Goal: Task Accomplishment & Management: Complete application form

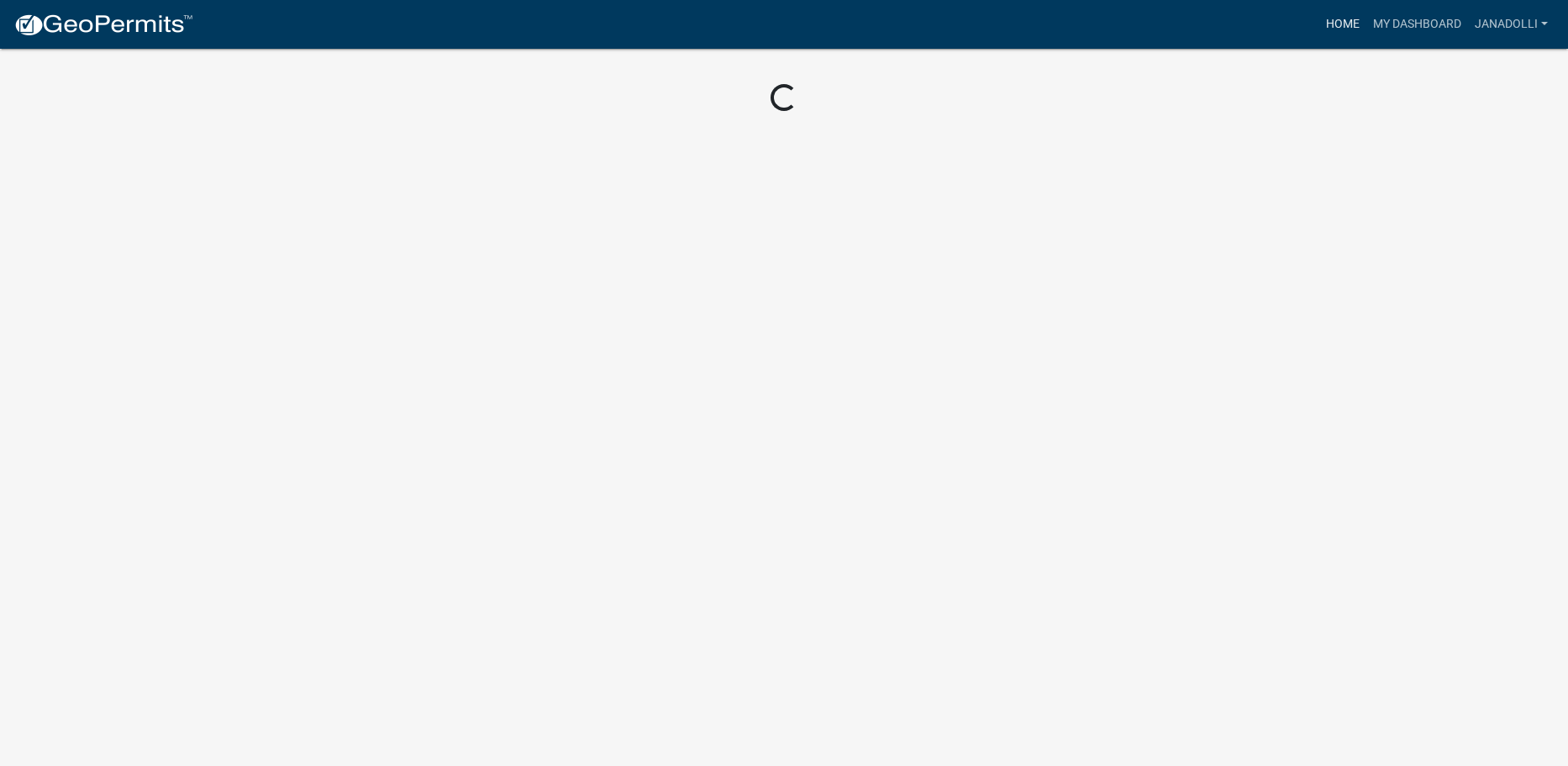
click at [1360, 27] on link "Home" at bounding box center [1343, 25] width 47 height 32
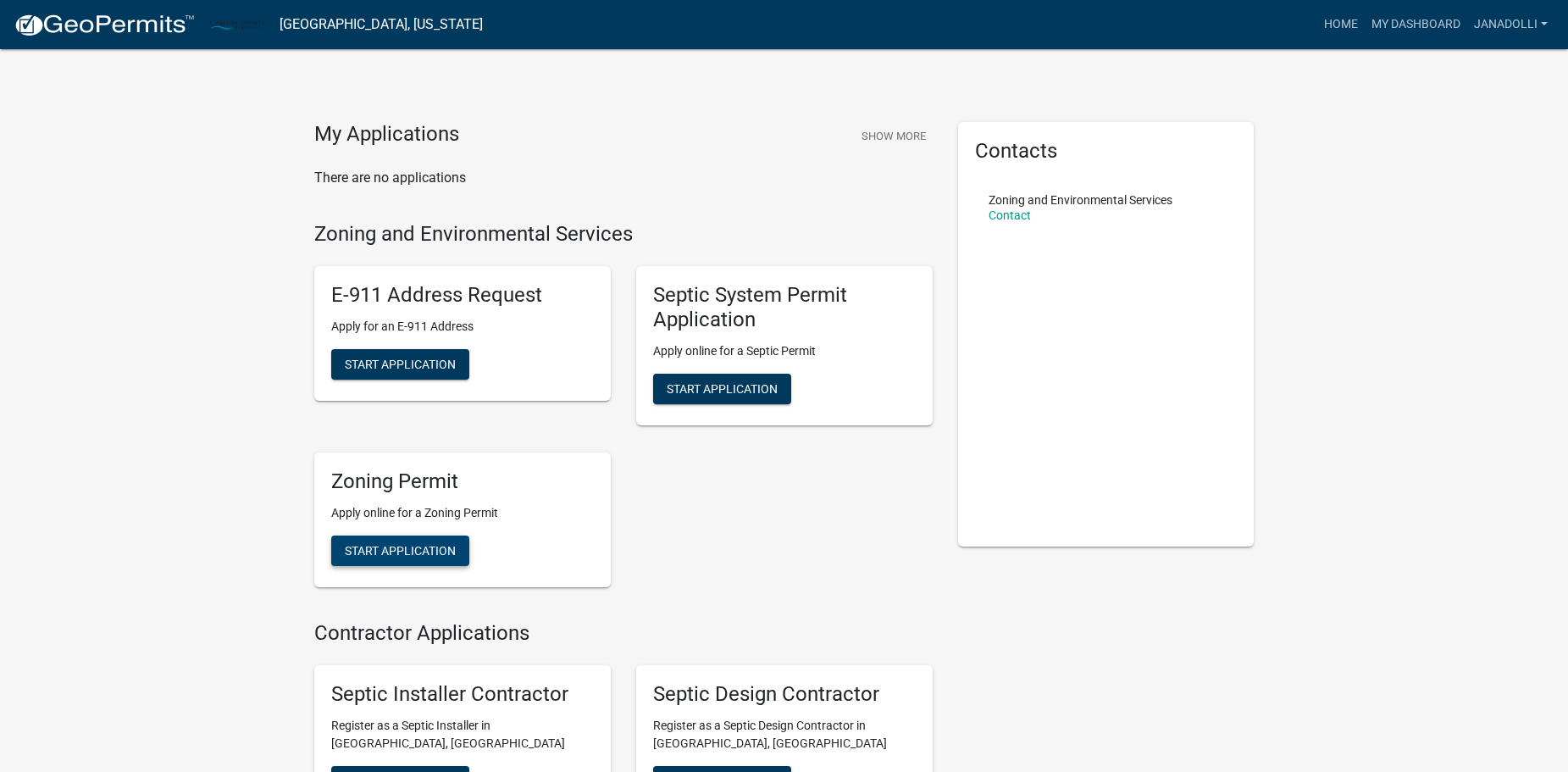
click at [436, 555] on span "Start Application" at bounding box center [400, 549] width 111 height 13
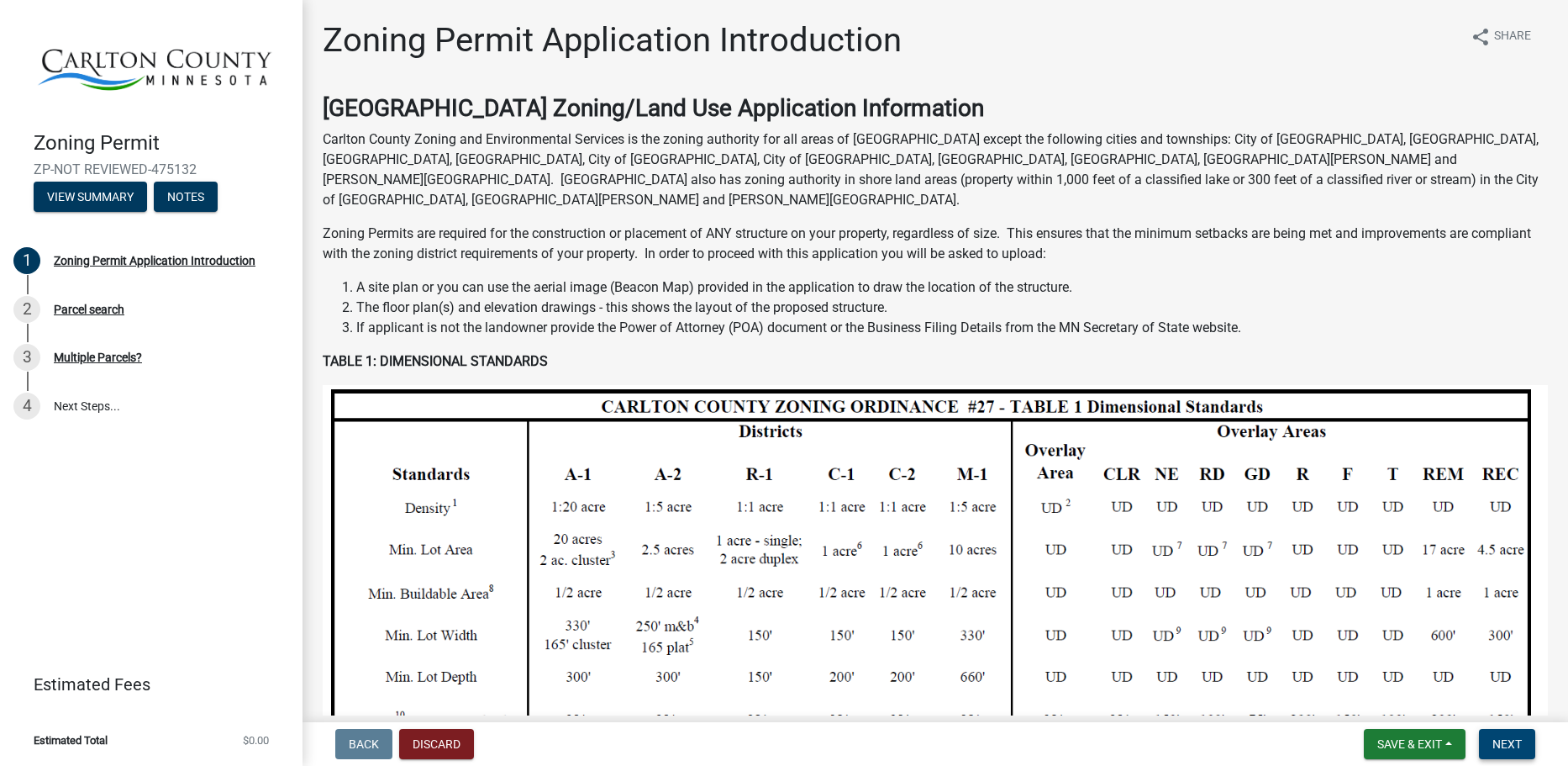
click at [1508, 754] on button "Next" at bounding box center [1507, 744] width 56 height 31
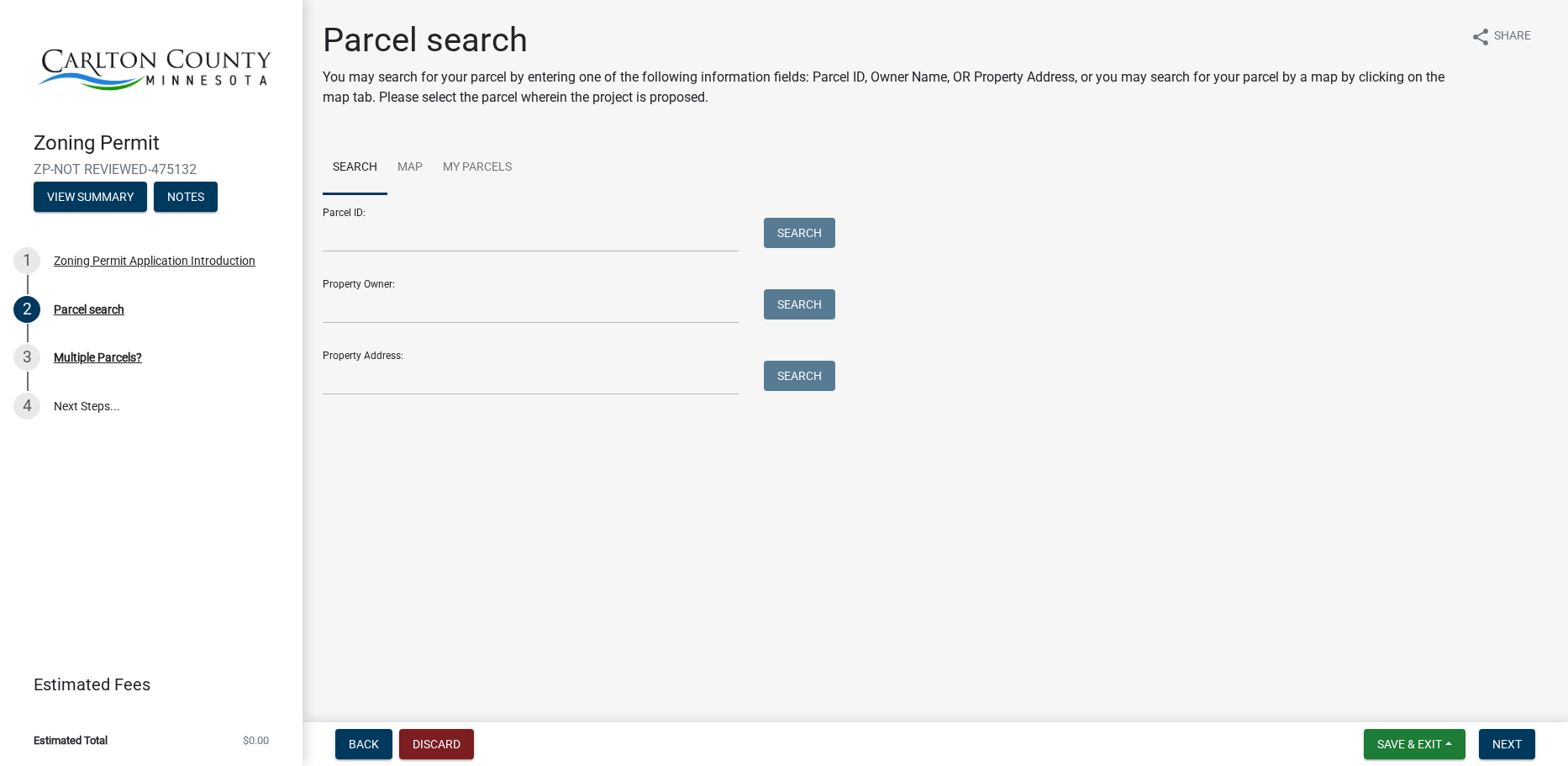
click at [392, 216] on div "Parcel ID: Search" at bounding box center [575, 223] width 505 height 58
click at [392, 226] on input "Parcel ID:" at bounding box center [530, 234] width 416 height 34
paste input "[PHONE_NUMBER]"
click at [796, 233] on button "Search" at bounding box center [800, 232] width 72 height 31
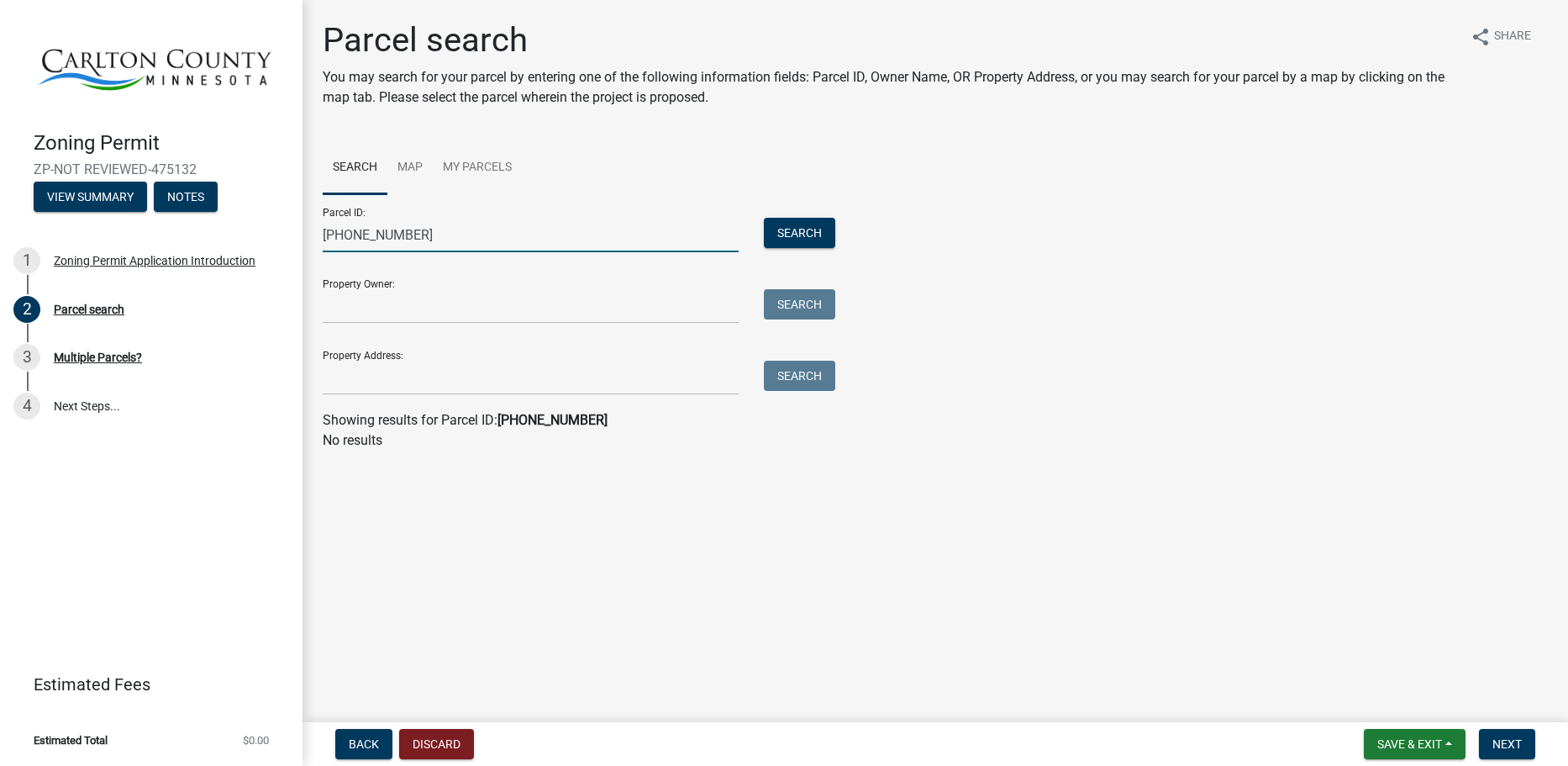
click at [357, 245] on input "[PHONE_NUMBER]" at bounding box center [530, 234] width 416 height 34
type input "[PHONE_NUMBER]"
drag, startPoint x: 822, startPoint y: 202, endPoint x: 816, endPoint y: 226, distance: 24.7
click at [822, 209] on div "Parcel ID: [PHONE_NUMBER] Search" at bounding box center [575, 223] width 505 height 58
click at [814, 238] on button "Search" at bounding box center [800, 232] width 72 height 31
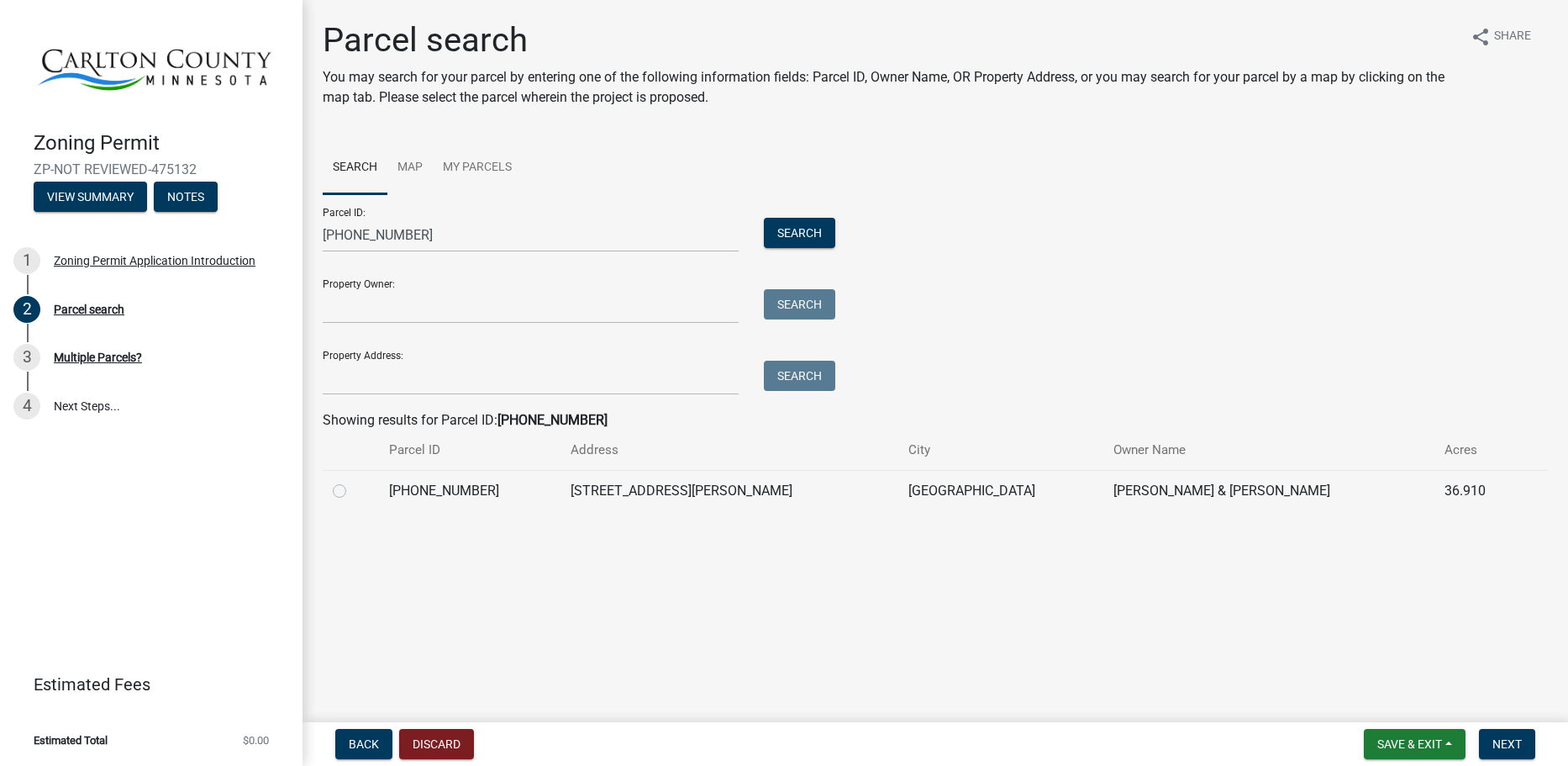
click at [353, 481] on label at bounding box center [353, 481] width 0 height 0
click at [353, 492] on input "radio" at bounding box center [358, 486] width 11 height 11
radio input "true"
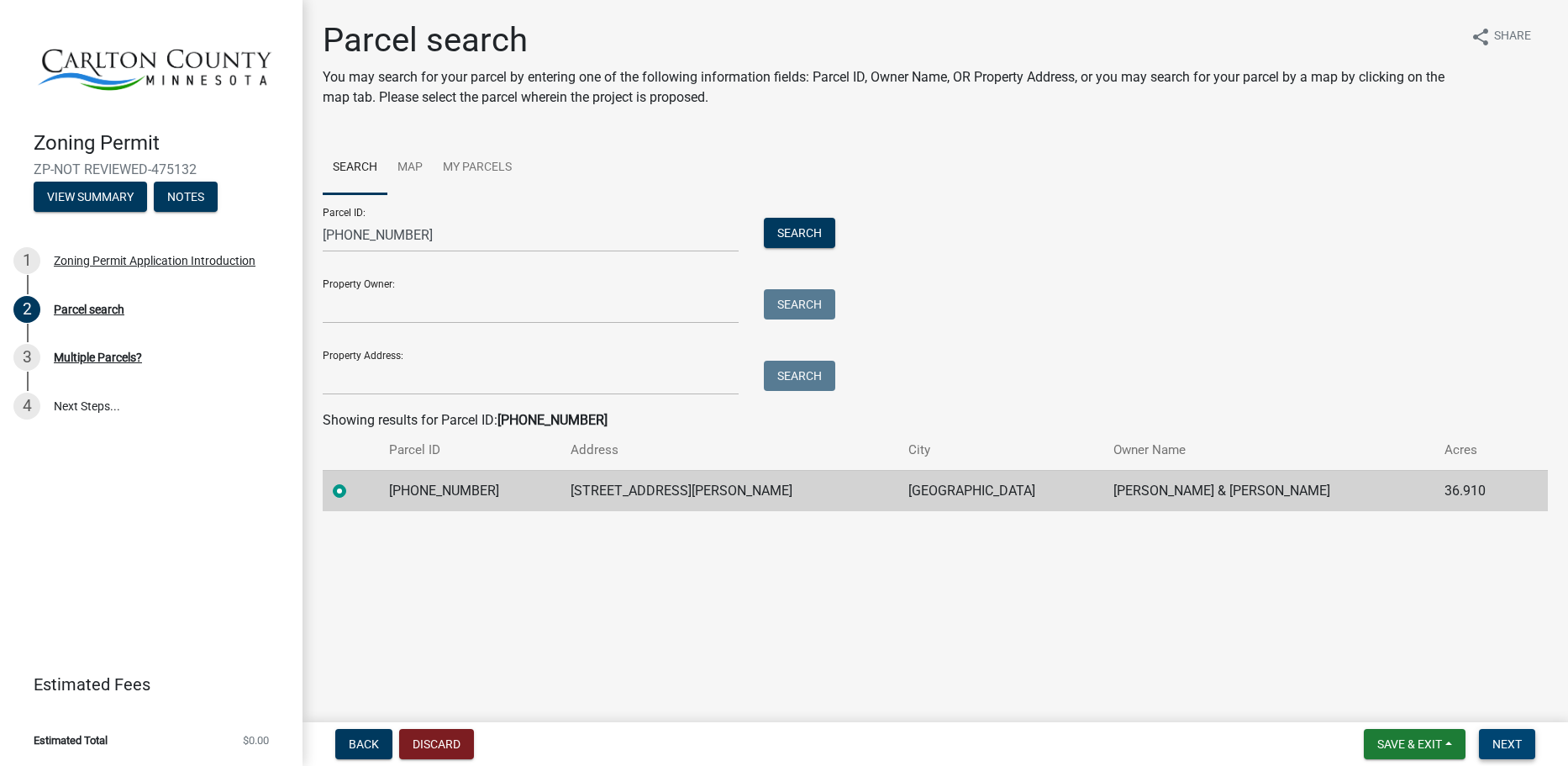
click at [1509, 745] on span "Next" at bounding box center [1508, 743] width 30 height 13
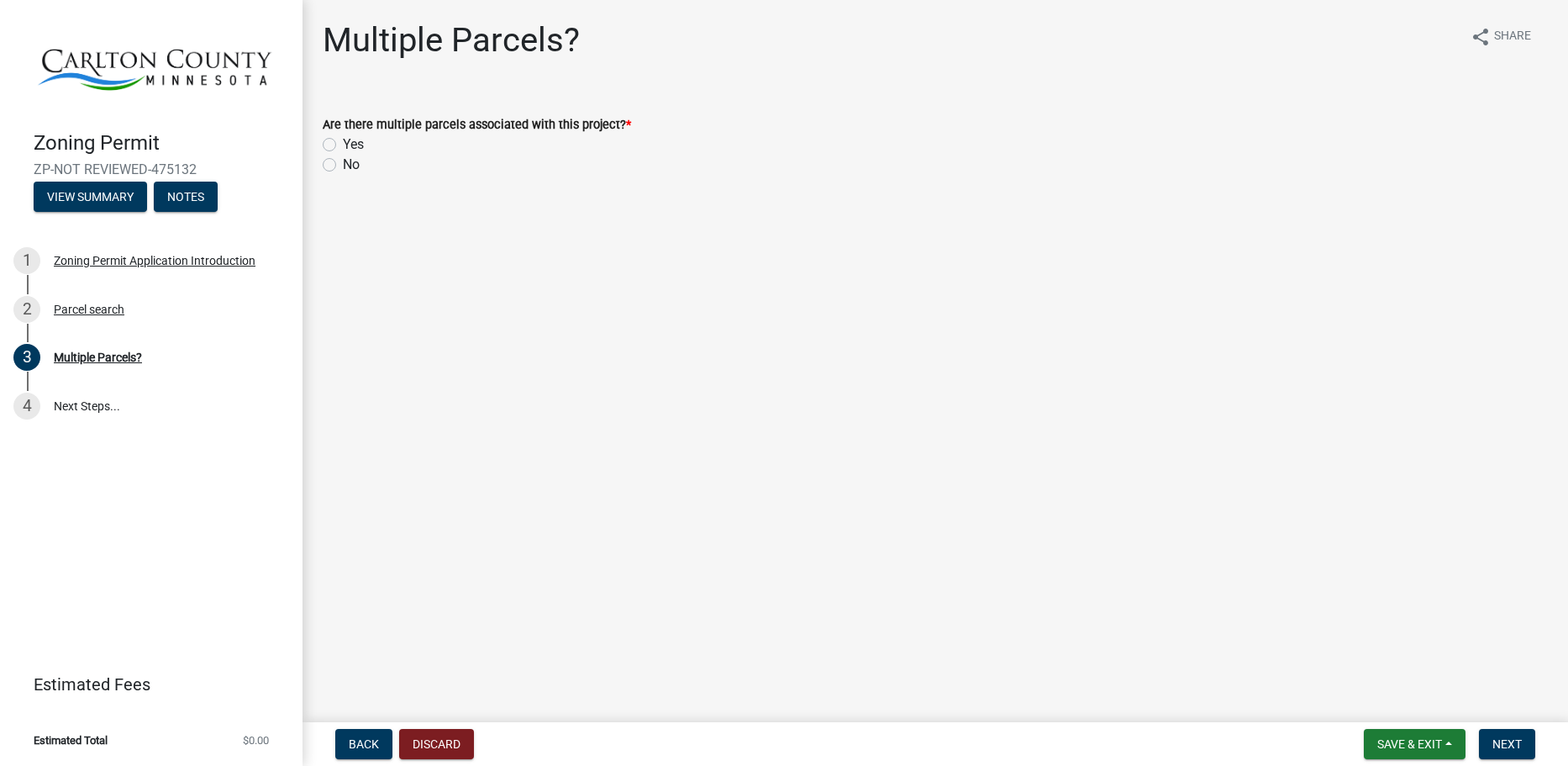
click at [349, 168] on label "No" at bounding box center [350, 165] width 17 height 20
click at [349, 166] on input "No" at bounding box center [348, 160] width 11 height 11
radio input "true"
click at [1516, 745] on span "Next" at bounding box center [1508, 743] width 30 height 13
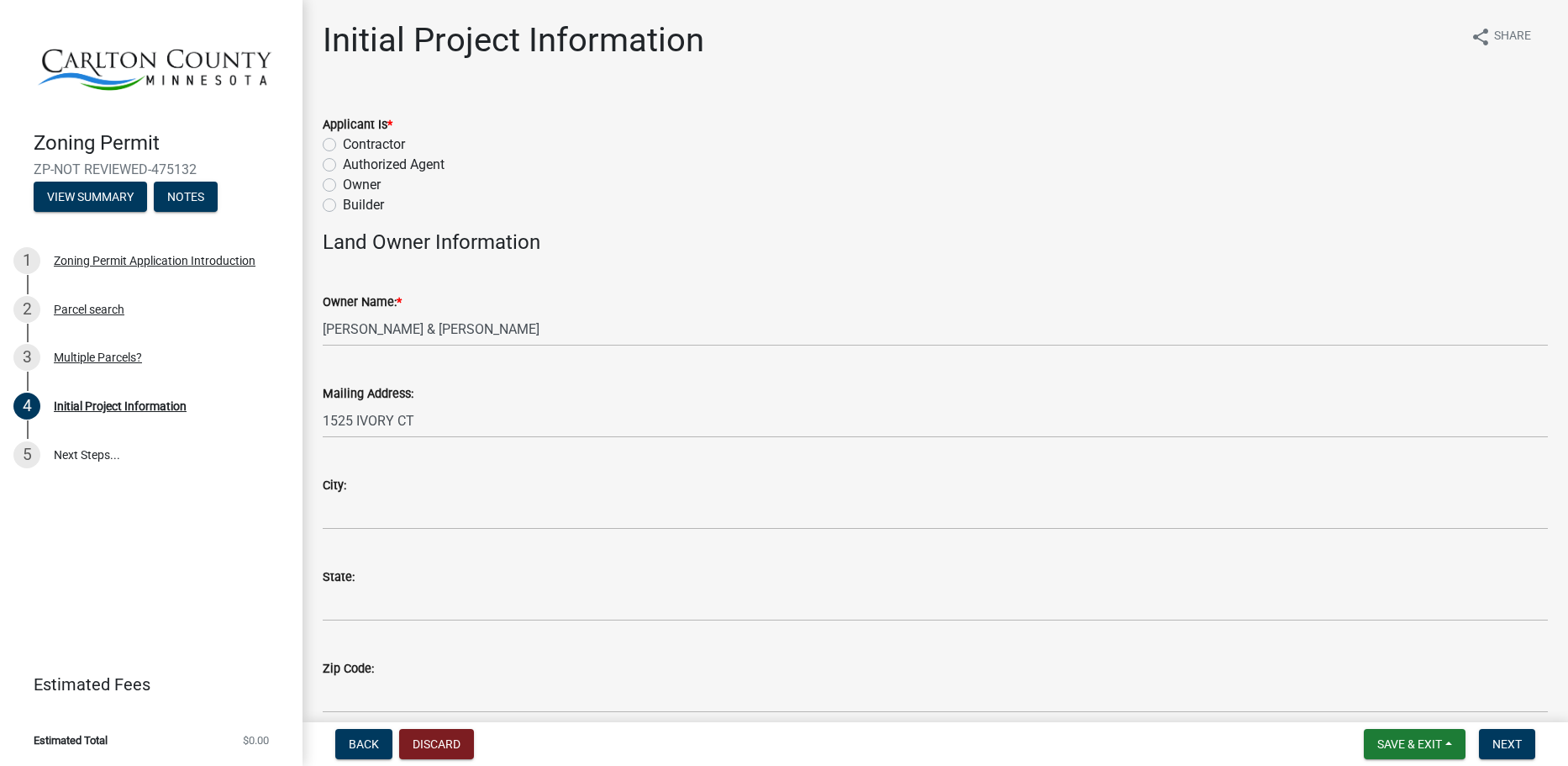
click at [415, 162] on label "Authorized Agent" at bounding box center [393, 165] width 102 height 20
click at [354, 162] on input "Authorized Agent" at bounding box center [348, 160] width 11 height 11
radio input "true"
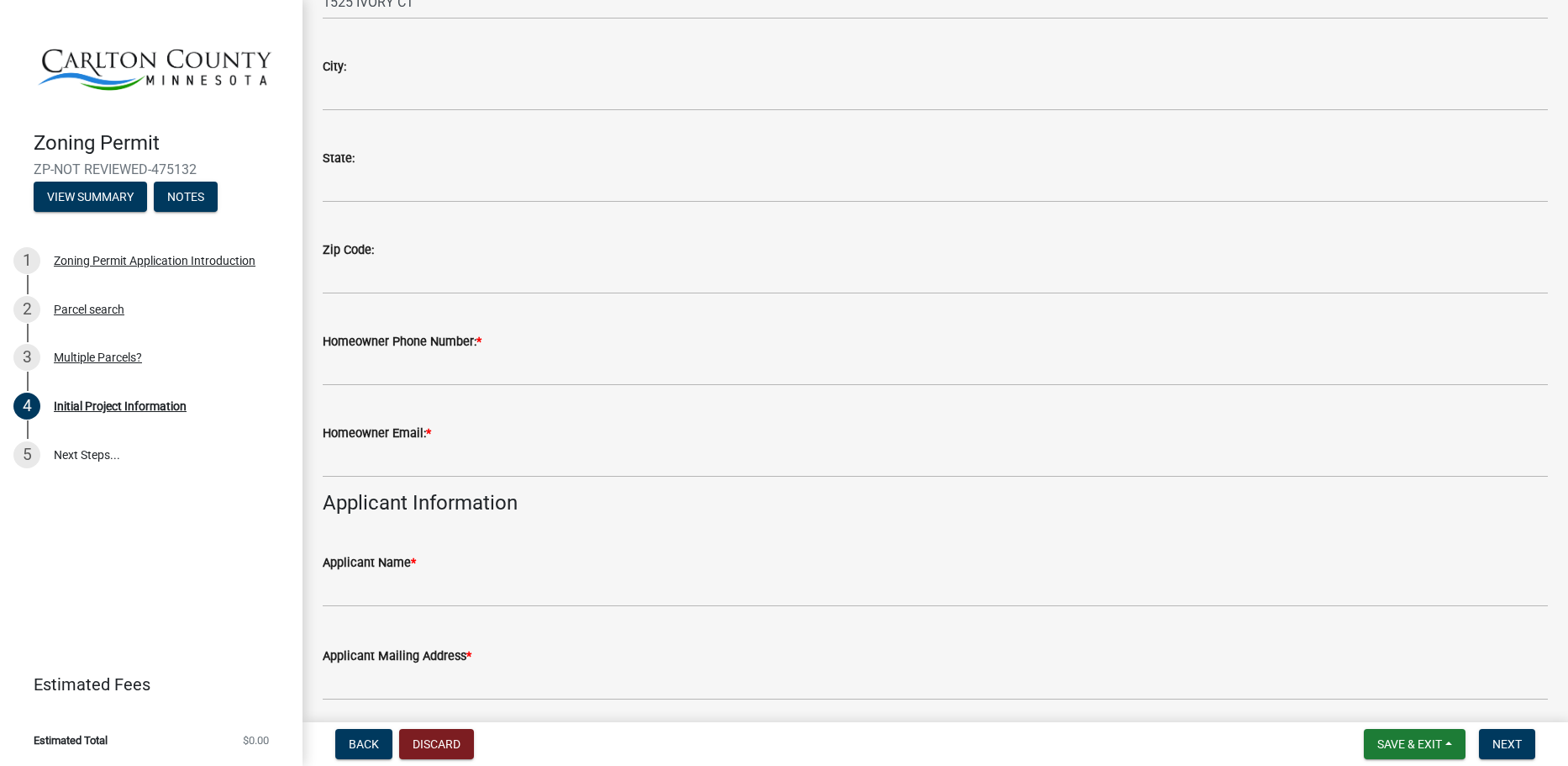
scroll to position [421, 0]
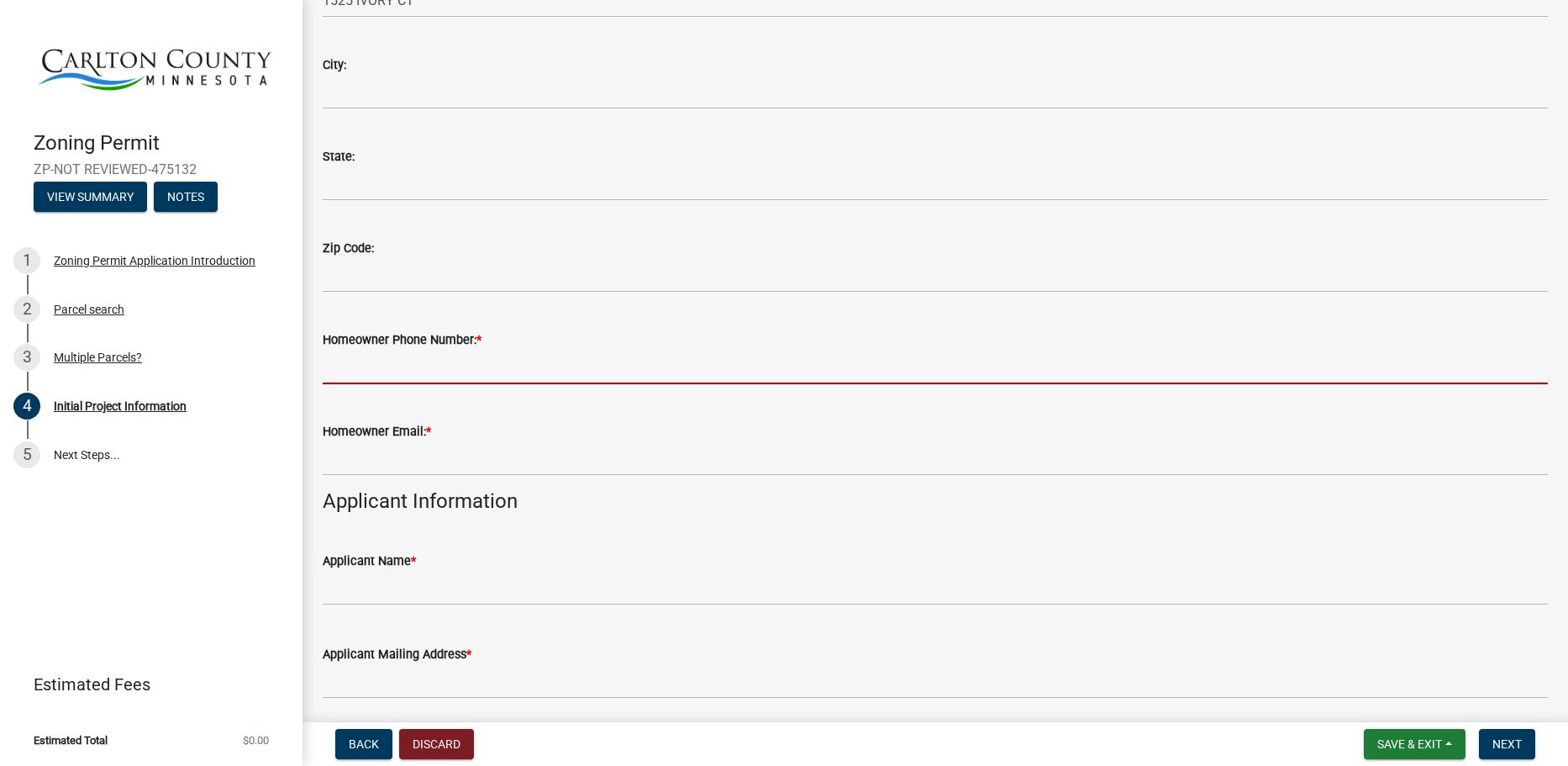
drag, startPoint x: 455, startPoint y: 363, endPoint x: 470, endPoint y: 364, distance: 15.0
click at [455, 363] on input "Homeowner Phone Number: *" at bounding box center [935, 366] width 1225 height 34
type input "[PHONE_NUMBER]"
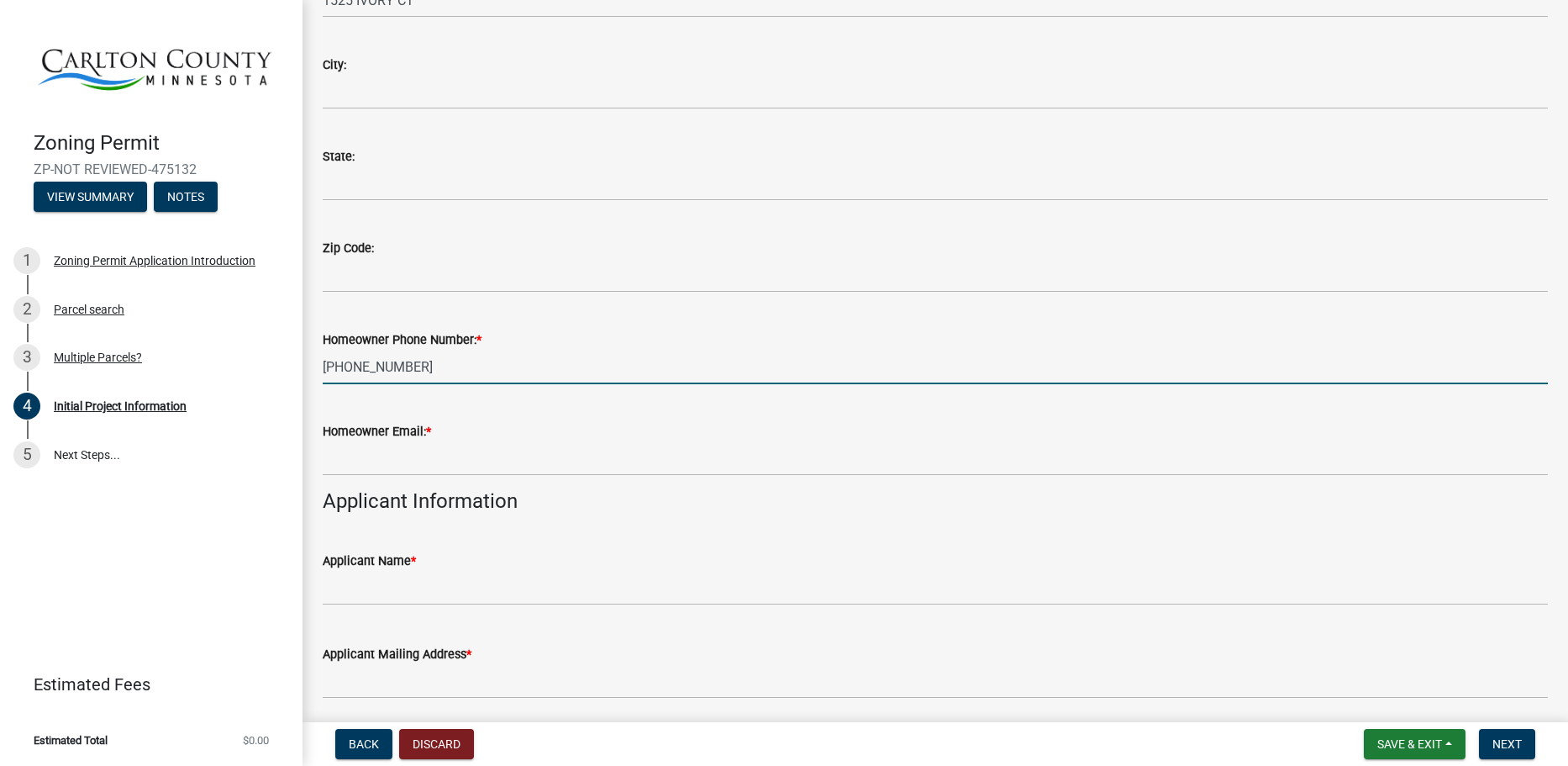
drag, startPoint x: 452, startPoint y: 439, endPoint x: 447, endPoint y: 460, distance: 21.6
click at [450, 439] on div "Homeowner Email: *" at bounding box center [935, 431] width 1225 height 20
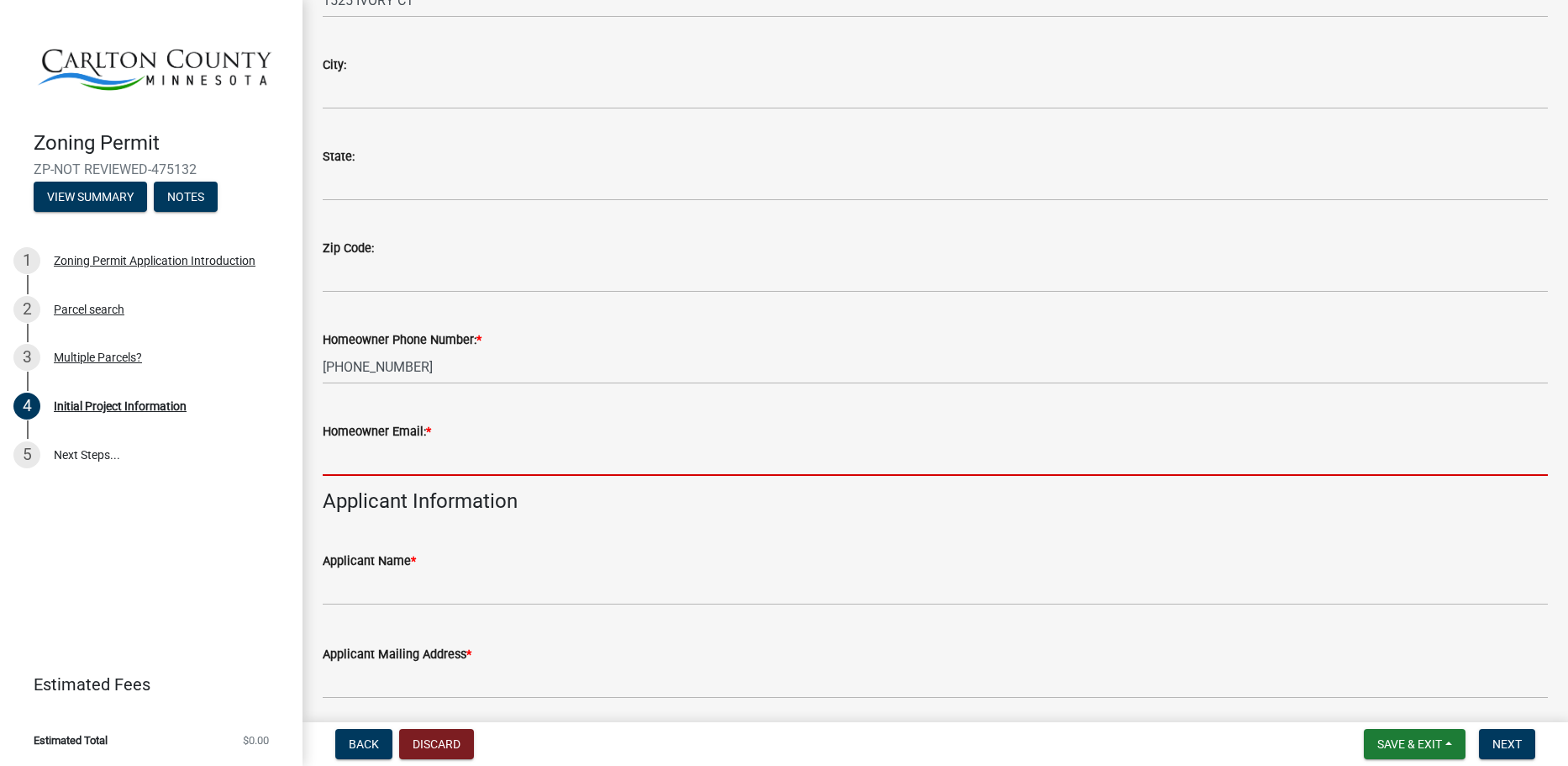
click at [449, 467] on input "Homeowner Email: *" at bounding box center [935, 458] width 1225 height 34
type input "[EMAIL_ADDRESS][DOMAIN_NAME]"
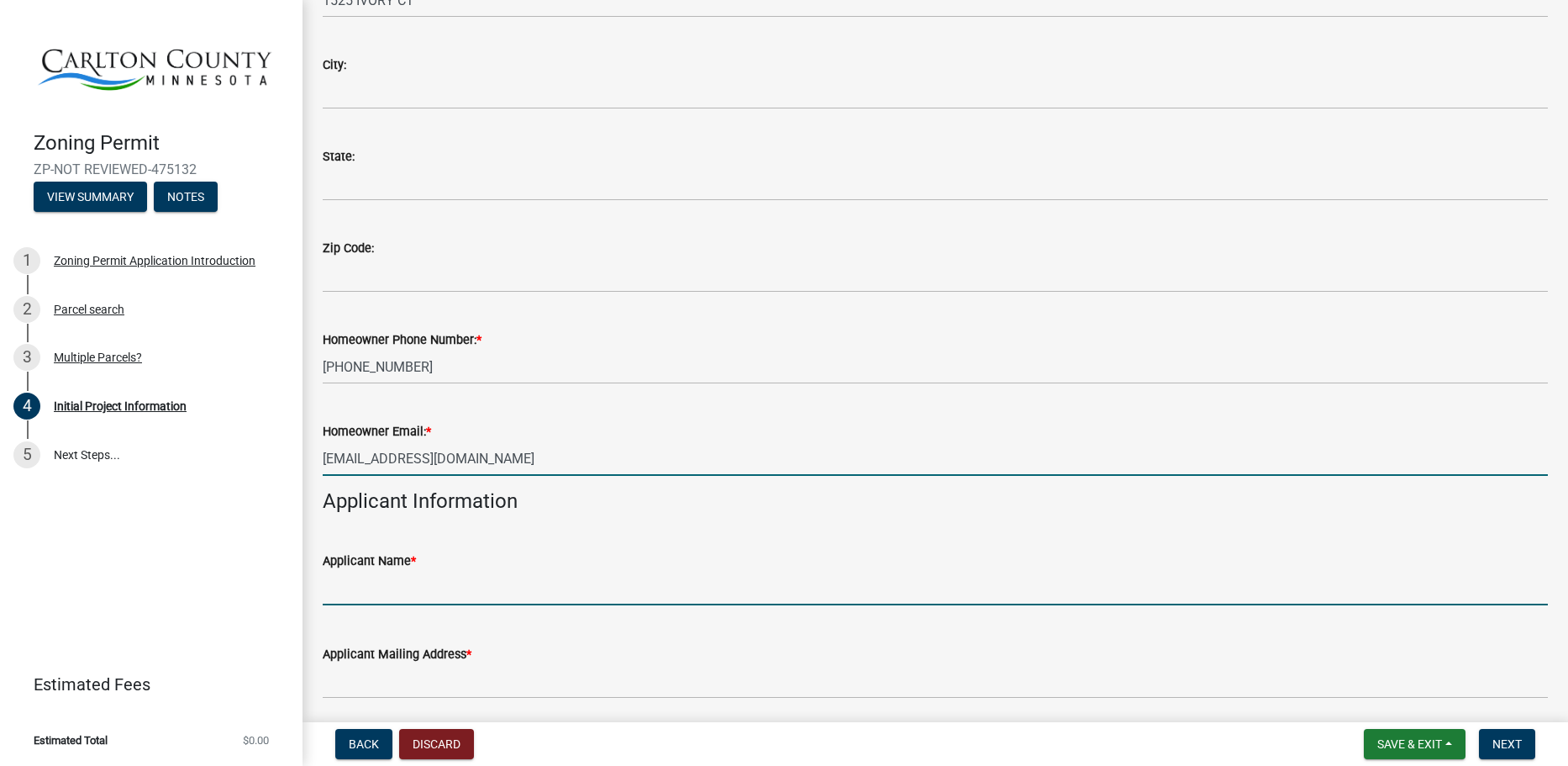
click at [463, 585] on input "Applicant Name *" at bounding box center [935, 587] width 1225 height 34
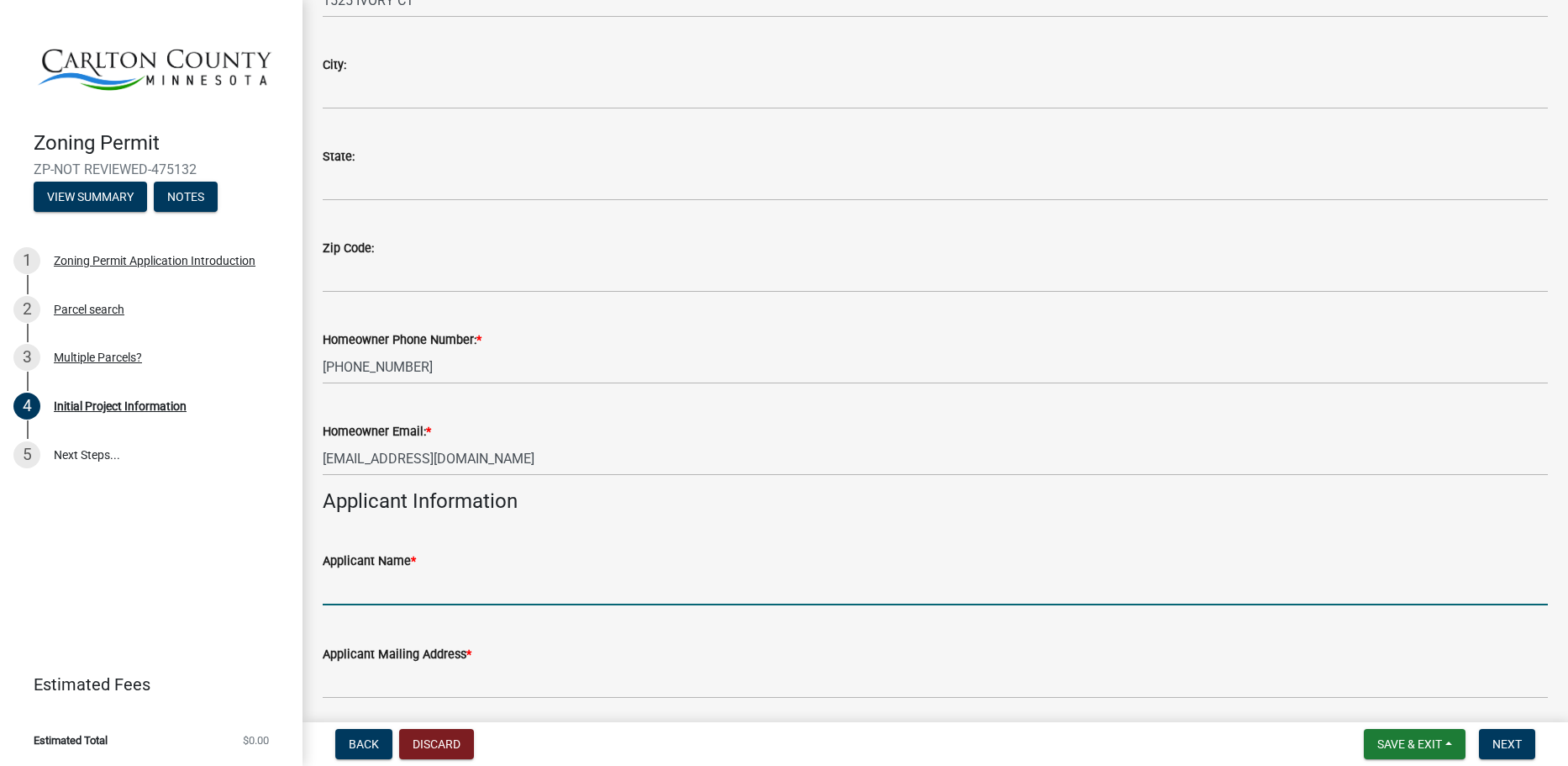
type input "[PERSON_NAME] o.b.o AT&T"
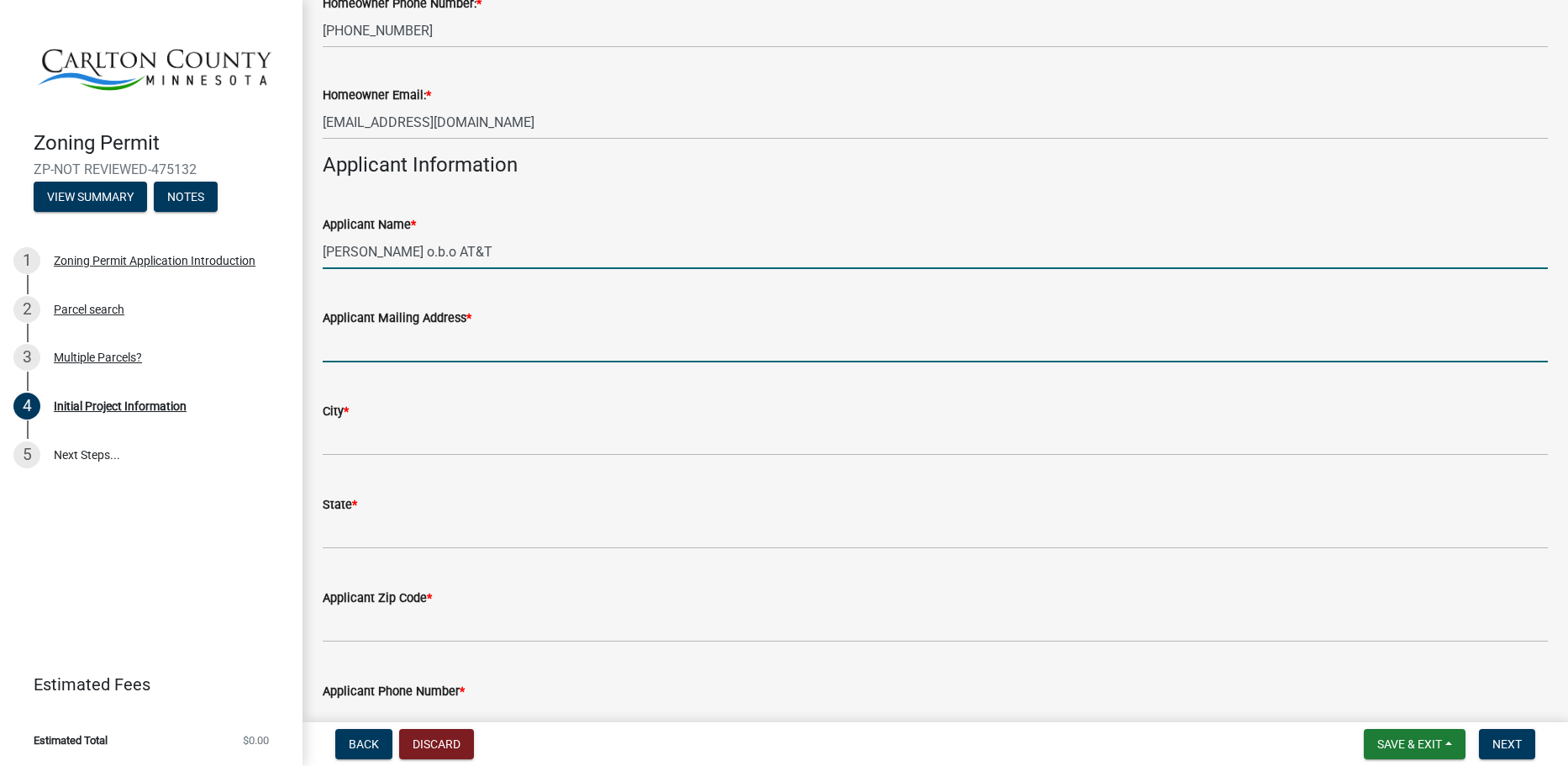
click at [392, 355] on input "Applicant Mailing Address *" at bounding box center [935, 344] width 1225 height 34
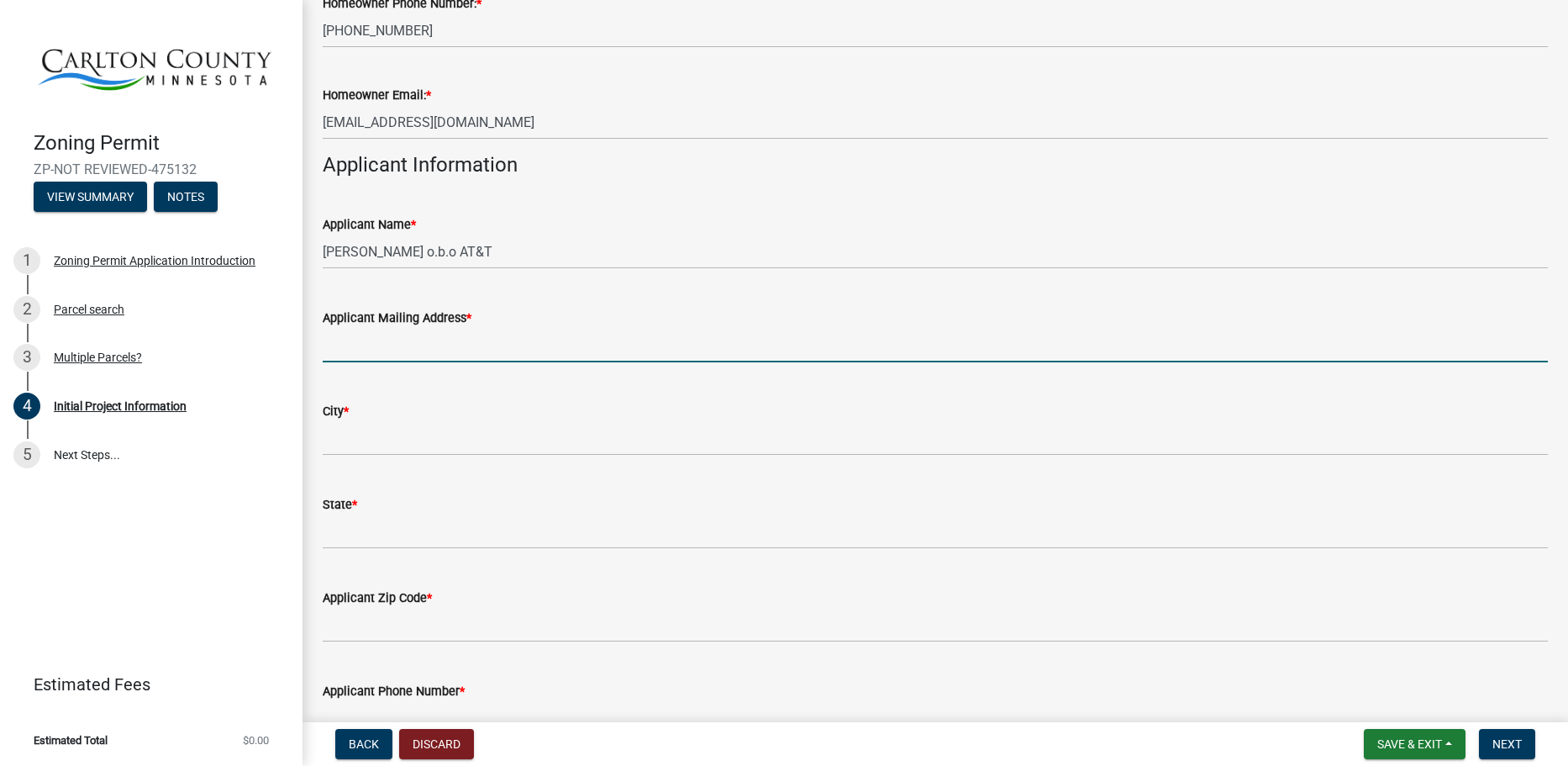
type input "[STREET_ADDRESS][PERSON_NAME]"
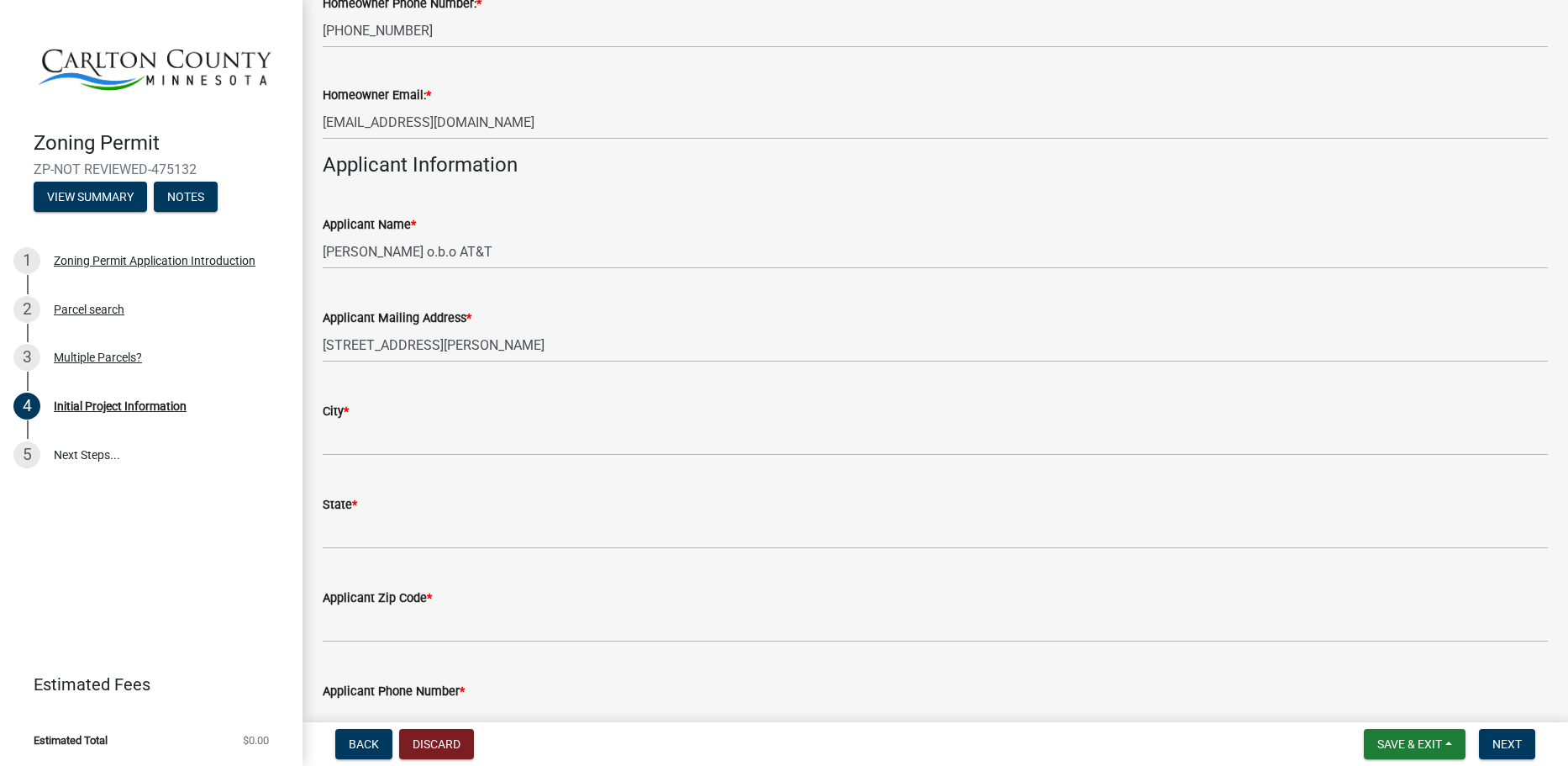
click at [410, 459] on wm-data-entity-input "City *" at bounding box center [935, 424] width 1225 height 93
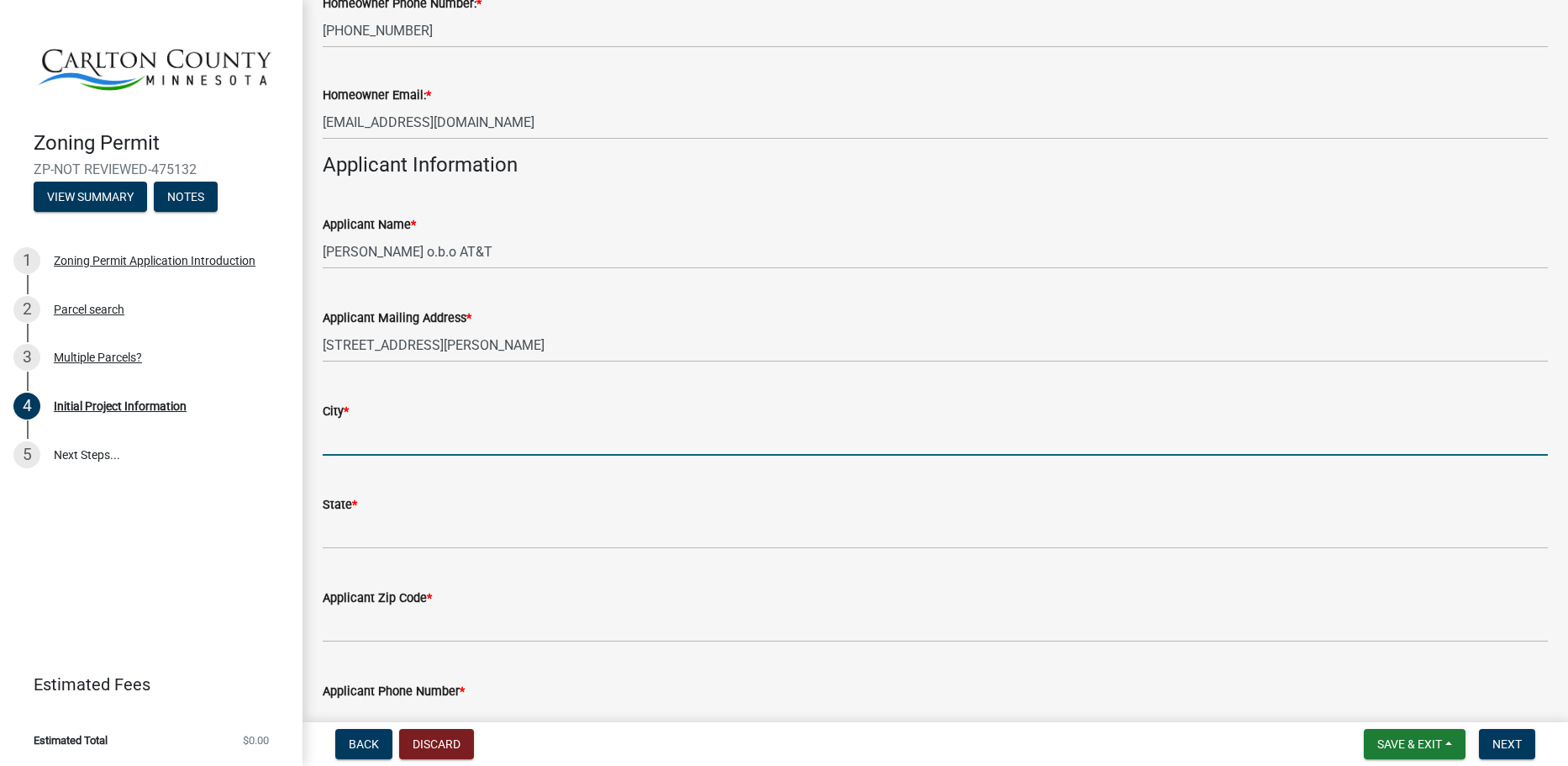
click at [414, 449] on input "City *" at bounding box center [935, 438] width 1225 height 34
type input "[GEOGRAPHIC_DATA]"
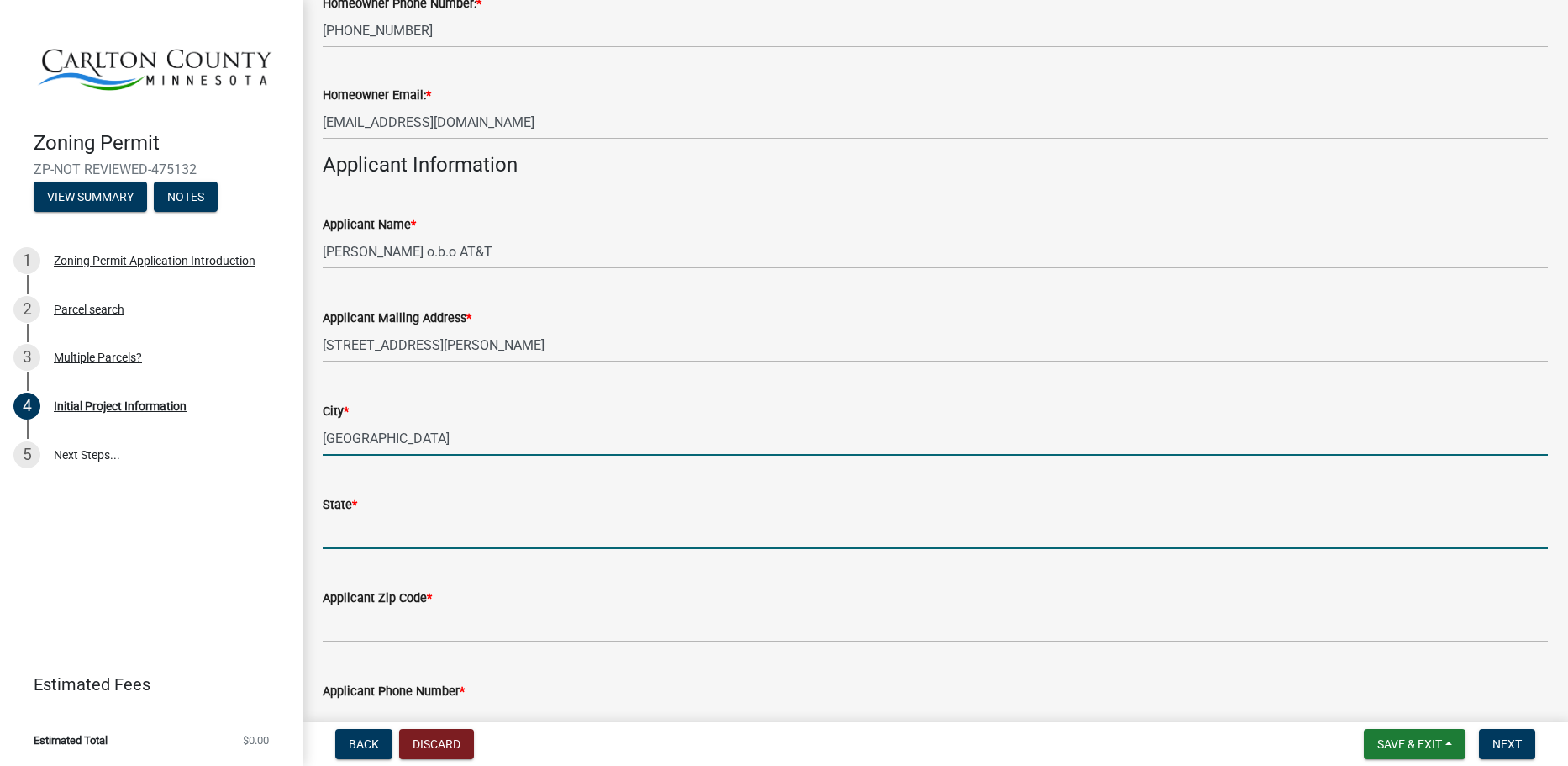
click at [401, 537] on input "State *" at bounding box center [935, 531] width 1225 height 34
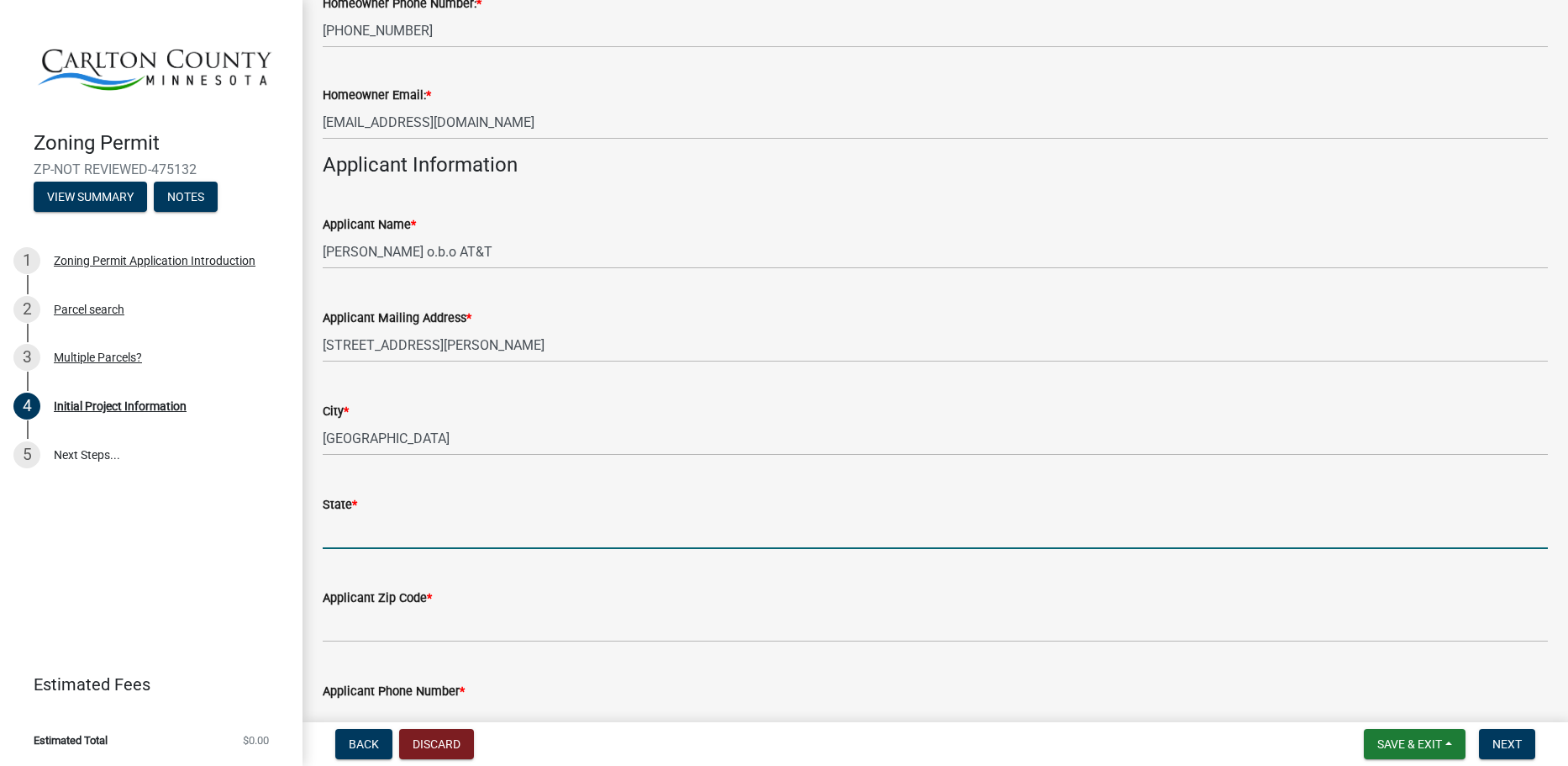
type input "[US_STATE]"
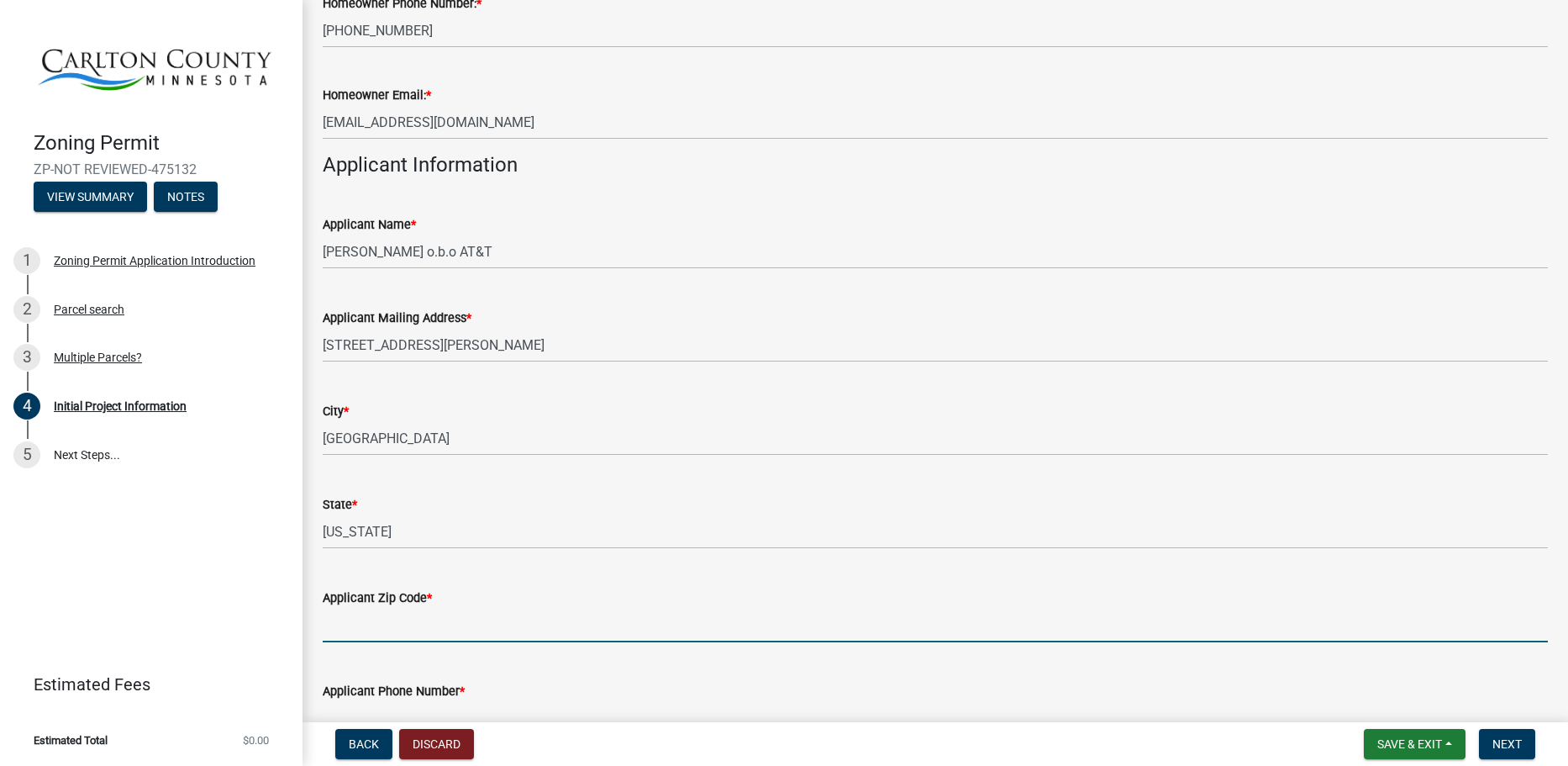
drag, startPoint x: 440, startPoint y: 613, endPoint x: 446, endPoint y: 621, distance: 10.0
click at [446, 623] on input "Applicant Zip Code *" at bounding box center [935, 625] width 1225 height 34
type input "60173"
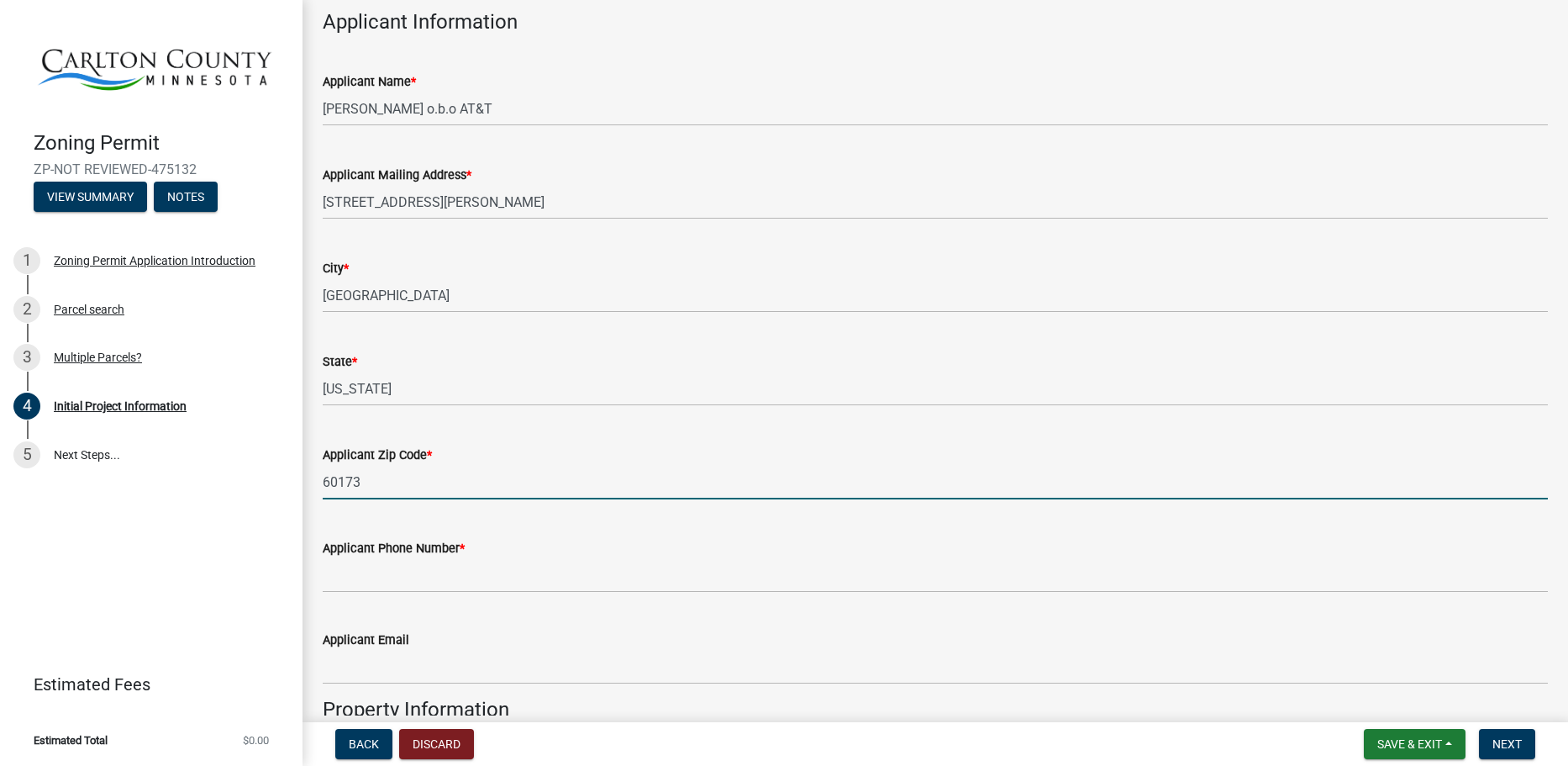
scroll to position [1009, 0]
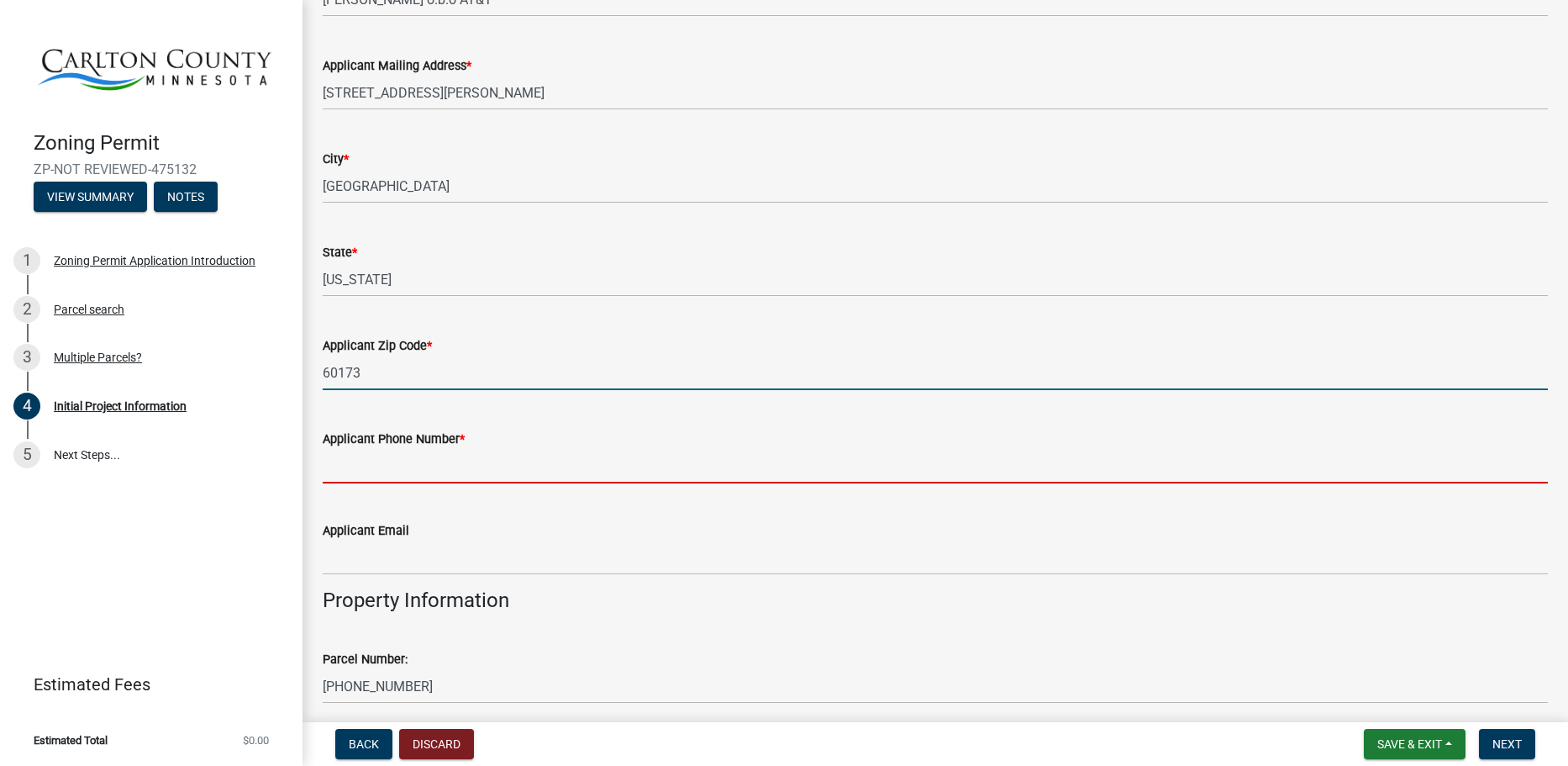
click at [415, 478] on input "Applicant Phone Number *" at bounding box center [935, 465] width 1225 height 34
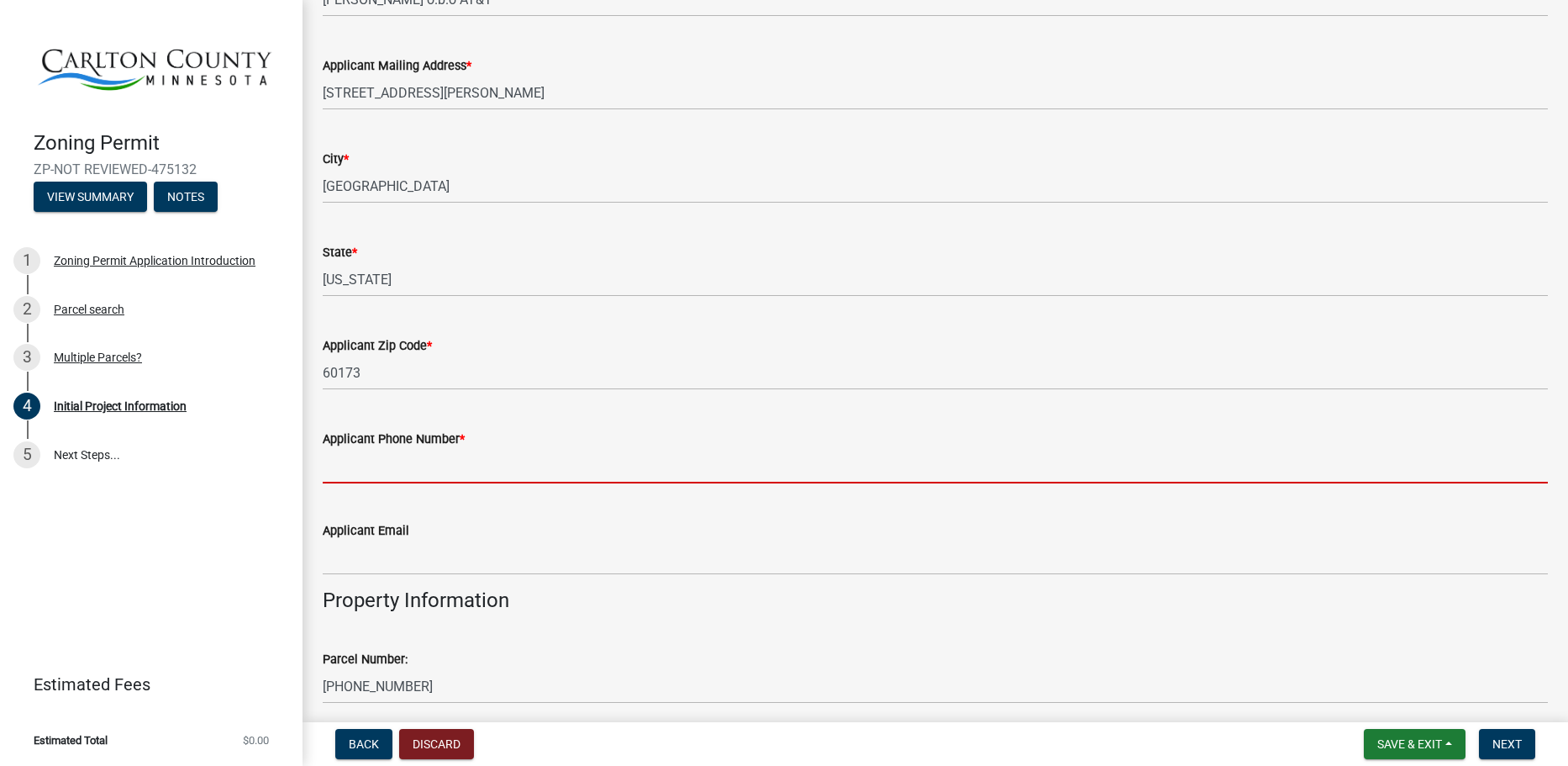
type input "[PHONE_NUMBER]"
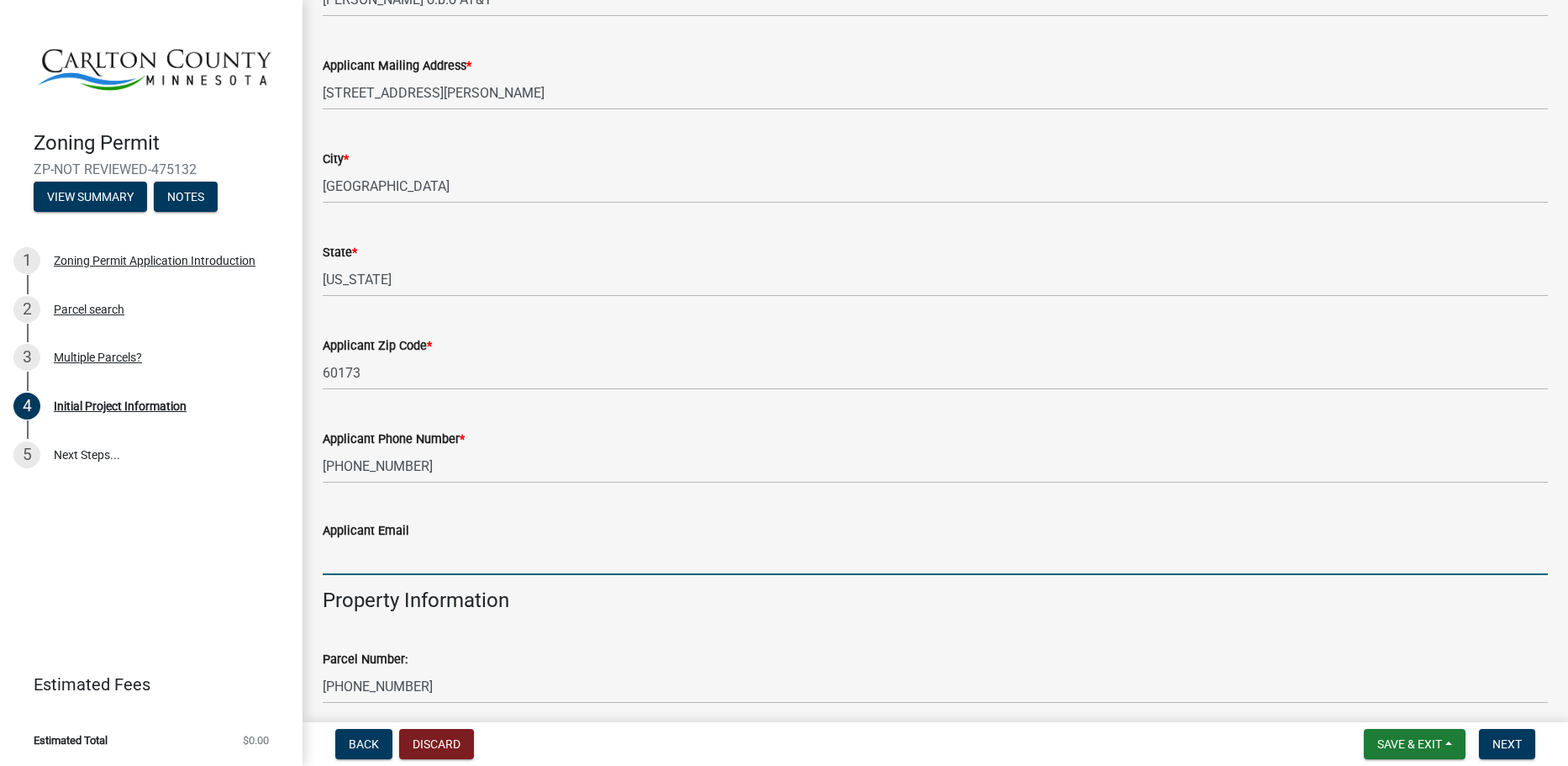
drag, startPoint x: 374, startPoint y: 551, endPoint x: 393, endPoint y: 576, distance: 31.4
click at [374, 551] on input "Applicant Email" at bounding box center [935, 557] width 1225 height 34
type input "[EMAIL_ADDRESS][DOMAIN_NAME]"
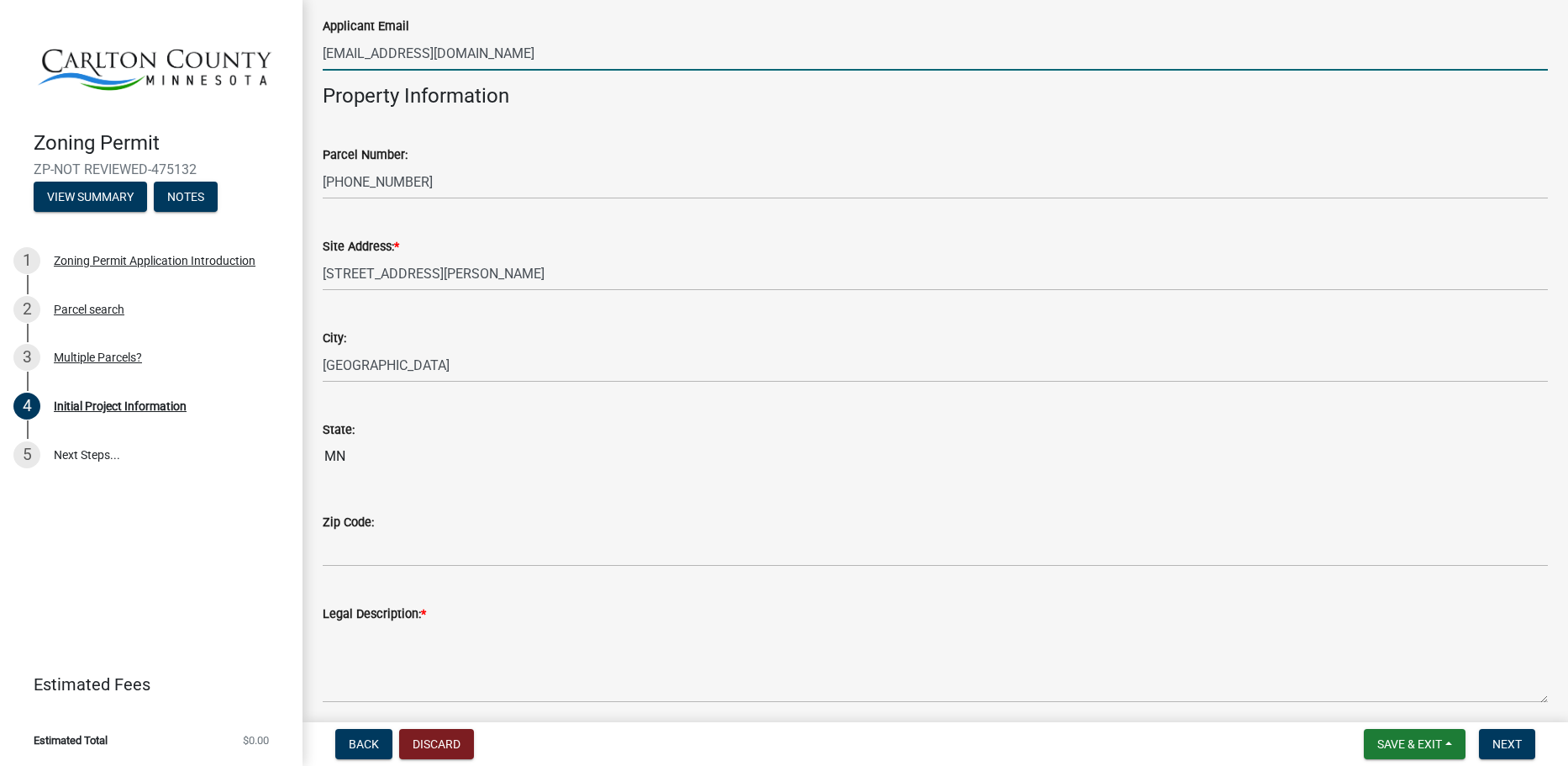
scroll to position [1933, 0]
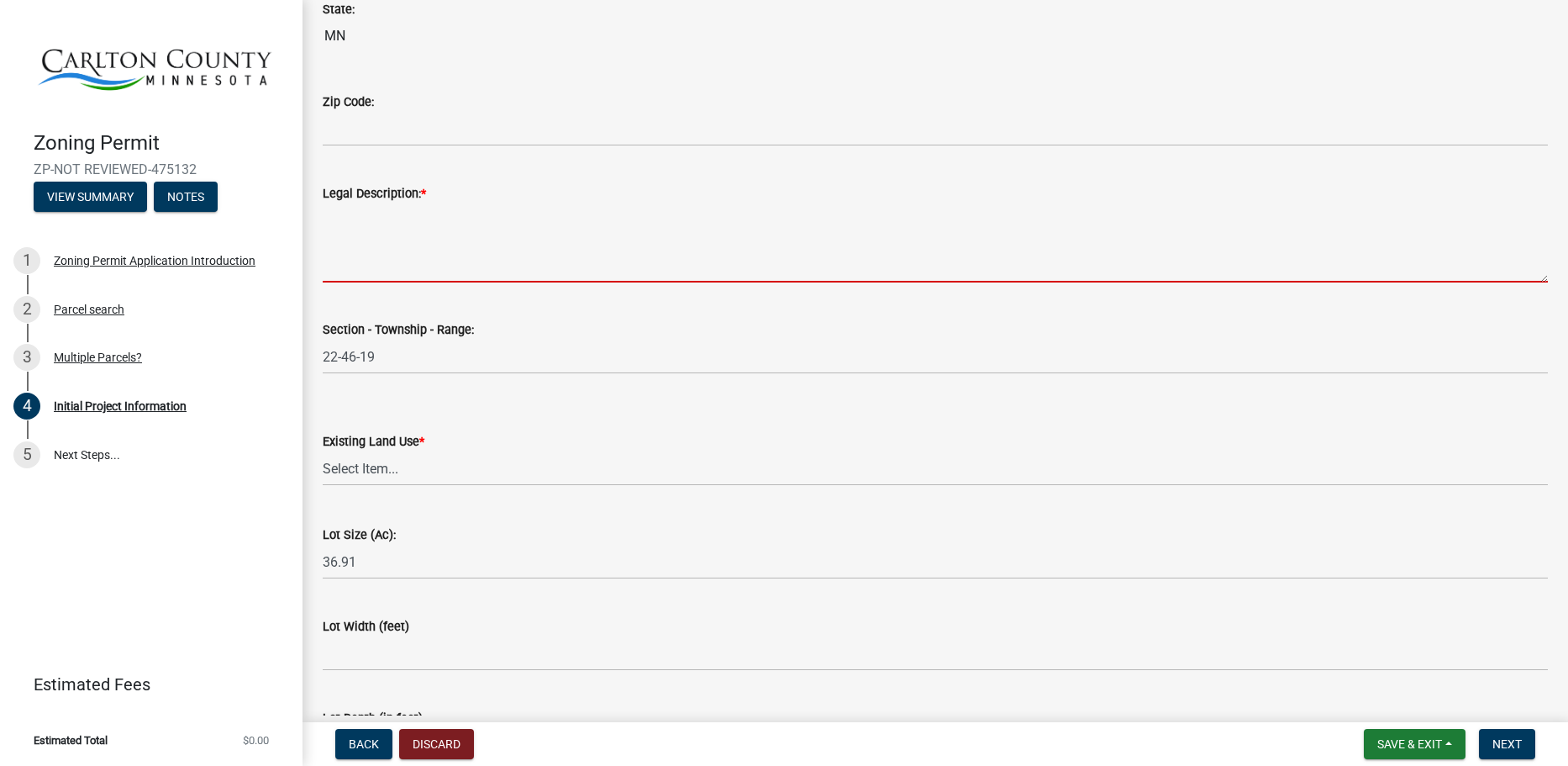
click at [412, 242] on textarea "Legal Description: *" at bounding box center [935, 243] width 1225 height 79
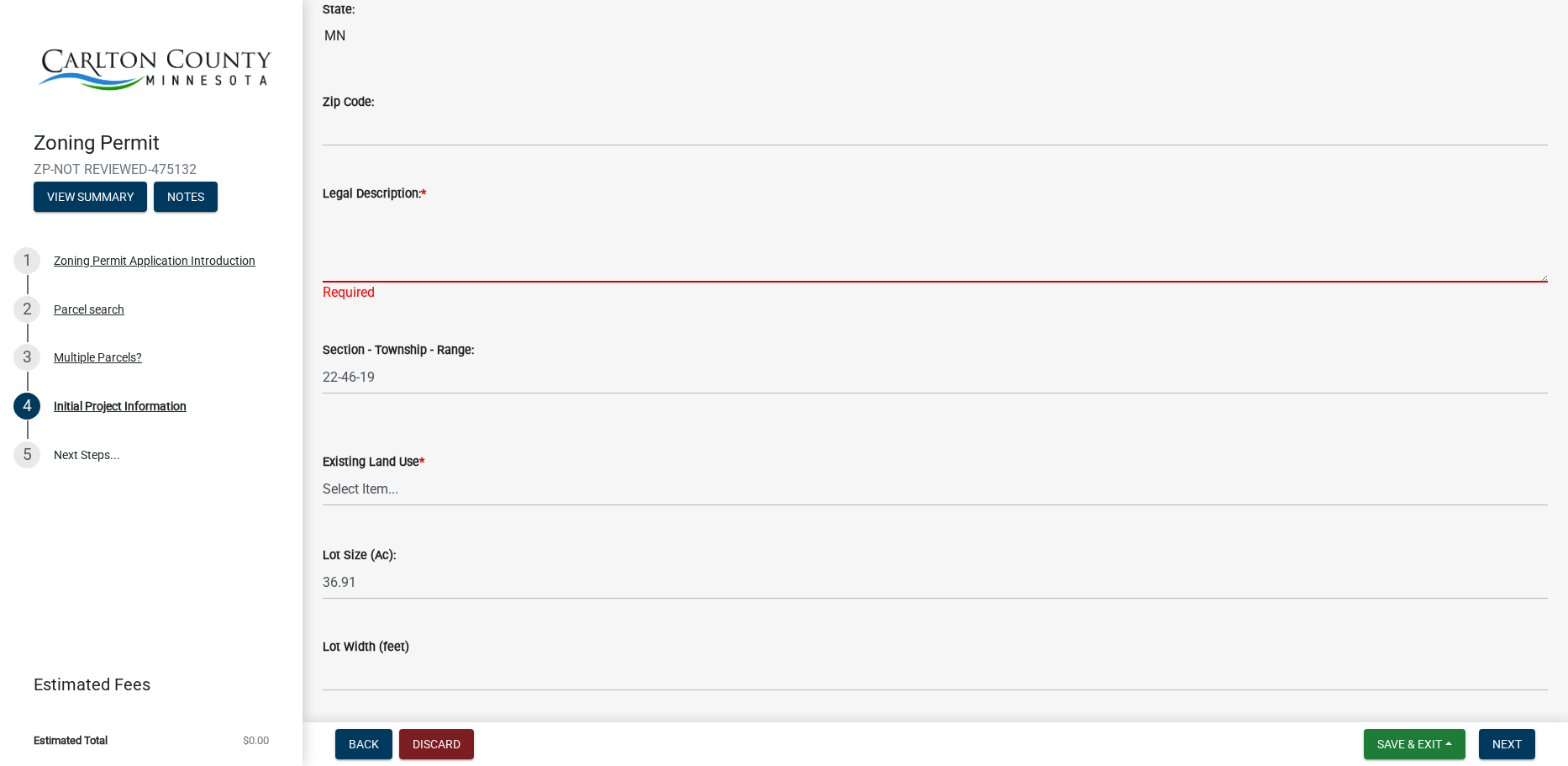
click at [455, 247] on textarea "Legal Description: *" at bounding box center [935, 243] width 1225 height 79
paste textarea "NW1/4 OF NE1/4 EX INTER HWY 35 RIGHT OF WAY SUBJ TO LEASE ON FOLL DESCR PT NE1/…"
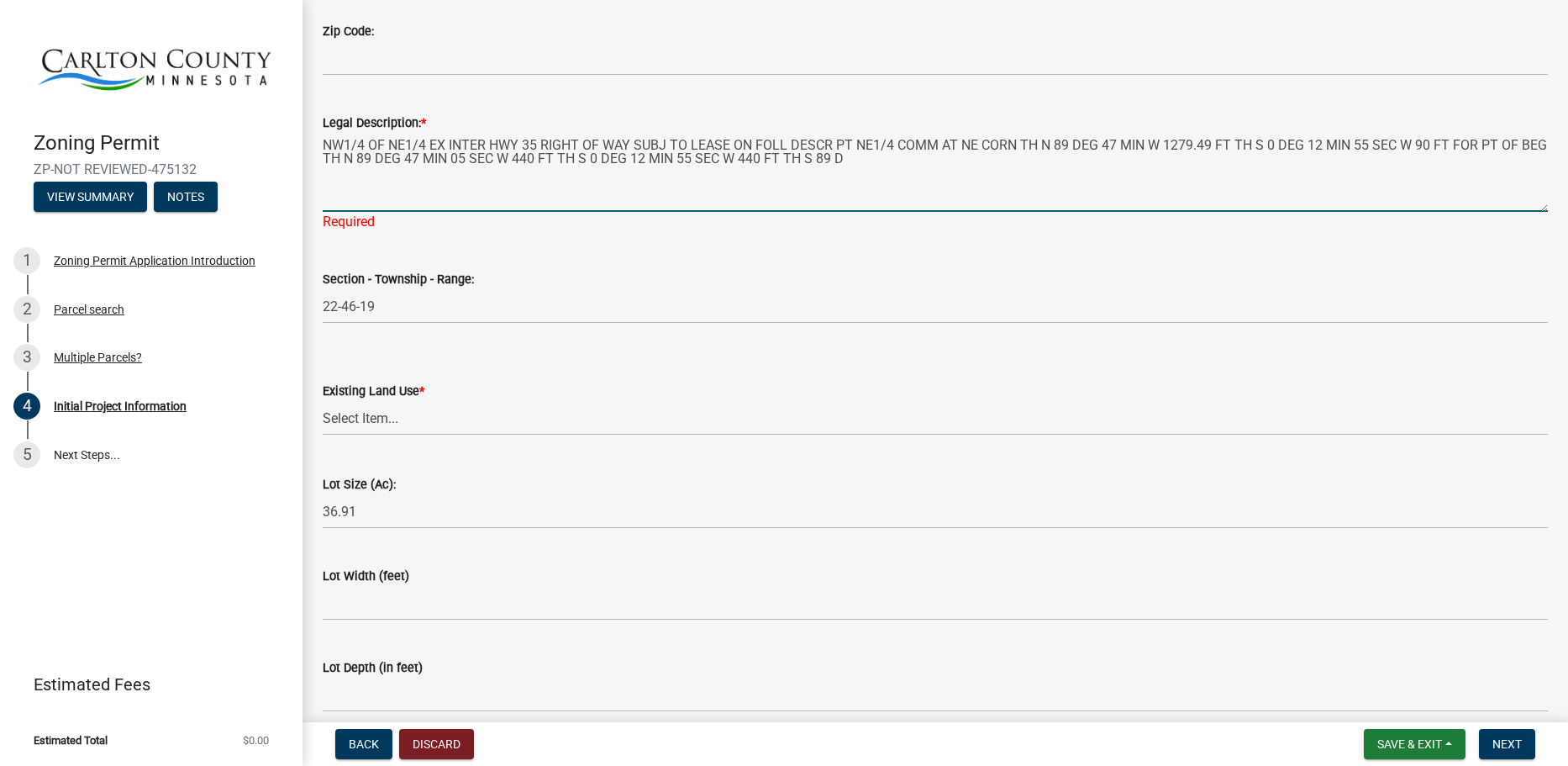
scroll to position [2102, 0]
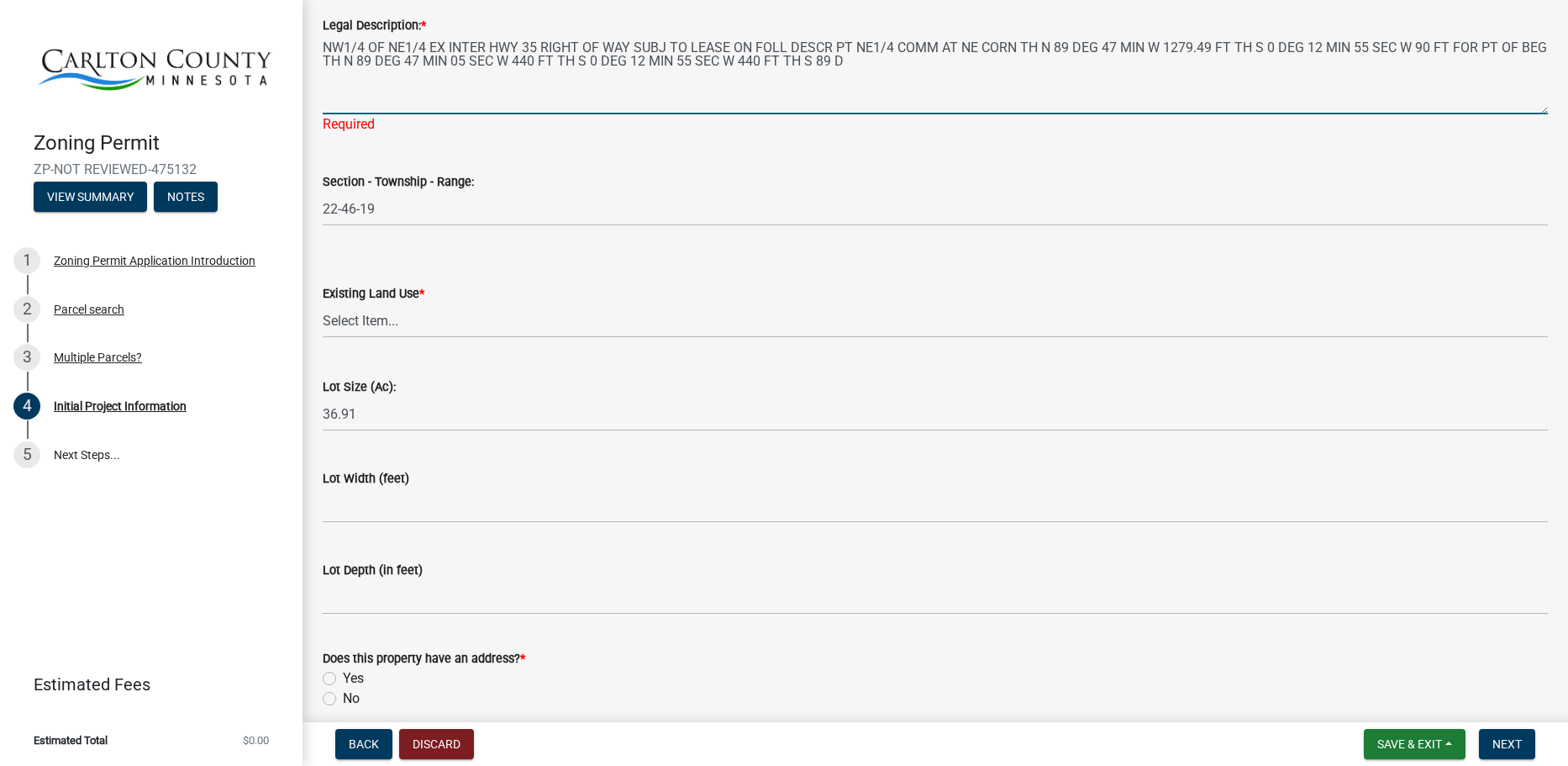
type textarea "NW1/4 OF NE1/4 EX INTER HWY 35 RIGHT OF WAY SUBJ TO LEASE ON FOLL DESCR PT NE1/…"
click at [413, 320] on wm-data-entity-input "Existing Land Use * Select Item... Residential Commercial Recreational/hunting …" at bounding box center [935, 296] width 1225 height 114
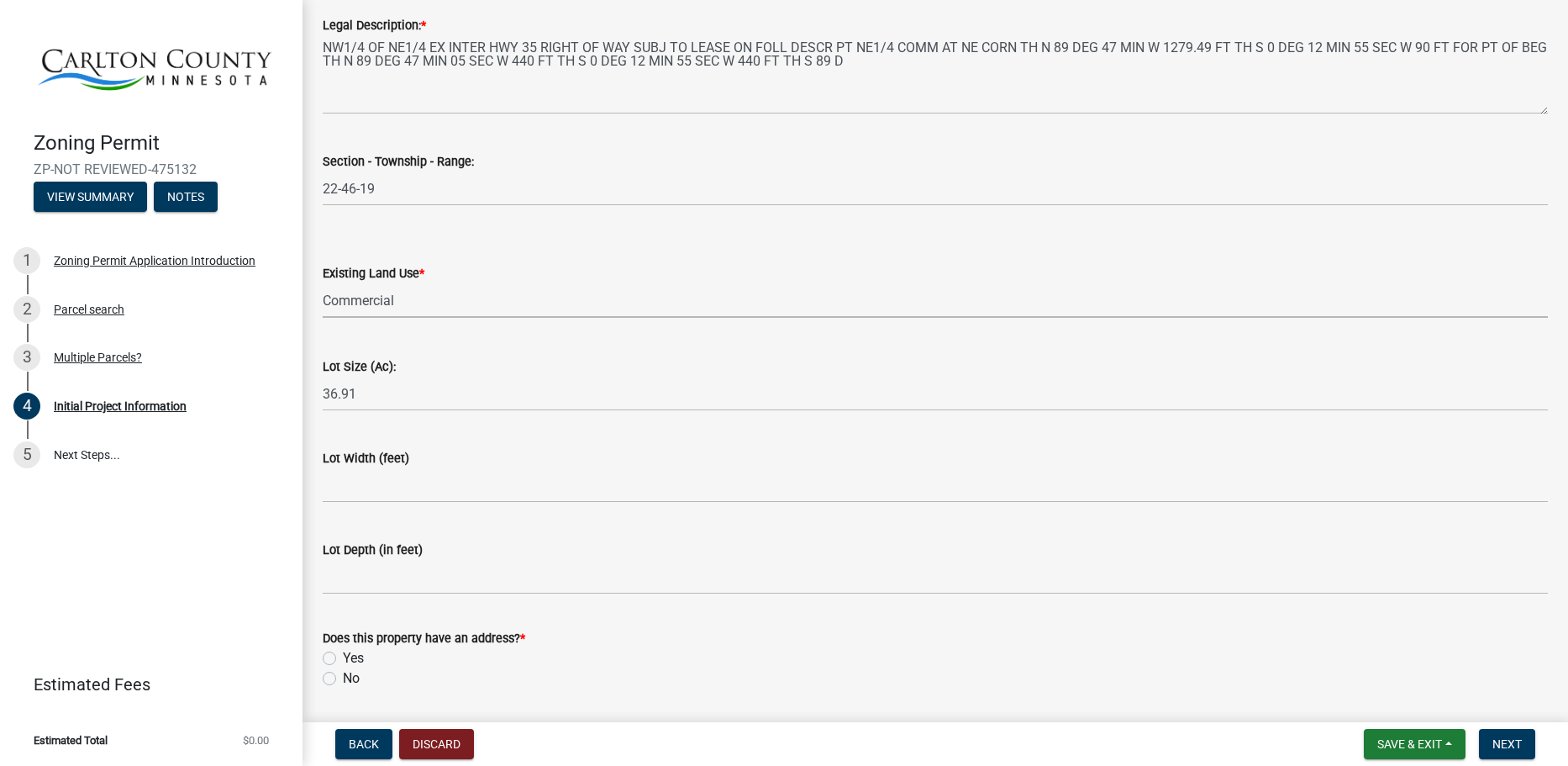
click at [322, 283] on select "Select Item... Residential Commercial Recreational/hunting Agricultural" at bounding box center [935, 300] width 1225 height 34
select select "9b442bb4-a0b4-4a0c-aab0-dfe7fca116e4"
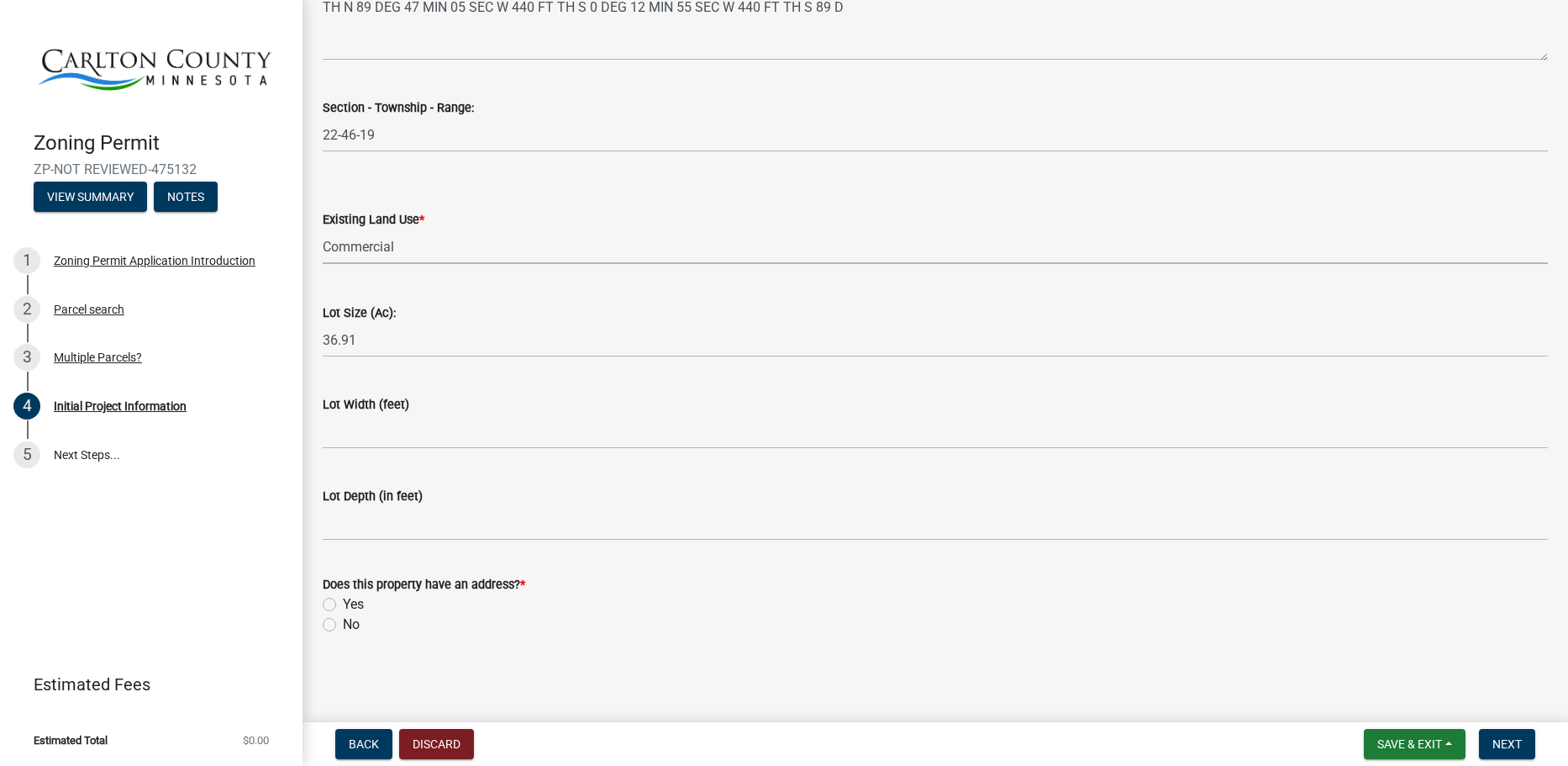
click at [343, 606] on label "Yes" at bounding box center [353, 604] width 21 height 20
click at [343, 606] on input "Yes" at bounding box center [348, 599] width 11 height 11
radio input "true"
click at [1511, 734] on button "Next" at bounding box center [1507, 744] width 56 height 31
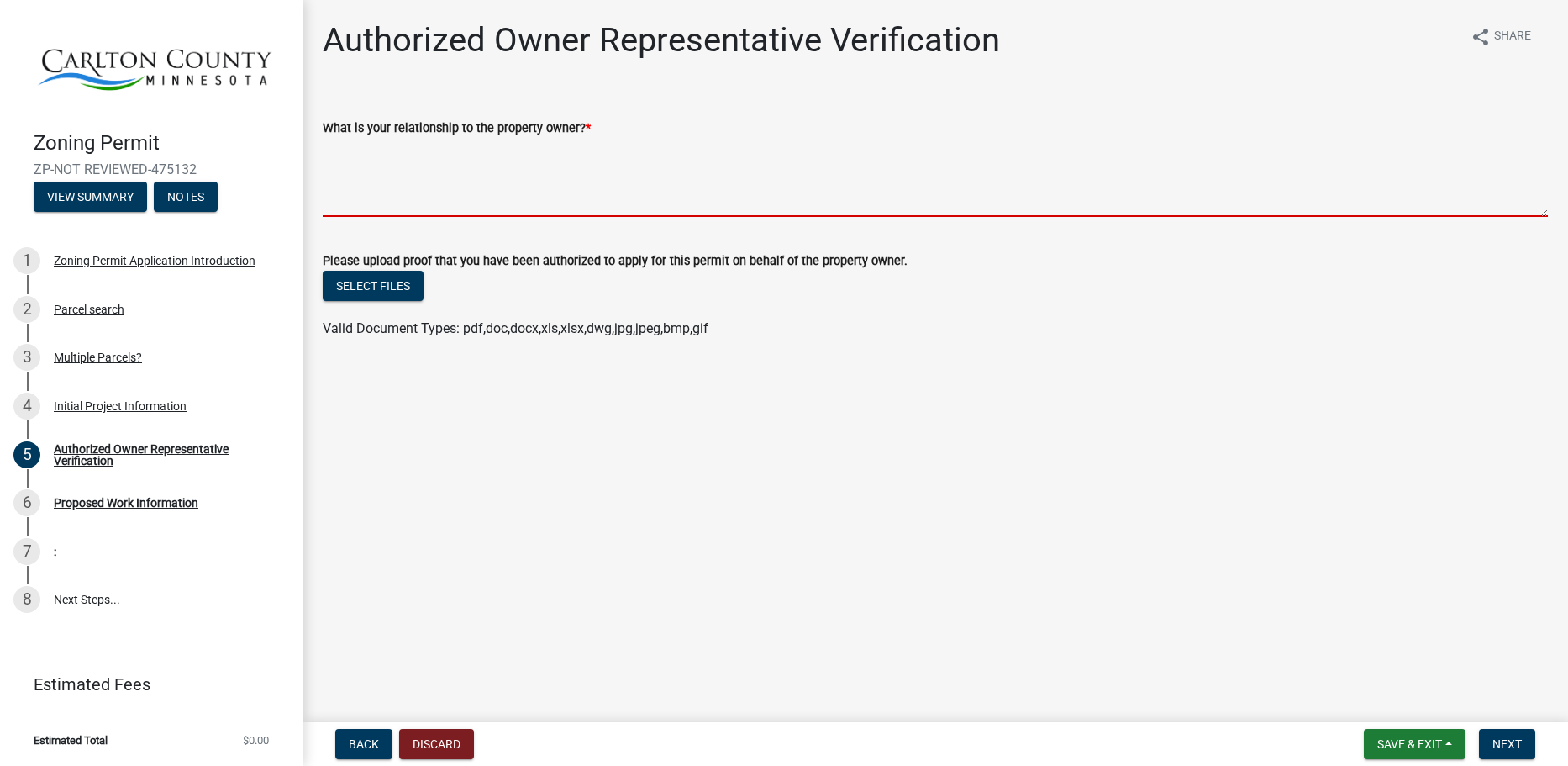
click at [462, 192] on textarea "What is your relationship to the property owner? *" at bounding box center [935, 177] width 1225 height 79
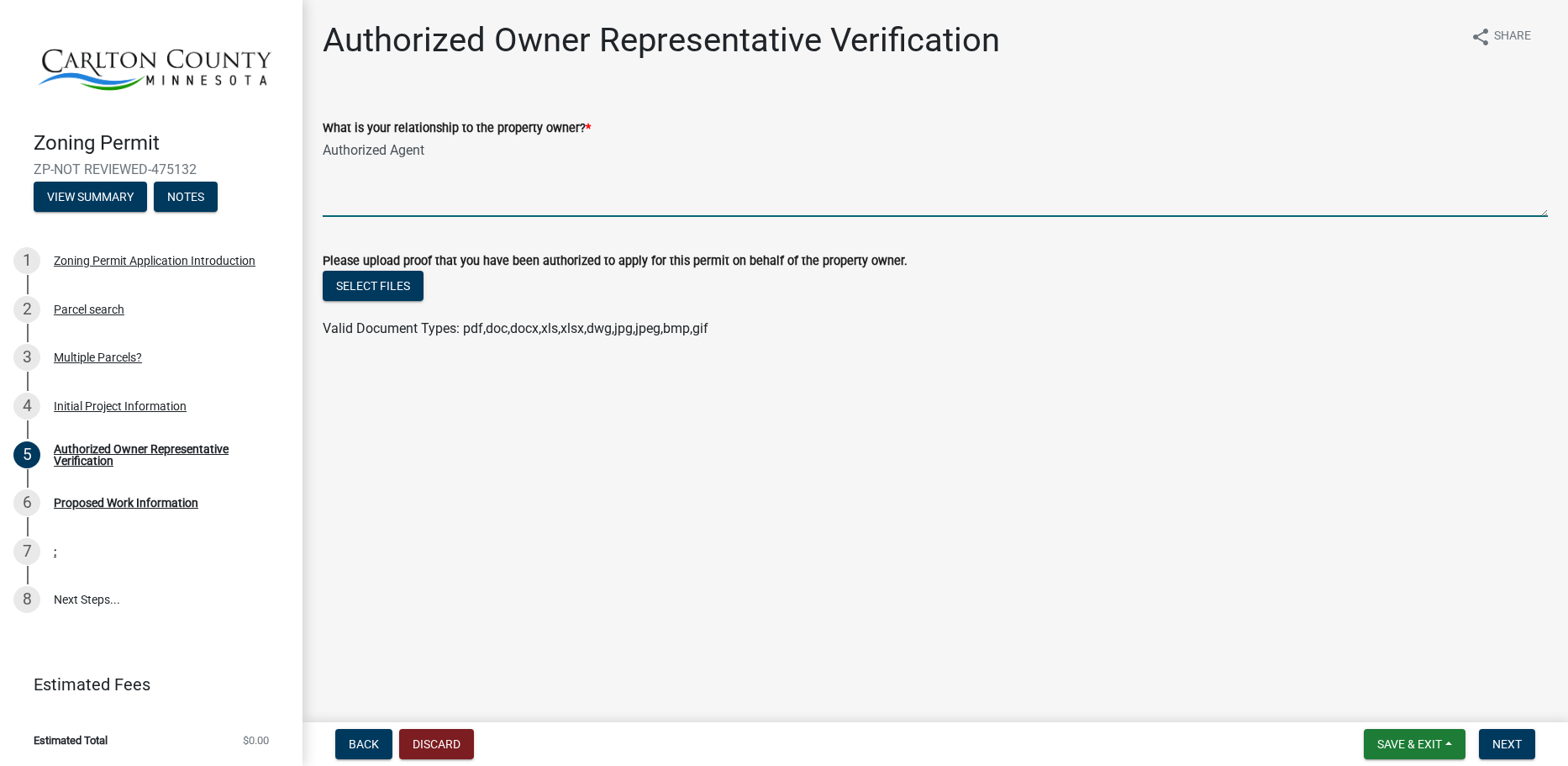
type textarea "Authorized Agent"
click at [352, 280] on button "Select files" at bounding box center [372, 286] width 101 height 31
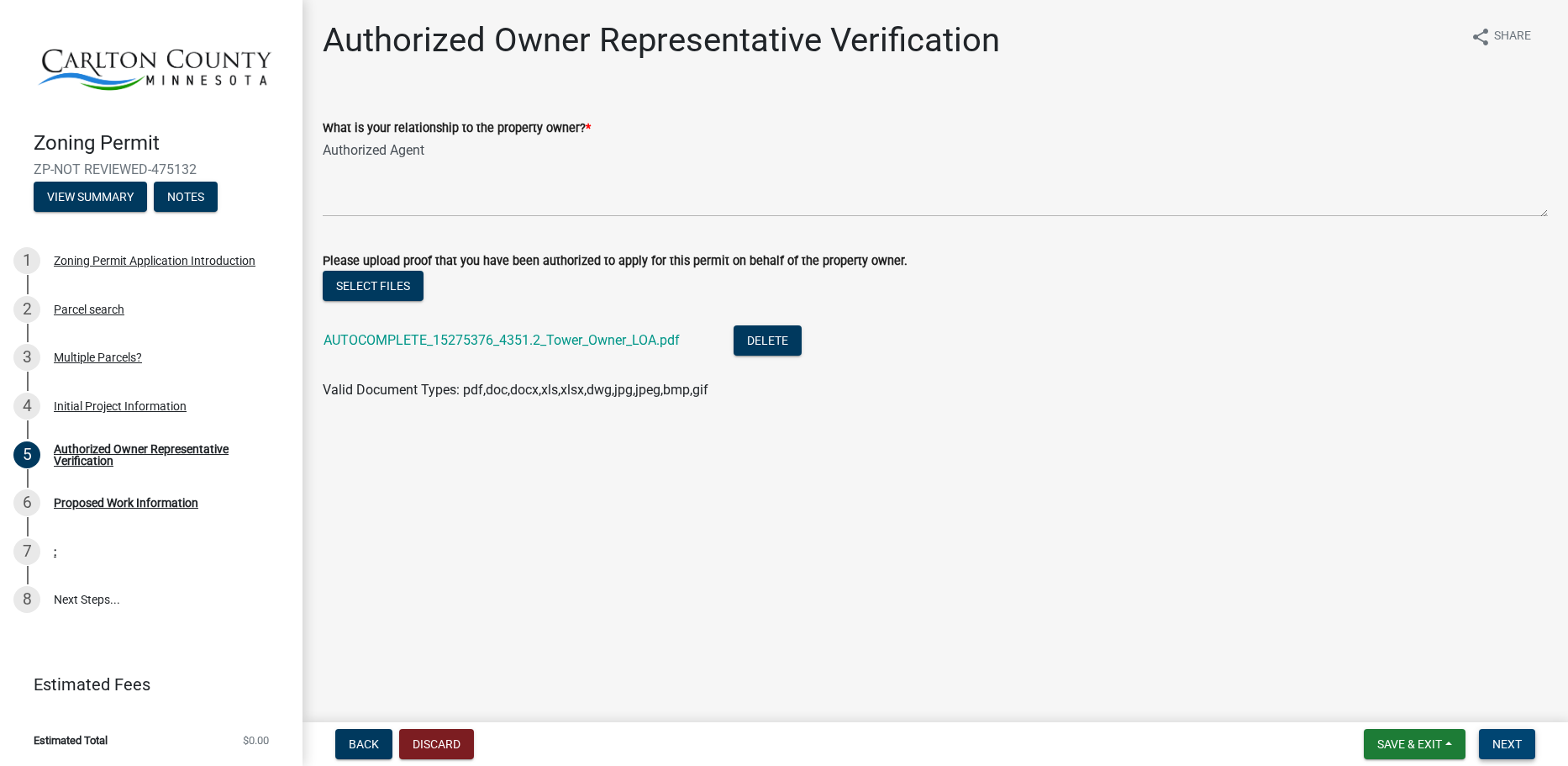
click at [1503, 750] on span "Next" at bounding box center [1508, 743] width 30 height 13
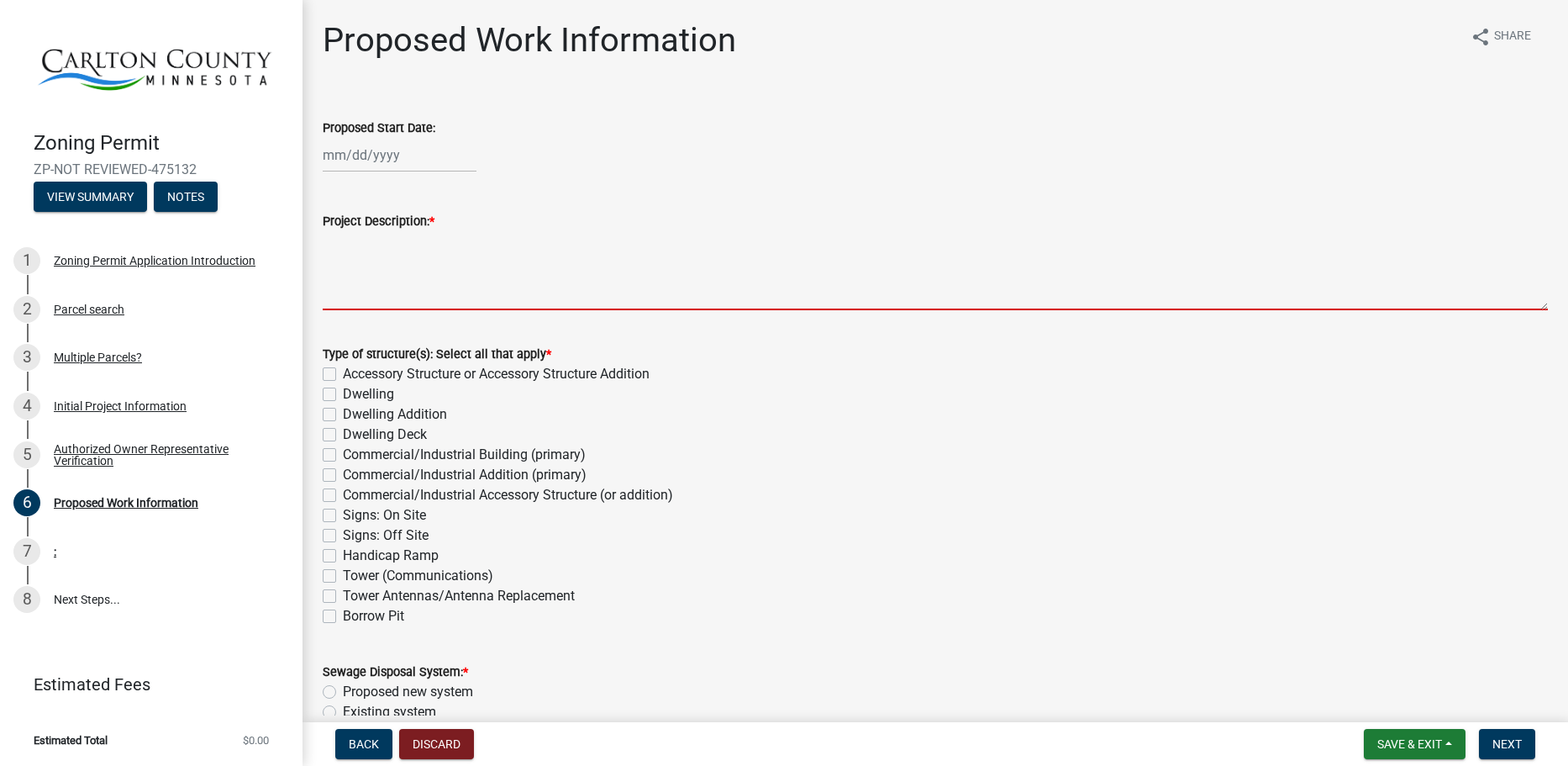
click at [484, 290] on textarea "Project Description: *" at bounding box center [935, 271] width 1225 height 79
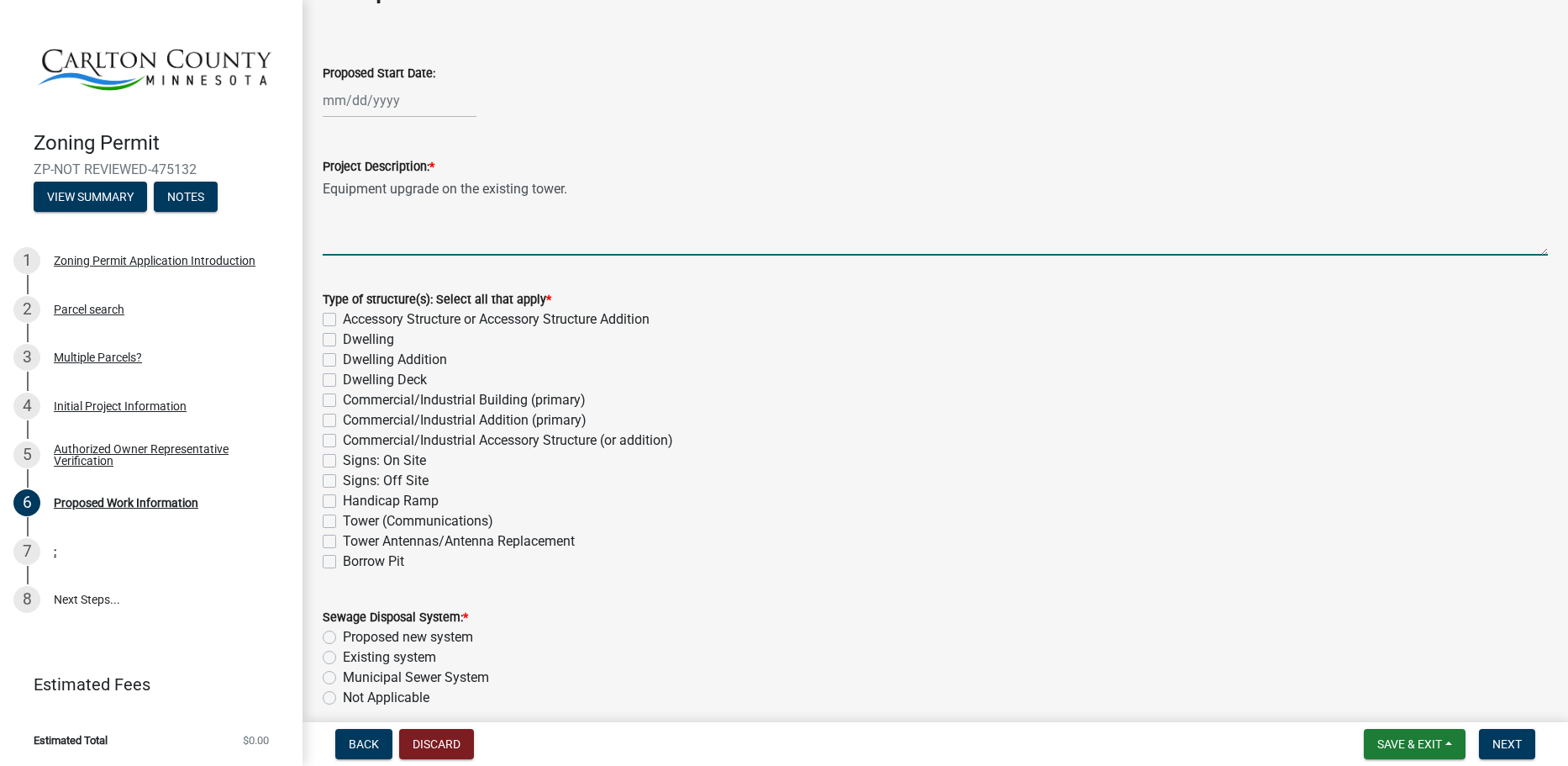
scroll to position [84, 0]
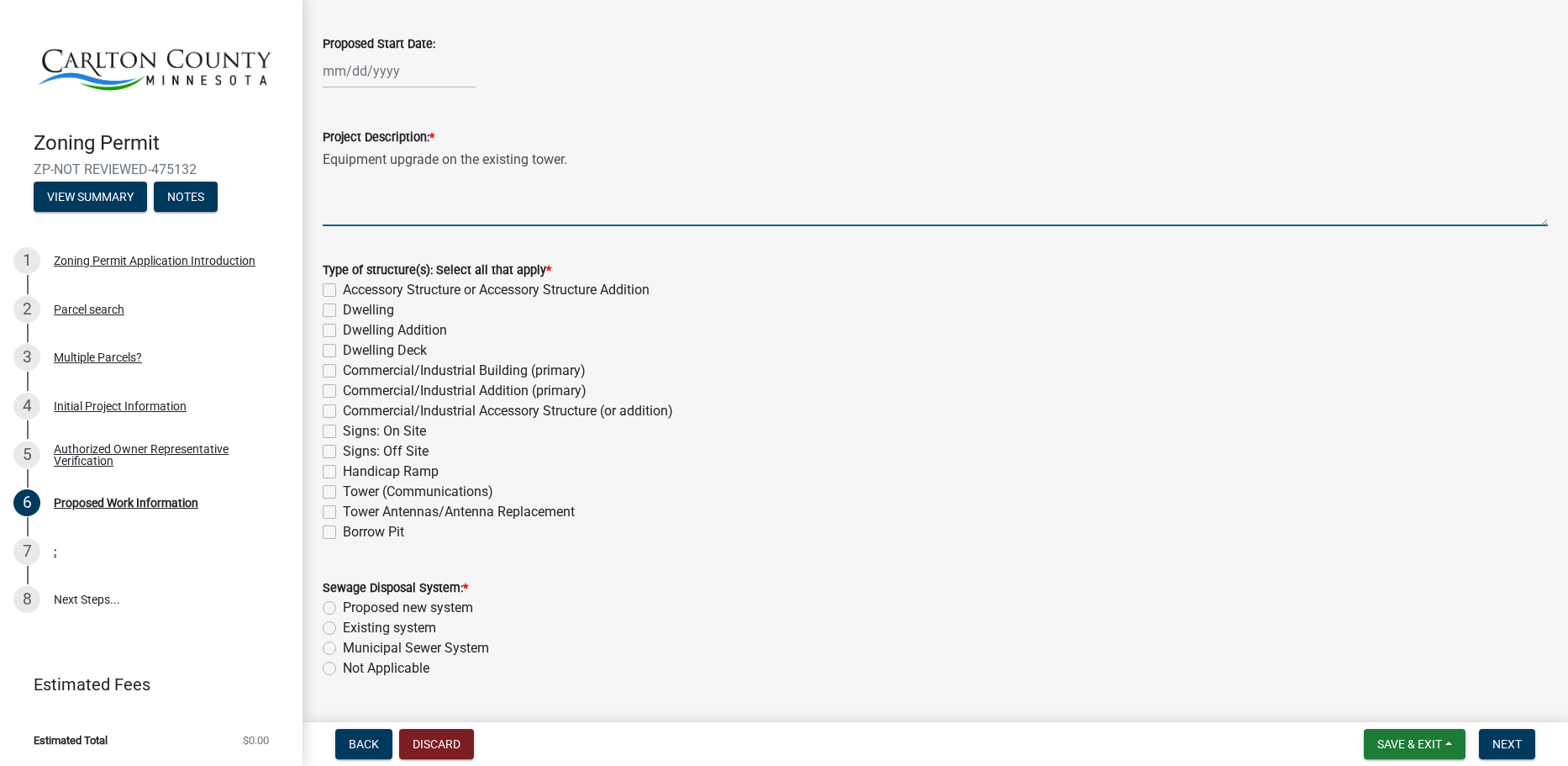
type textarea "Equipment upgrade on the existing tower."
click at [415, 489] on label "Tower (Communications)" at bounding box center [418, 492] width 151 height 20
click at [354, 489] on input "Tower (Communications)" at bounding box center [348, 487] width 11 height 11
checkbox input "true"
checkbox input "false"
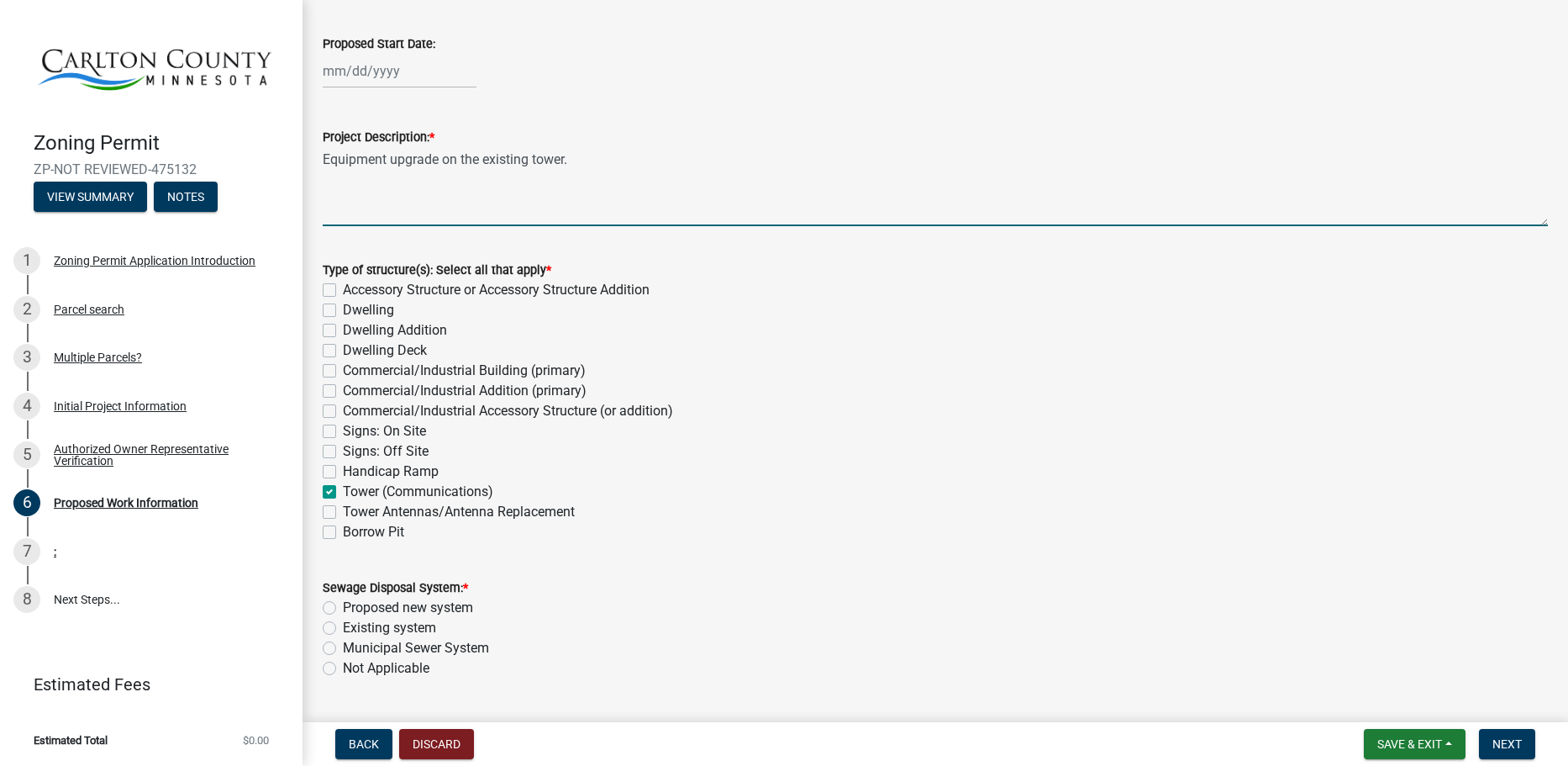
checkbox input "false"
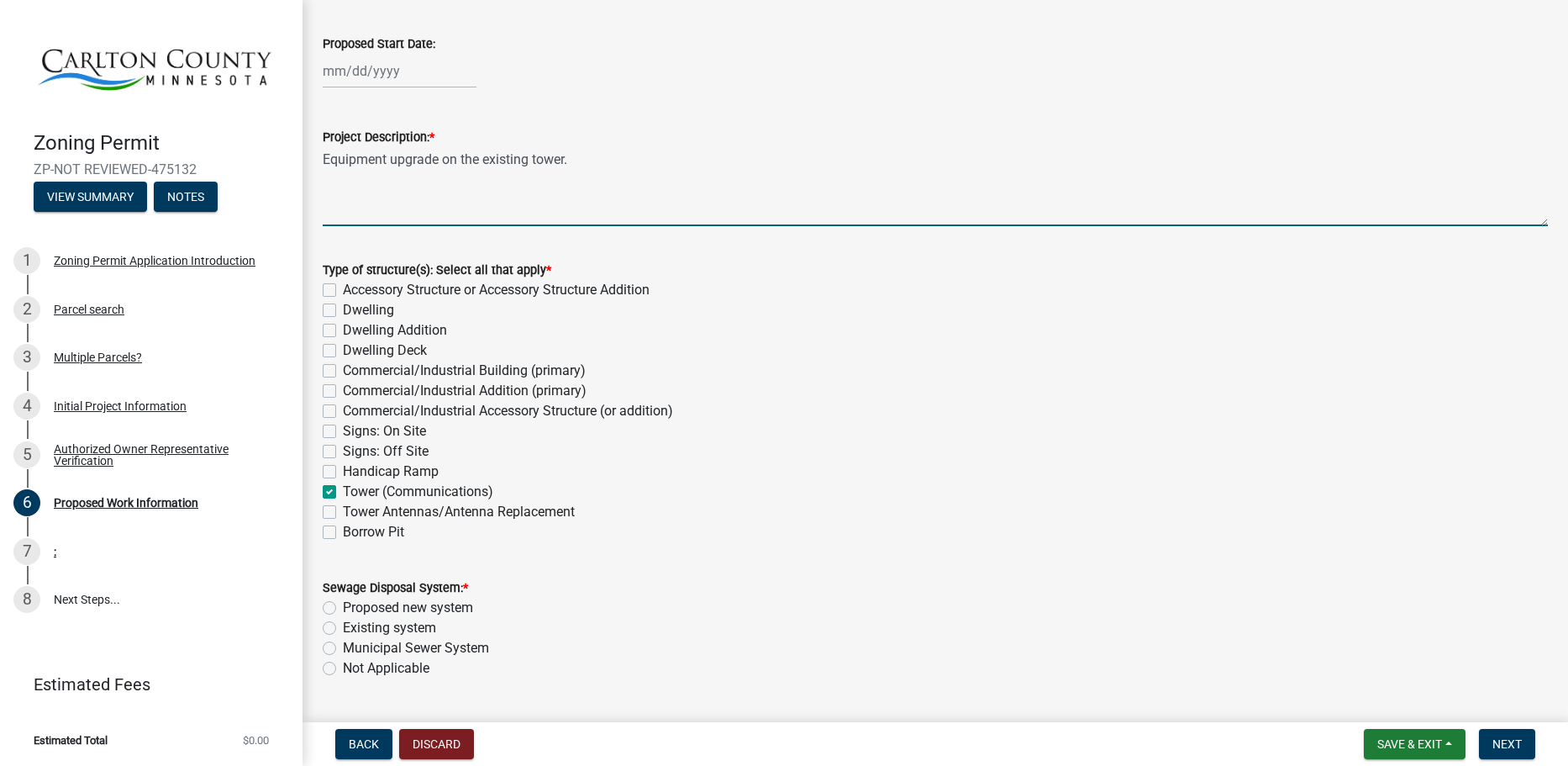
checkbox input "false"
checkbox input "true"
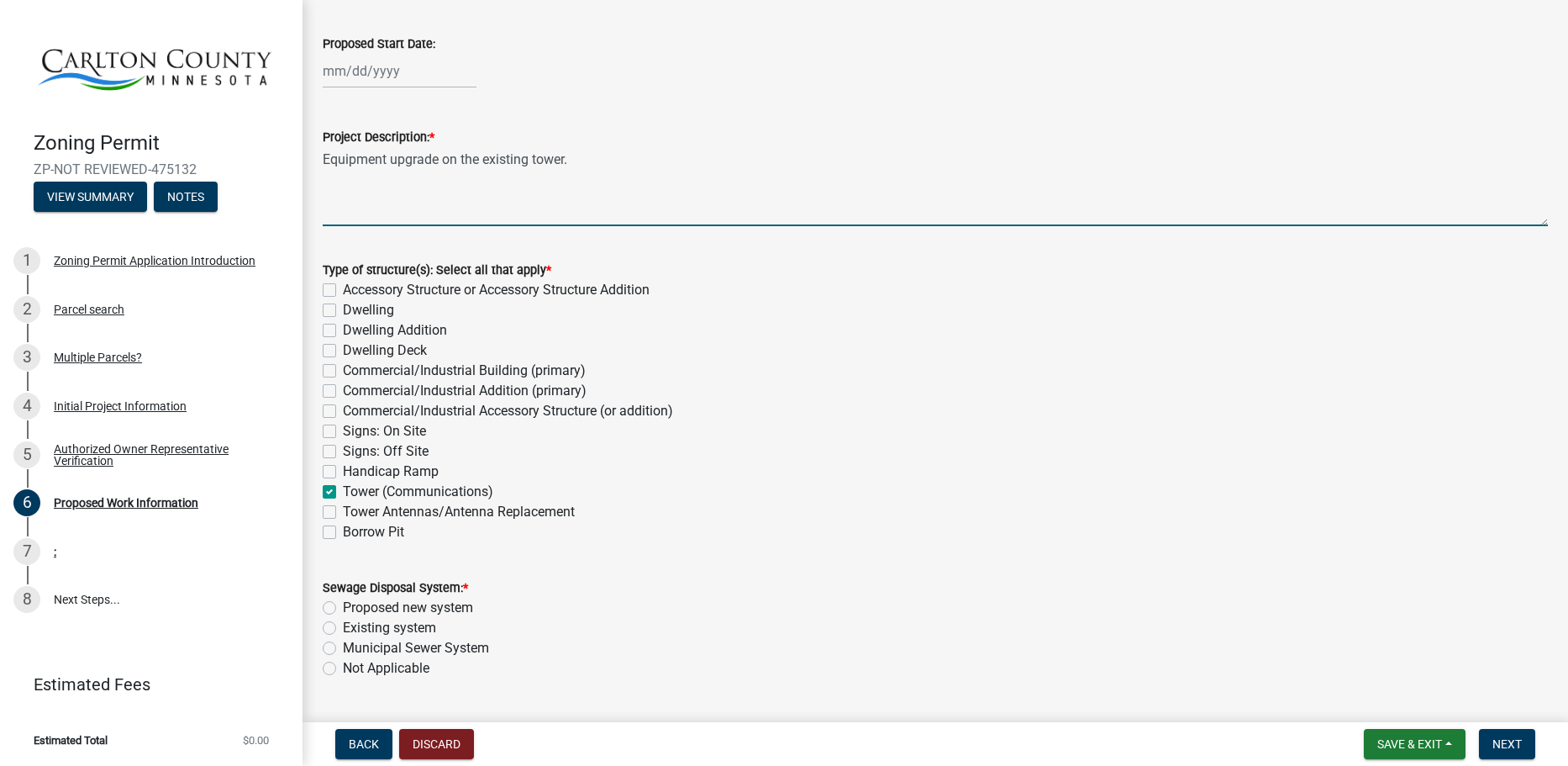
checkbox input "false"
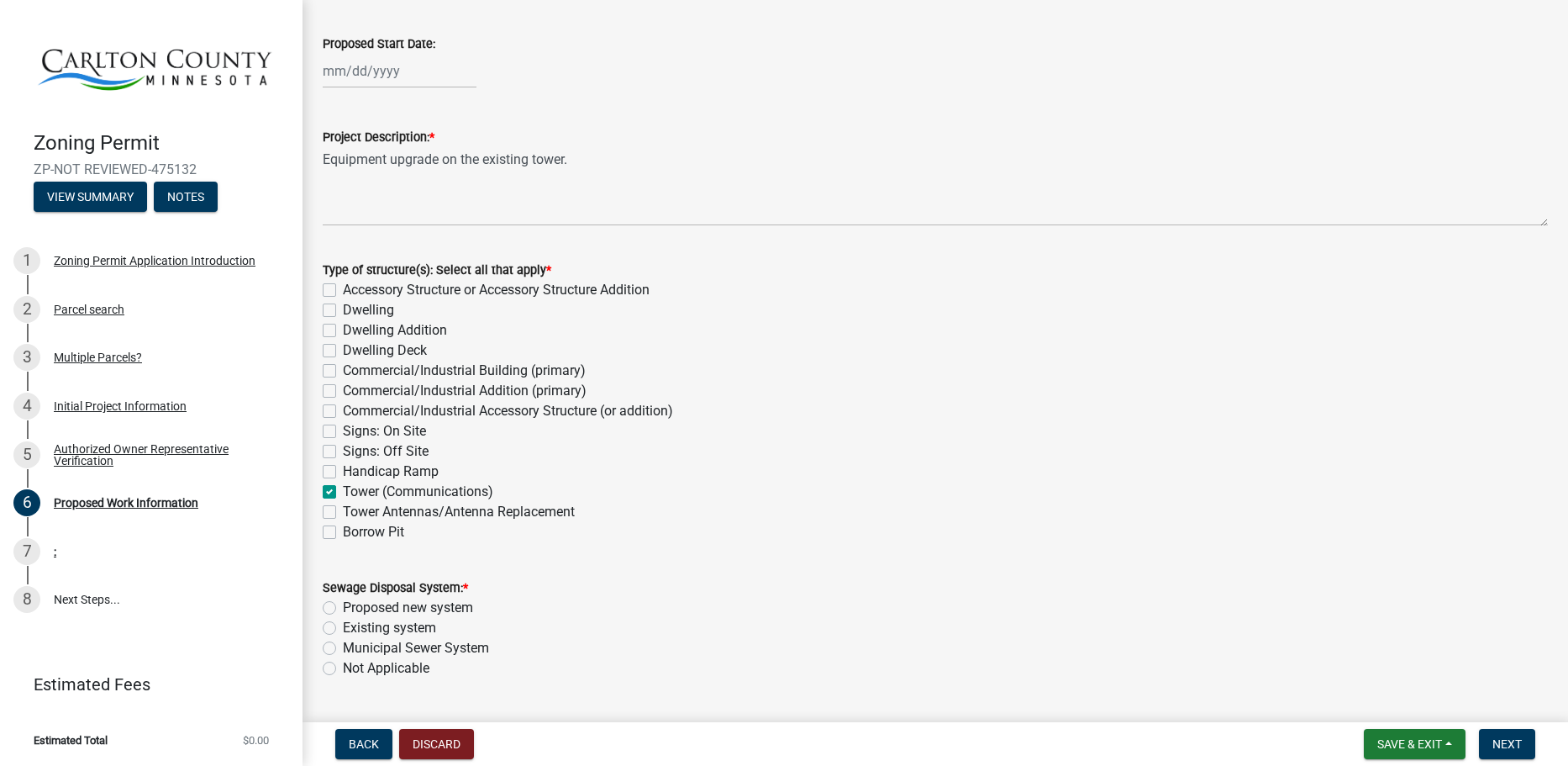
click at [458, 507] on label "Tower Antennas/Antenna Replacement" at bounding box center [458, 512] width 232 height 20
click at [354, 507] on input "Tower Antennas/Antenna Replacement" at bounding box center [348, 507] width 11 height 11
checkbox input "true"
checkbox input "false"
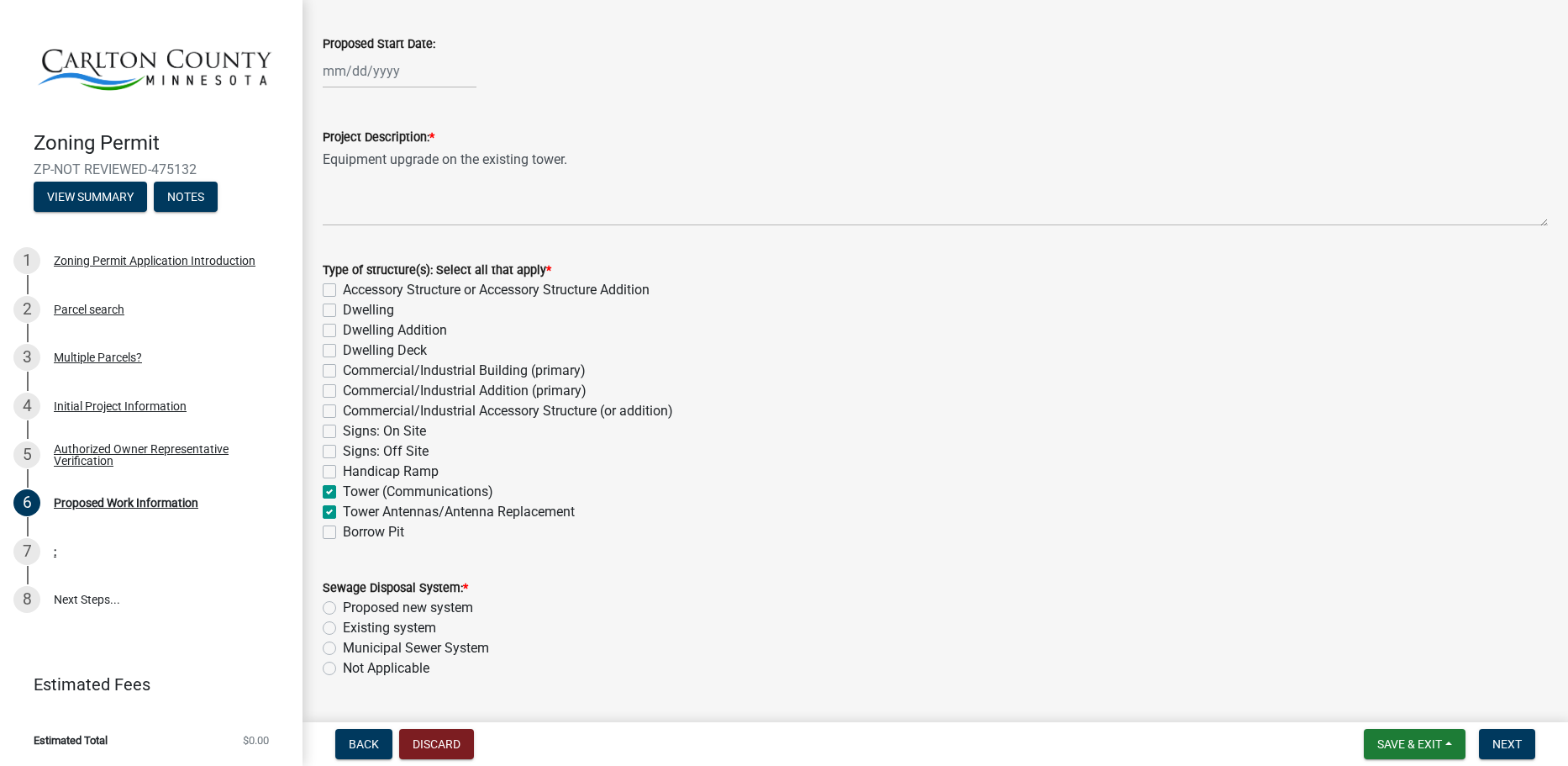
checkbox input "false"
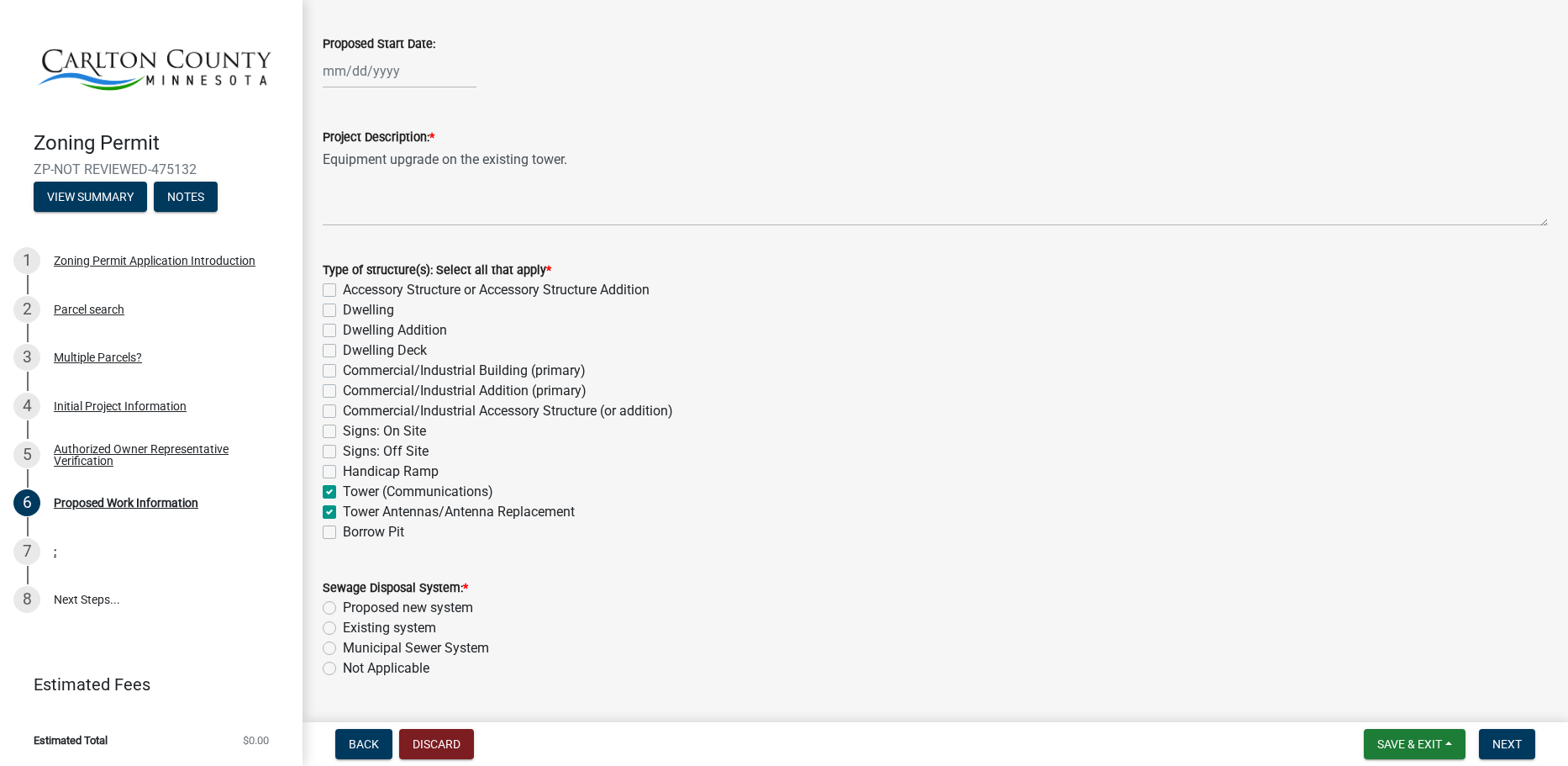
checkbox input "false"
checkbox input "true"
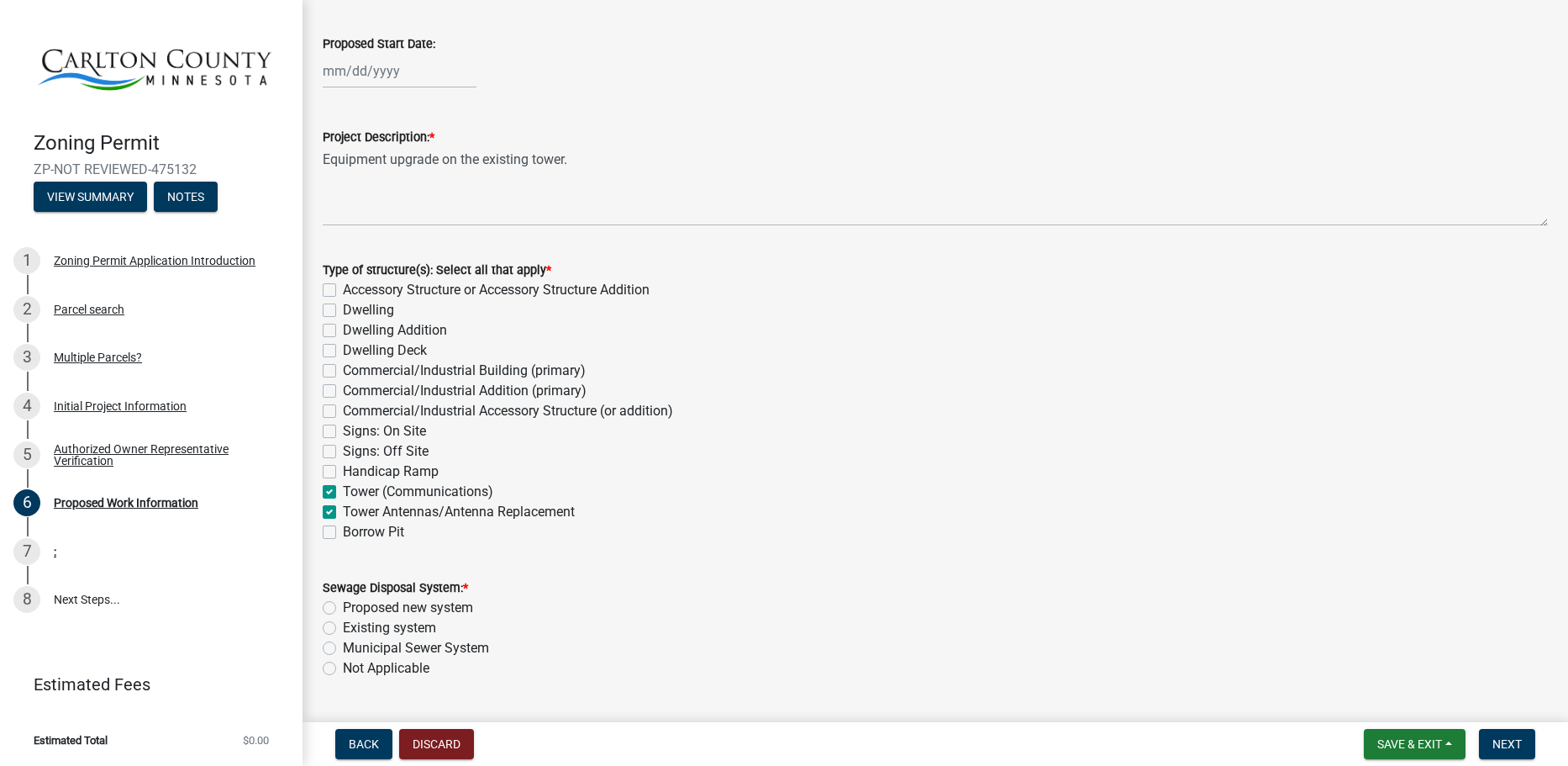
checkbox input "false"
click at [415, 488] on label "Tower (Communications)" at bounding box center [418, 492] width 151 height 20
click at [354, 488] on input "Tower (Communications)" at bounding box center [348, 487] width 11 height 11
checkbox input "false"
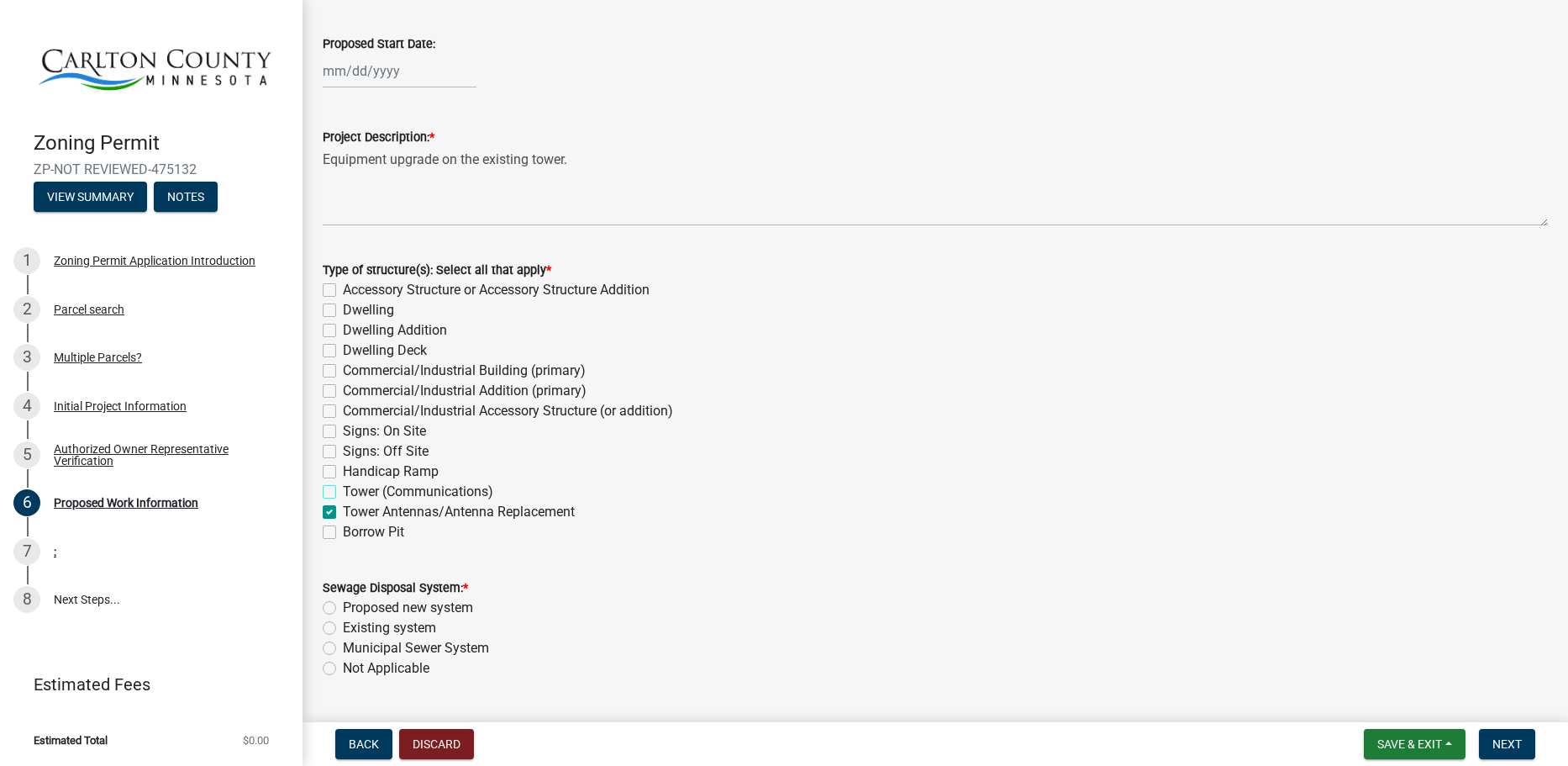
checkbox input "false"
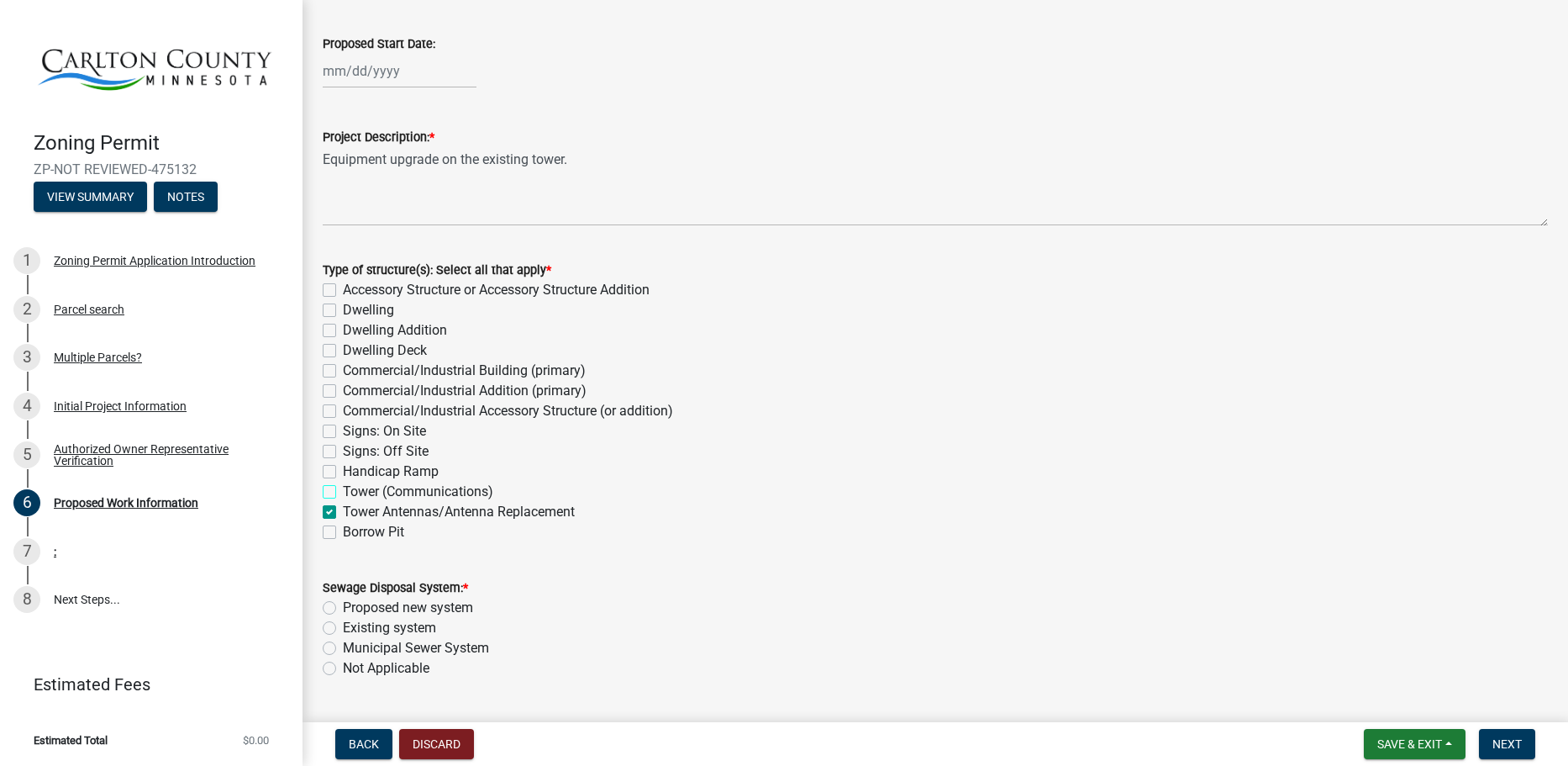
checkbox input "false"
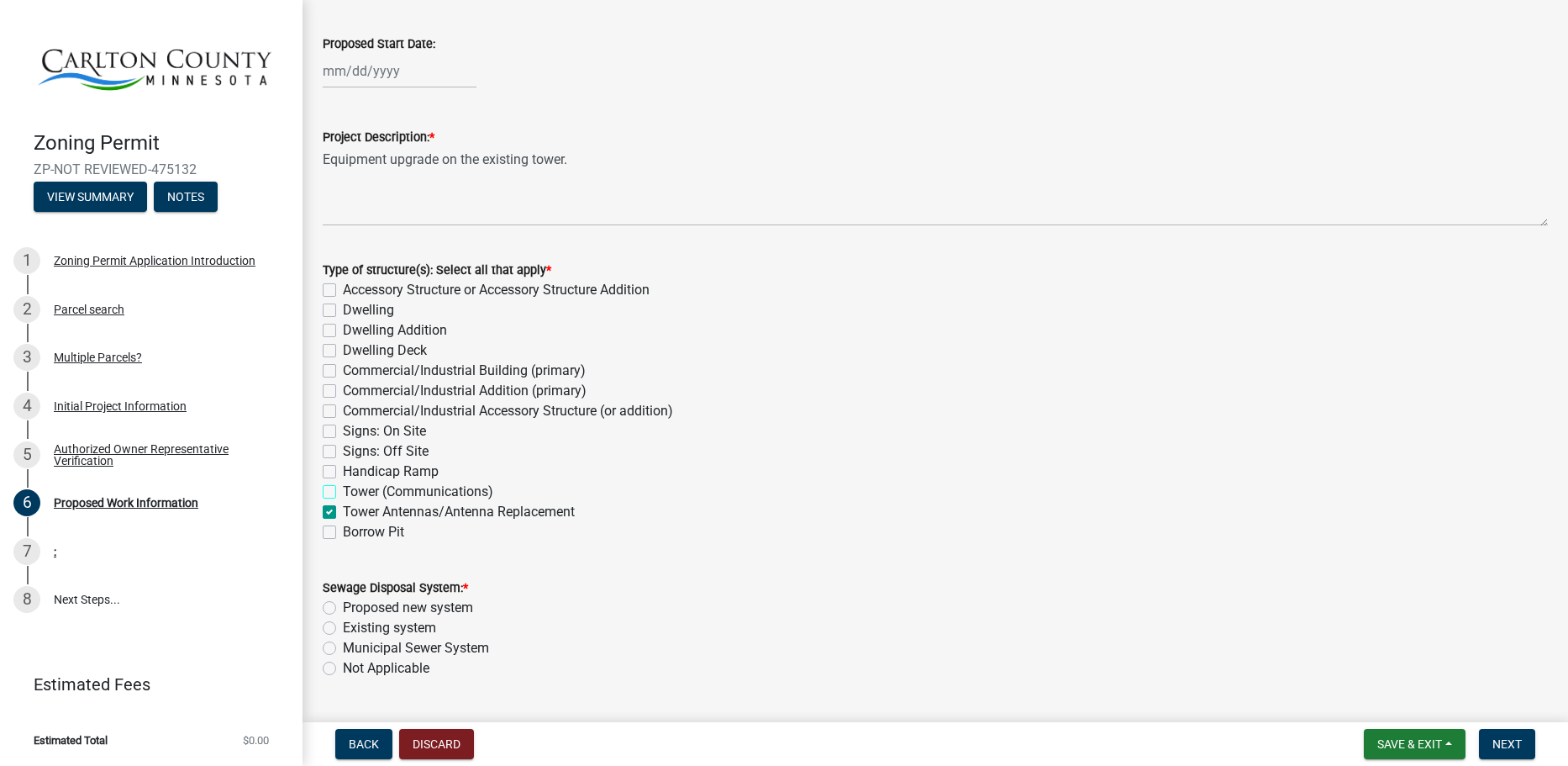
checkbox input "true"
checkbox input "false"
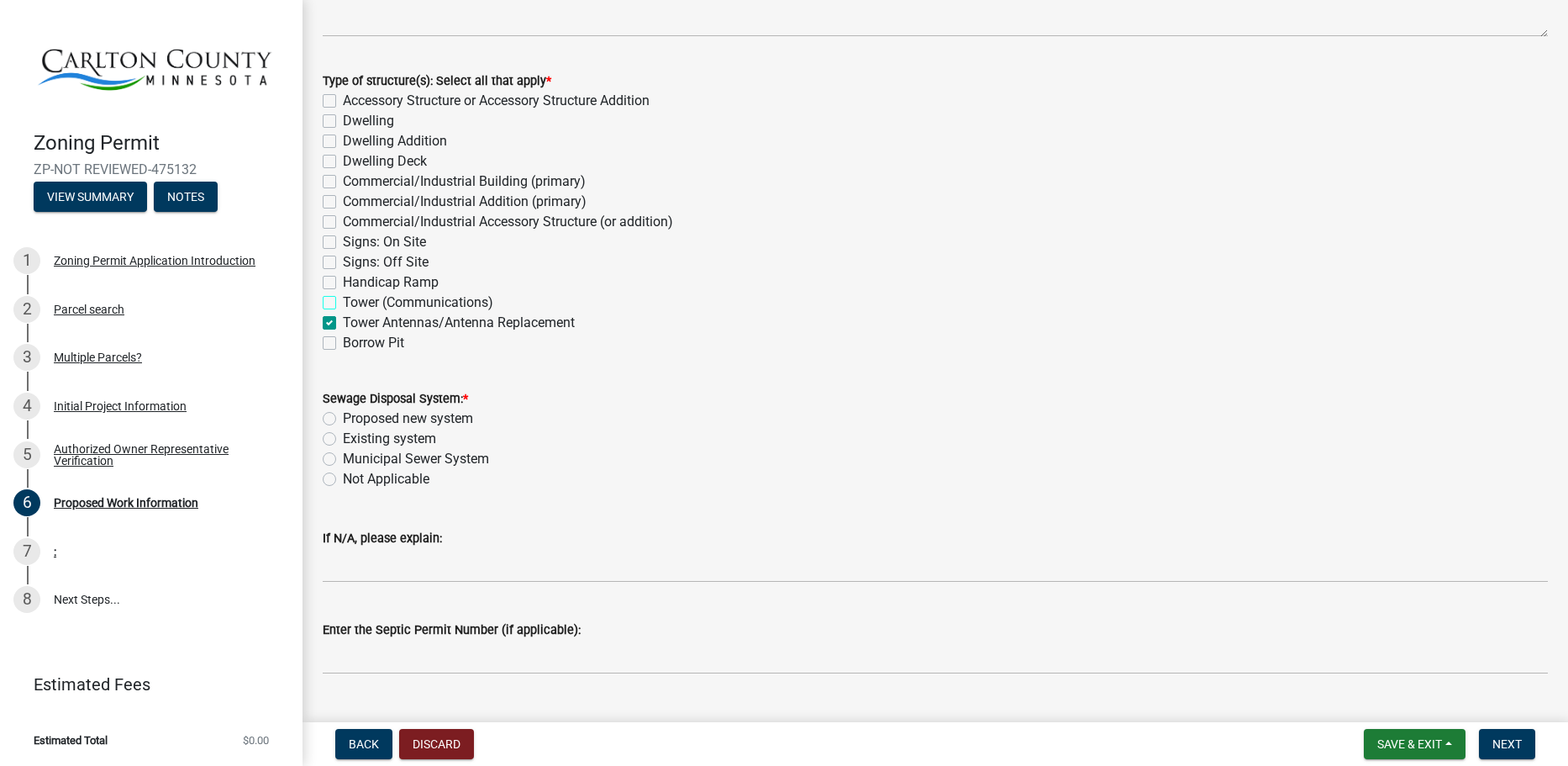
scroll to position [337, 0]
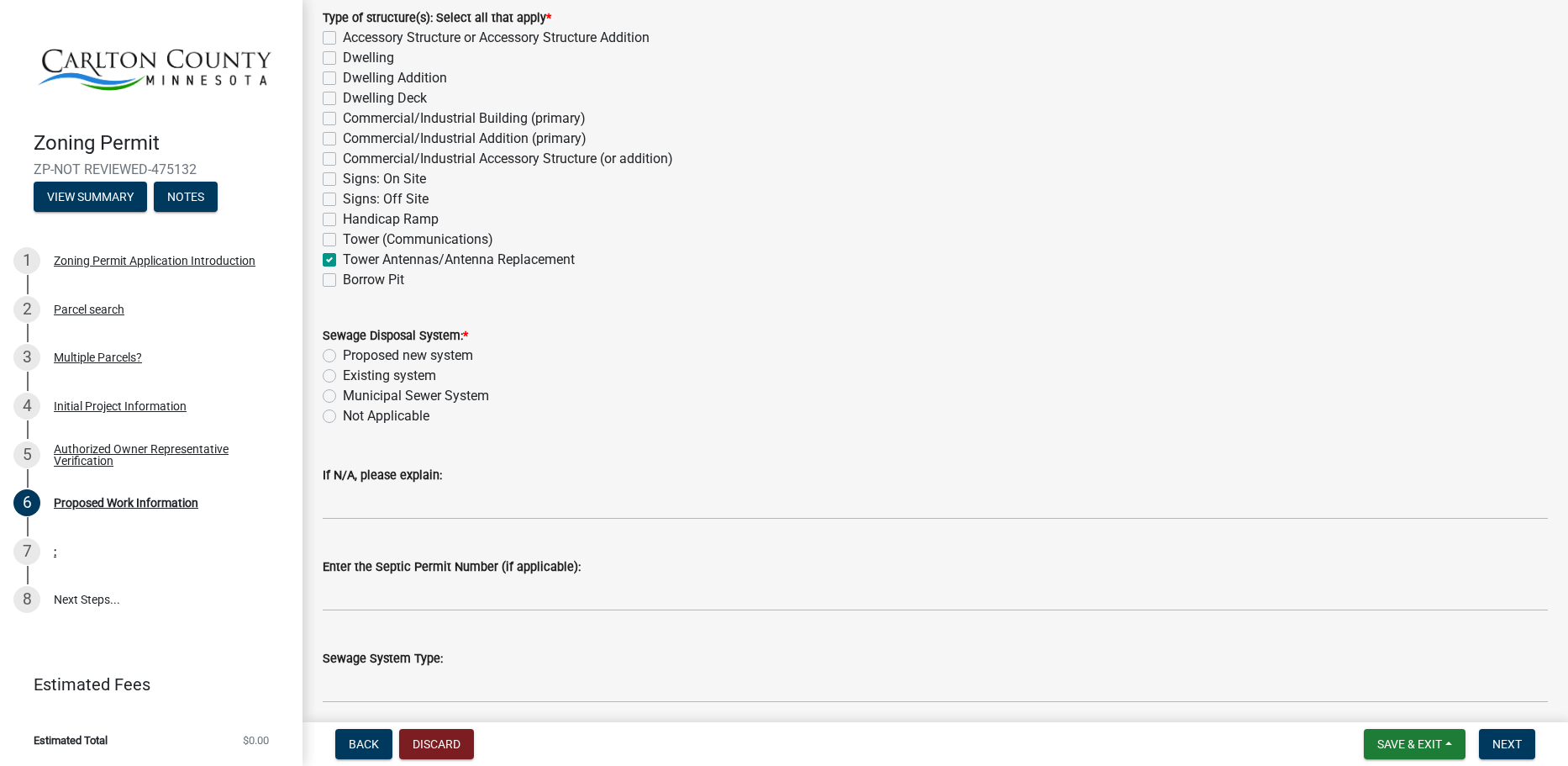
click at [418, 418] on label "Not Applicable" at bounding box center [385, 415] width 87 height 20
click at [354, 417] on input "Not Applicable" at bounding box center [348, 411] width 11 height 11
radio input "true"
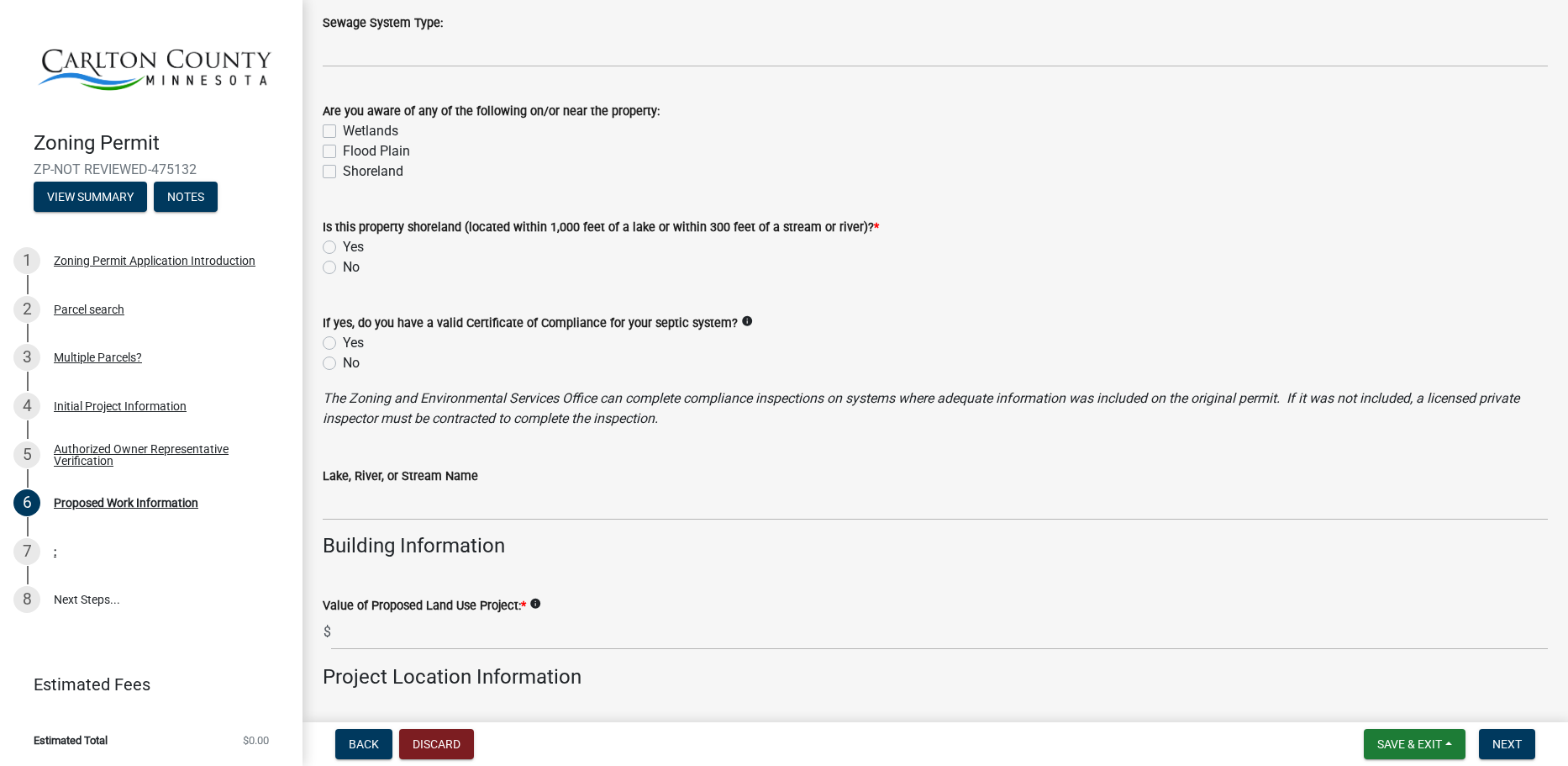
scroll to position [1093, 0]
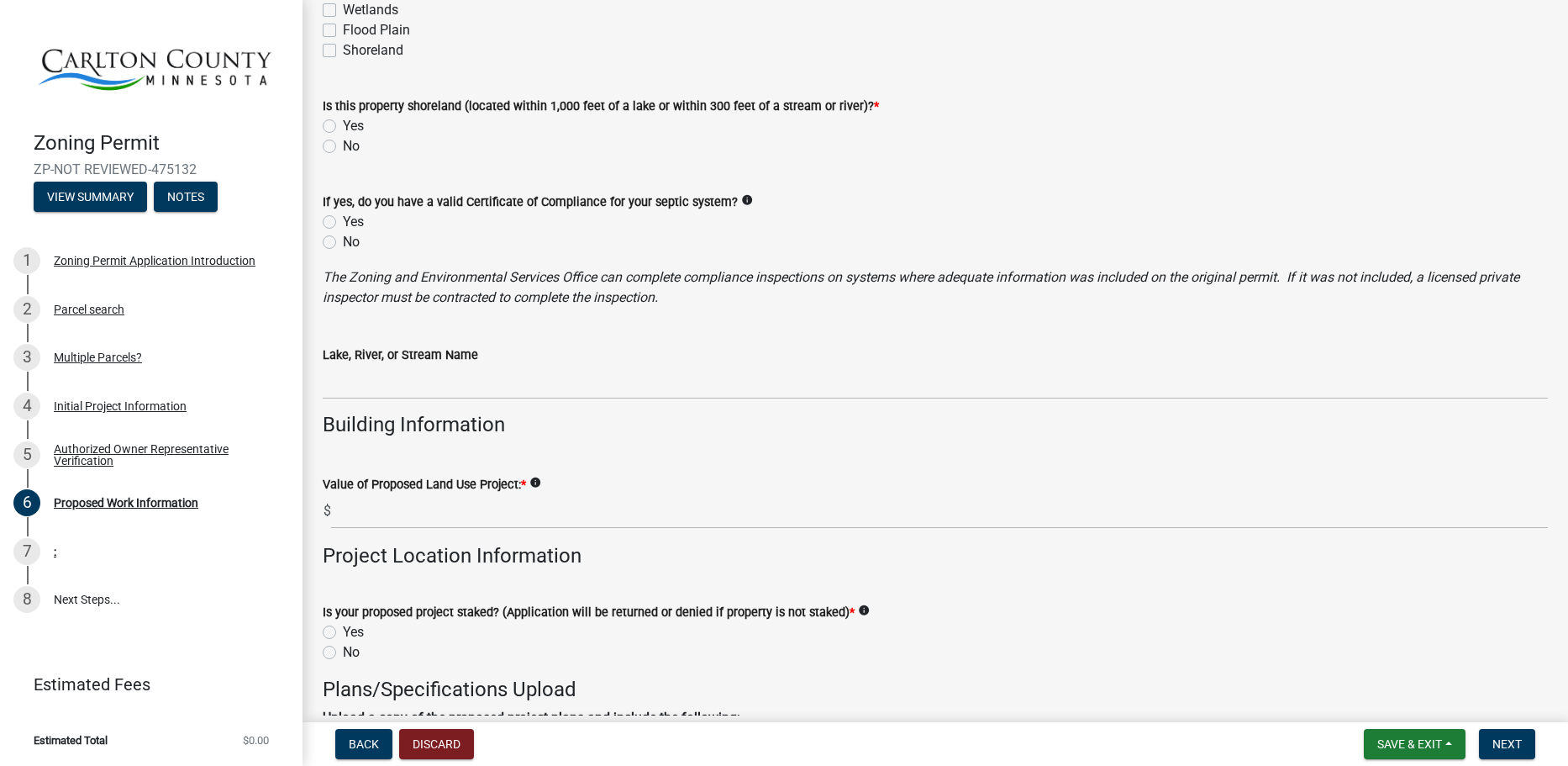
click at [350, 142] on label "No" at bounding box center [350, 145] width 17 height 20
click at [350, 142] on input "No" at bounding box center [348, 141] width 11 height 11
radio input "true"
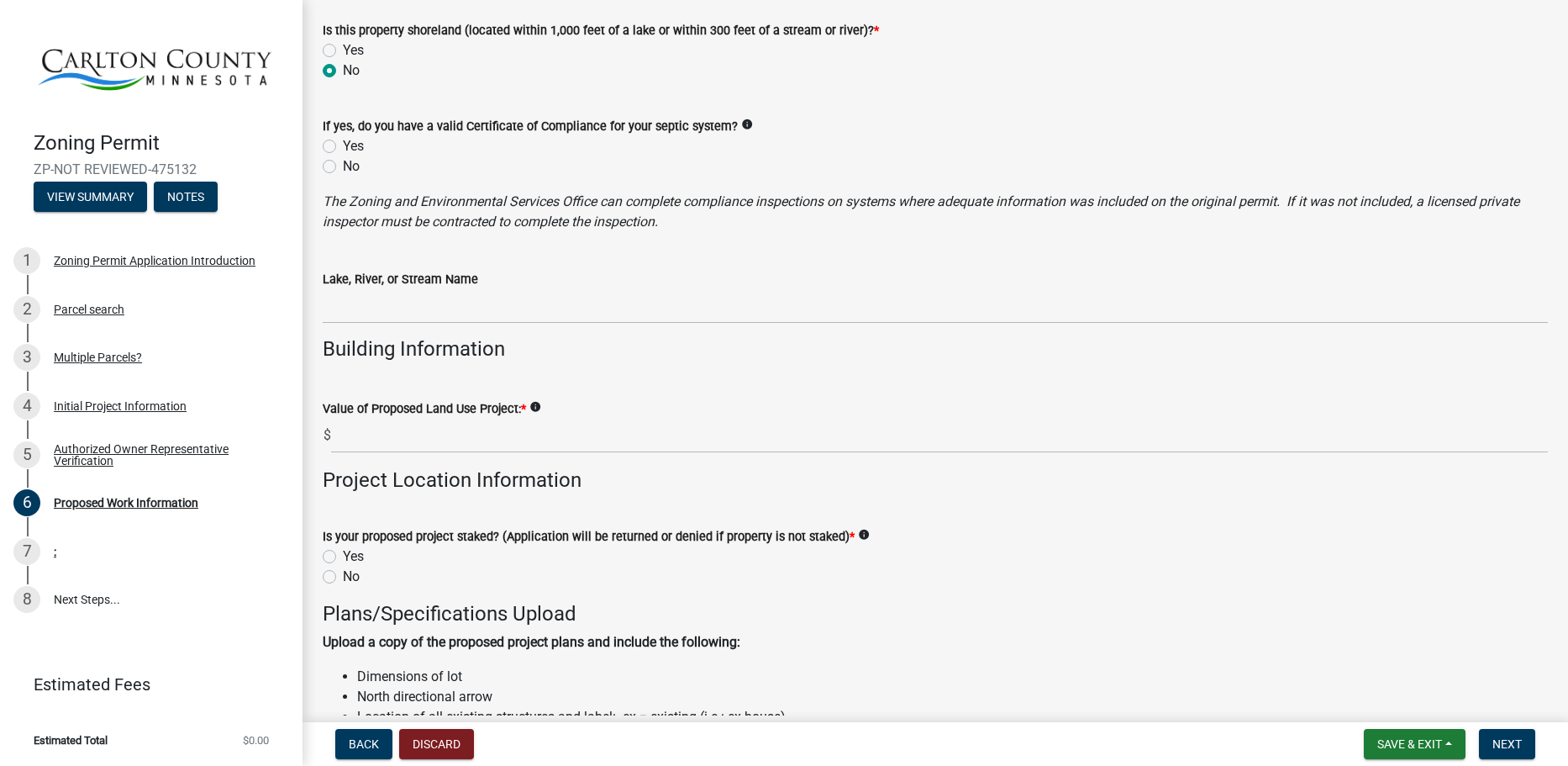
scroll to position [1261, 0]
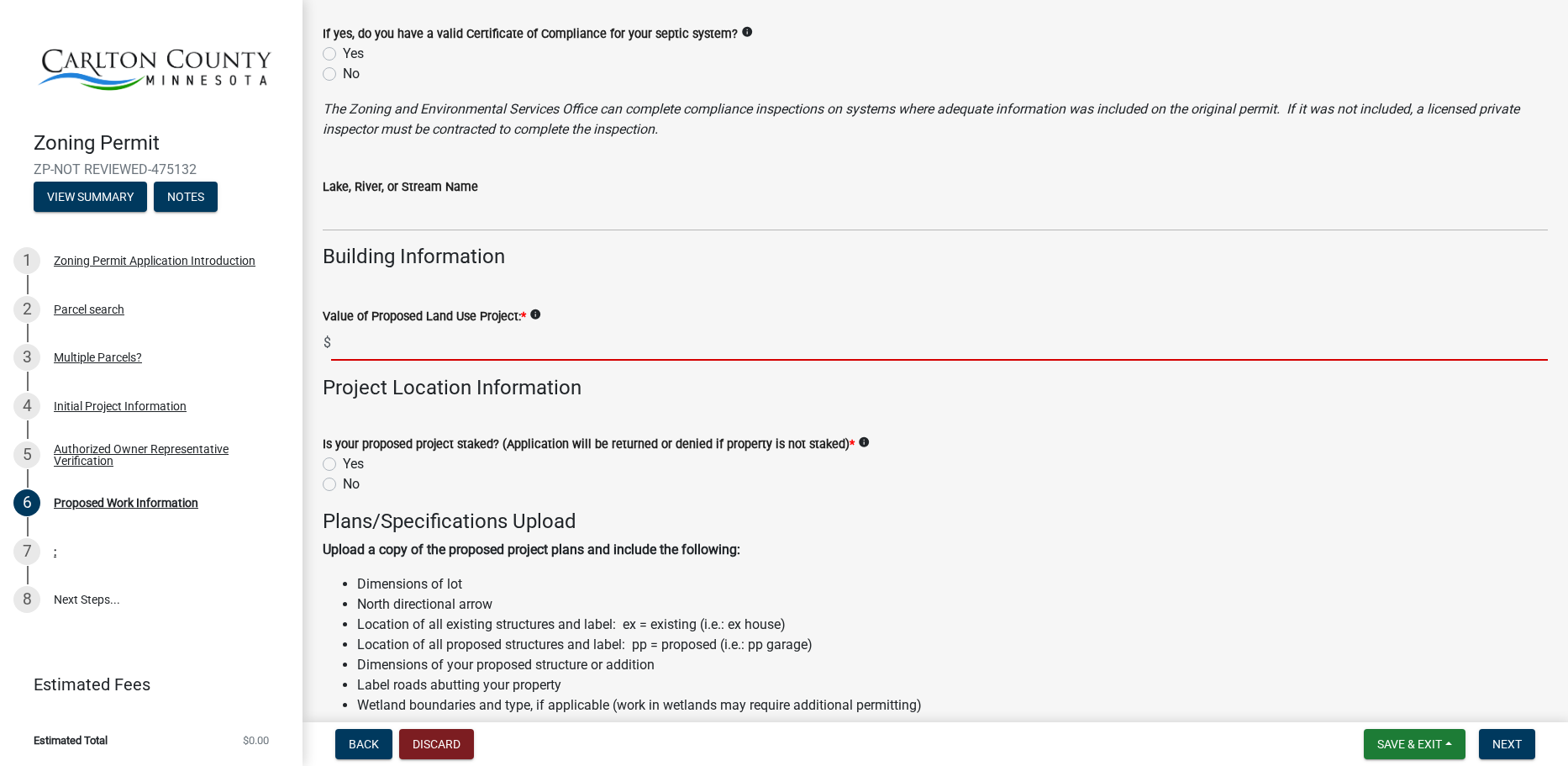
drag, startPoint x: 449, startPoint y: 334, endPoint x: 492, endPoint y: 335, distance: 43.0
click at [449, 335] on input "text" at bounding box center [939, 343] width 1217 height 34
type input "50000"
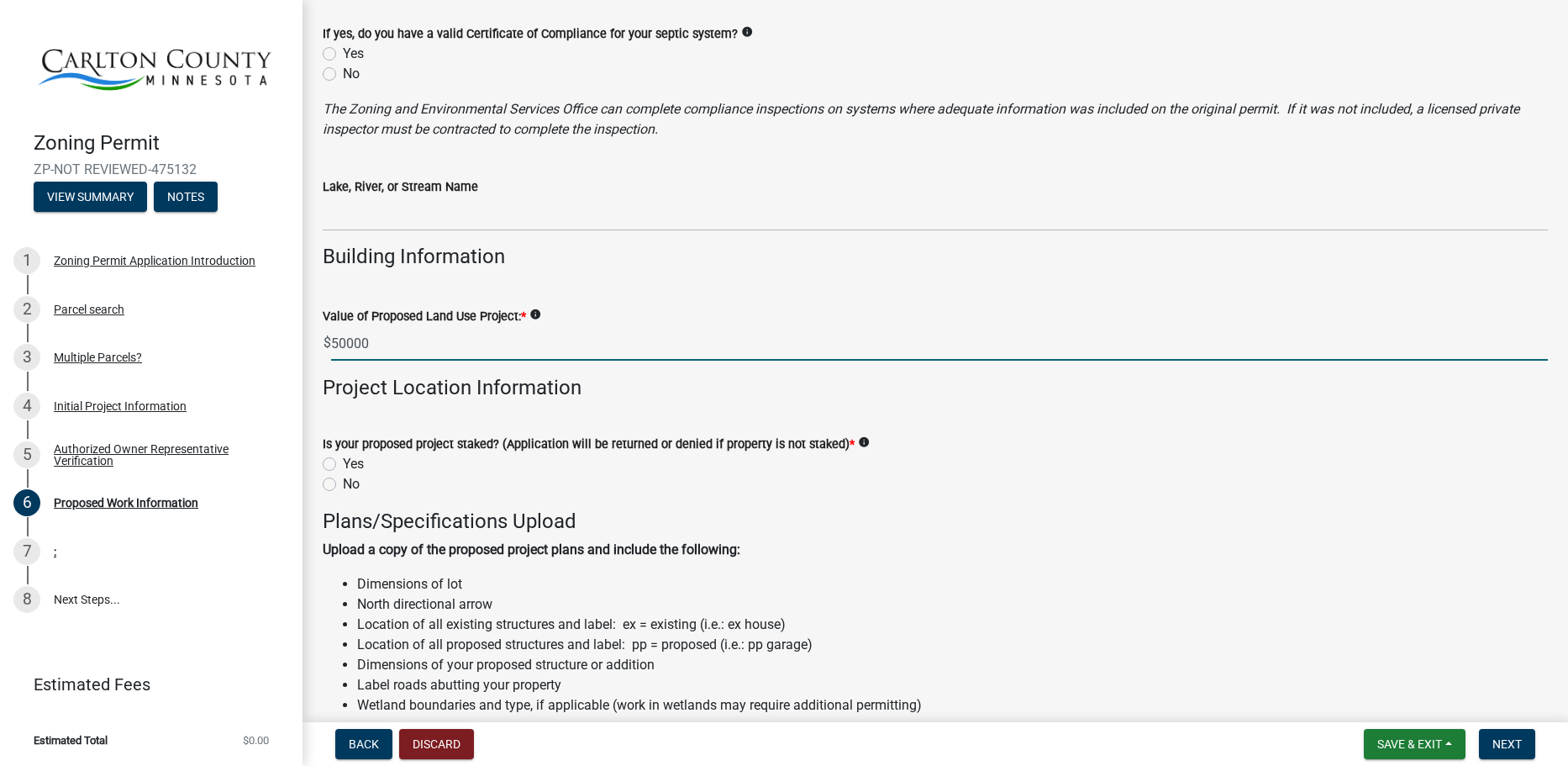
click at [353, 468] on label "Yes" at bounding box center [353, 464] width 21 height 20
click at [353, 465] on input "Yes" at bounding box center [348, 459] width 11 height 11
radio input "true"
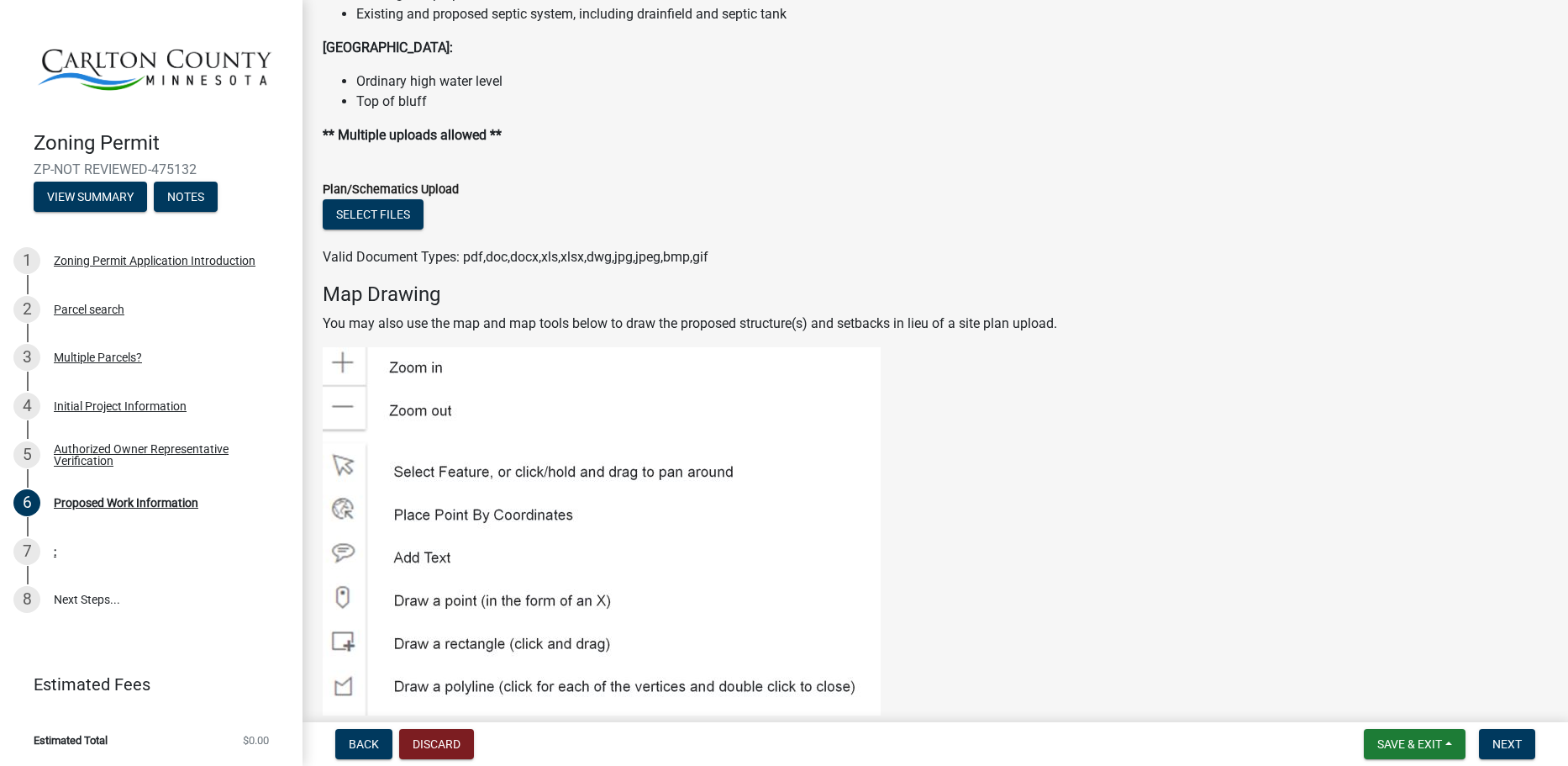
scroll to position [2018, 0]
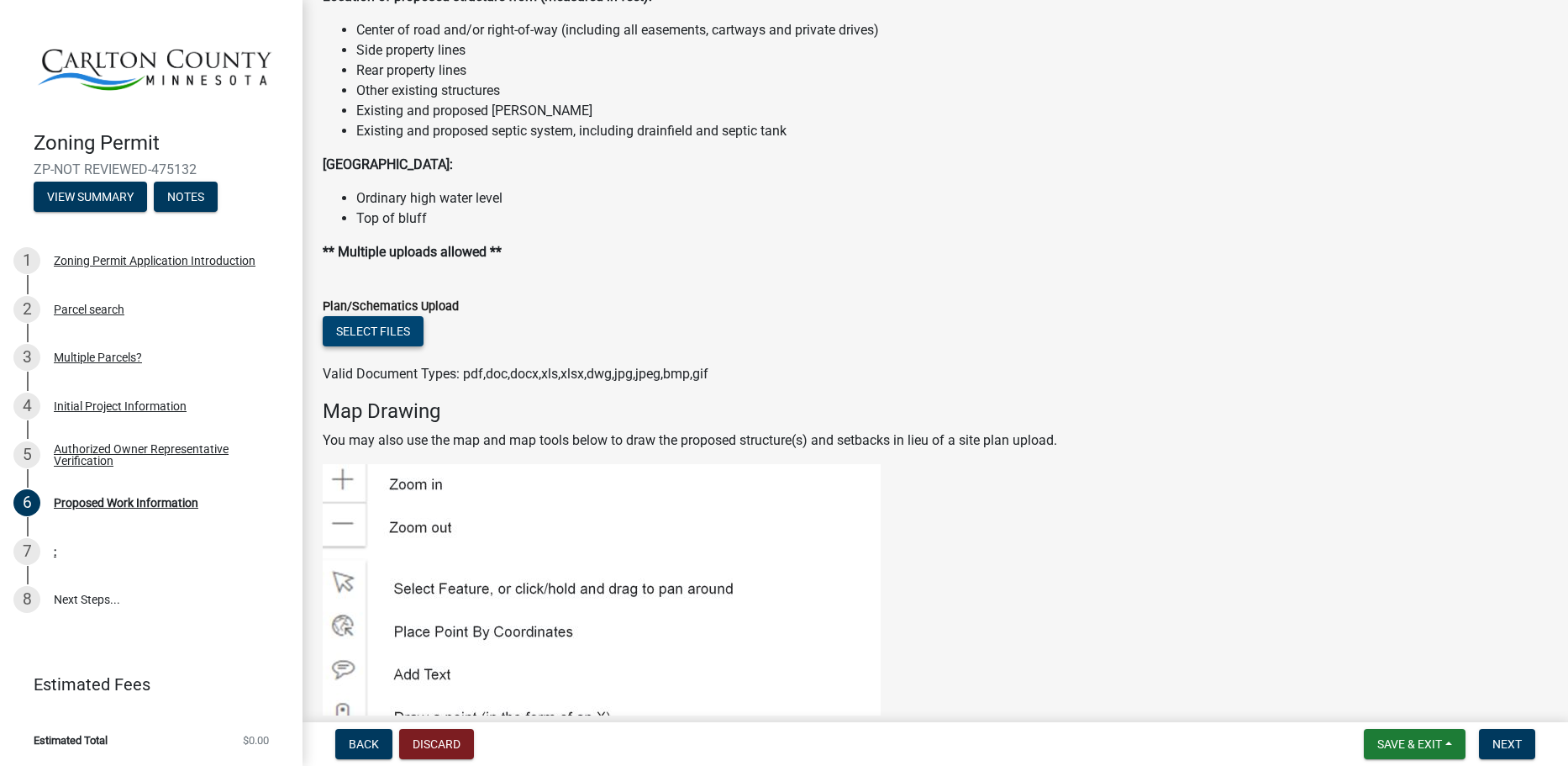
click at [400, 336] on button "Select files" at bounding box center [372, 331] width 101 height 31
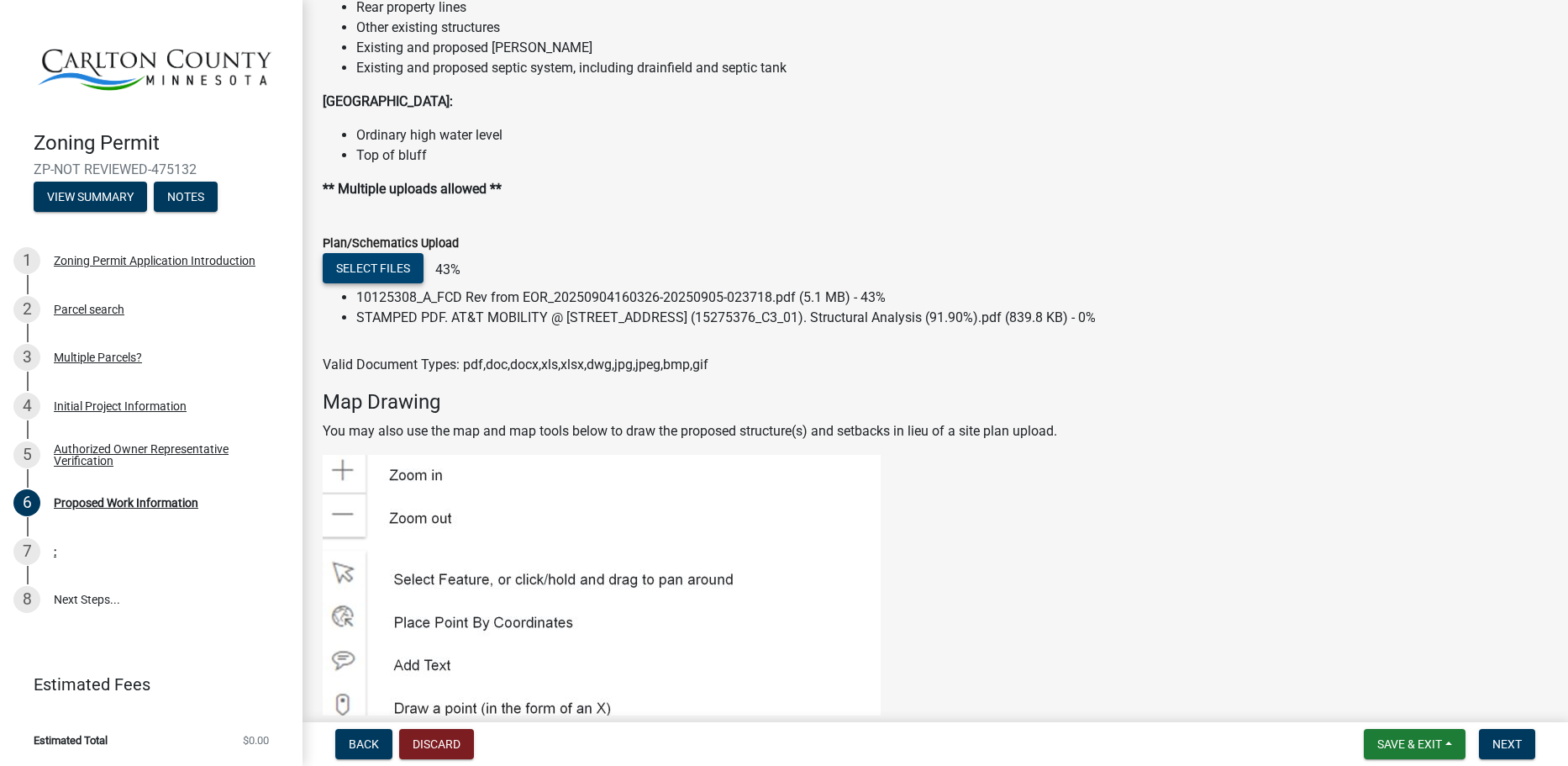
scroll to position [2186, 0]
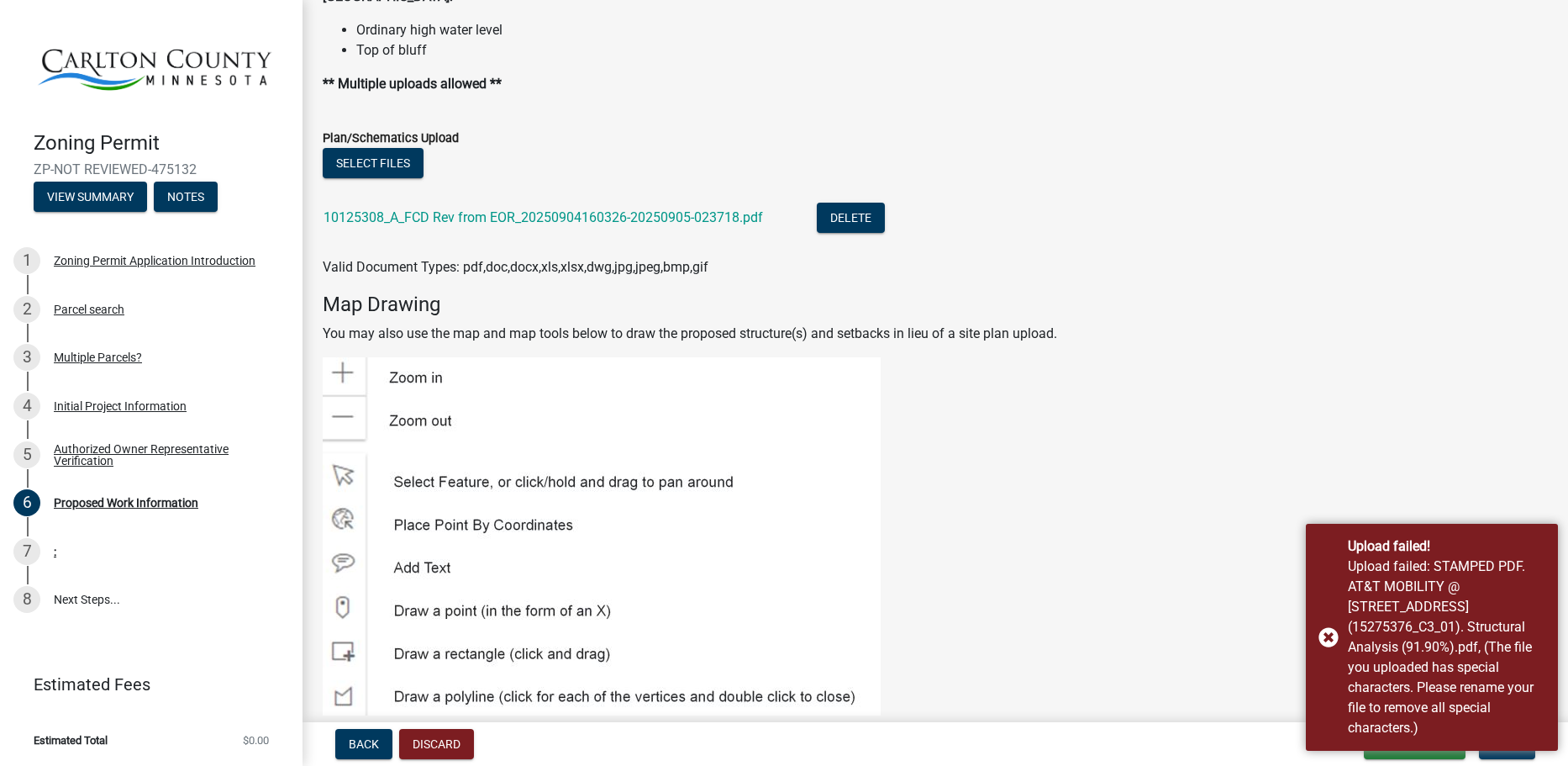
click at [695, 273] on span "Valid Document Types: pdf,doc,docx,xls,xlsx,dwg,jpg,jpeg,bmp,gif" at bounding box center [515, 266] width 385 height 16
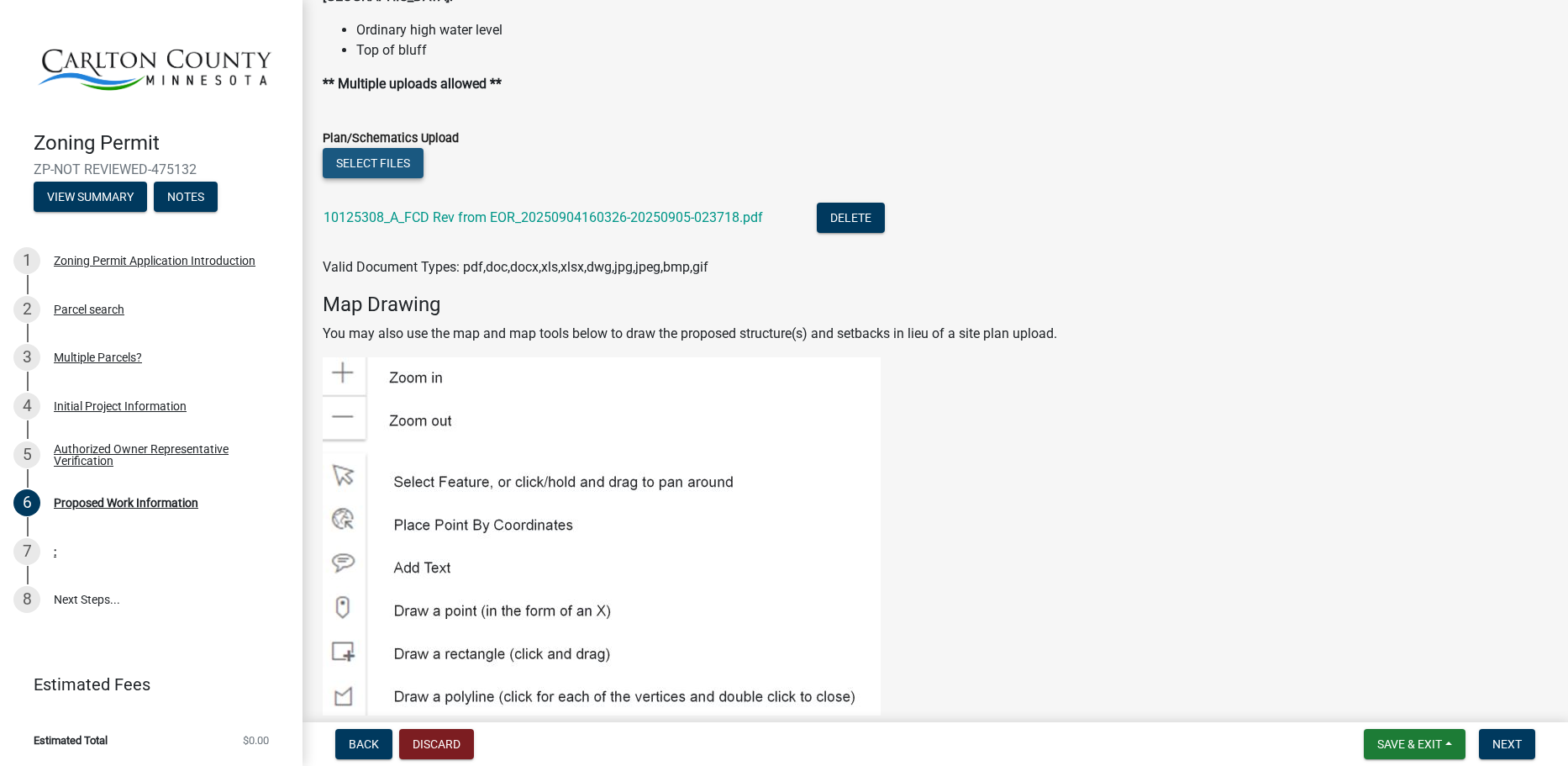
click at [403, 160] on button "Select files" at bounding box center [372, 163] width 101 height 31
click at [316, 167] on div "Select files 10125308_A_FCD Rev from EOR_20250904160326-20250905-023718.pdf Del…" at bounding box center [936, 213] width 1251 height 130
click at [343, 160] on button "Select files" at bounding box center [372, 163] width 101 height 31
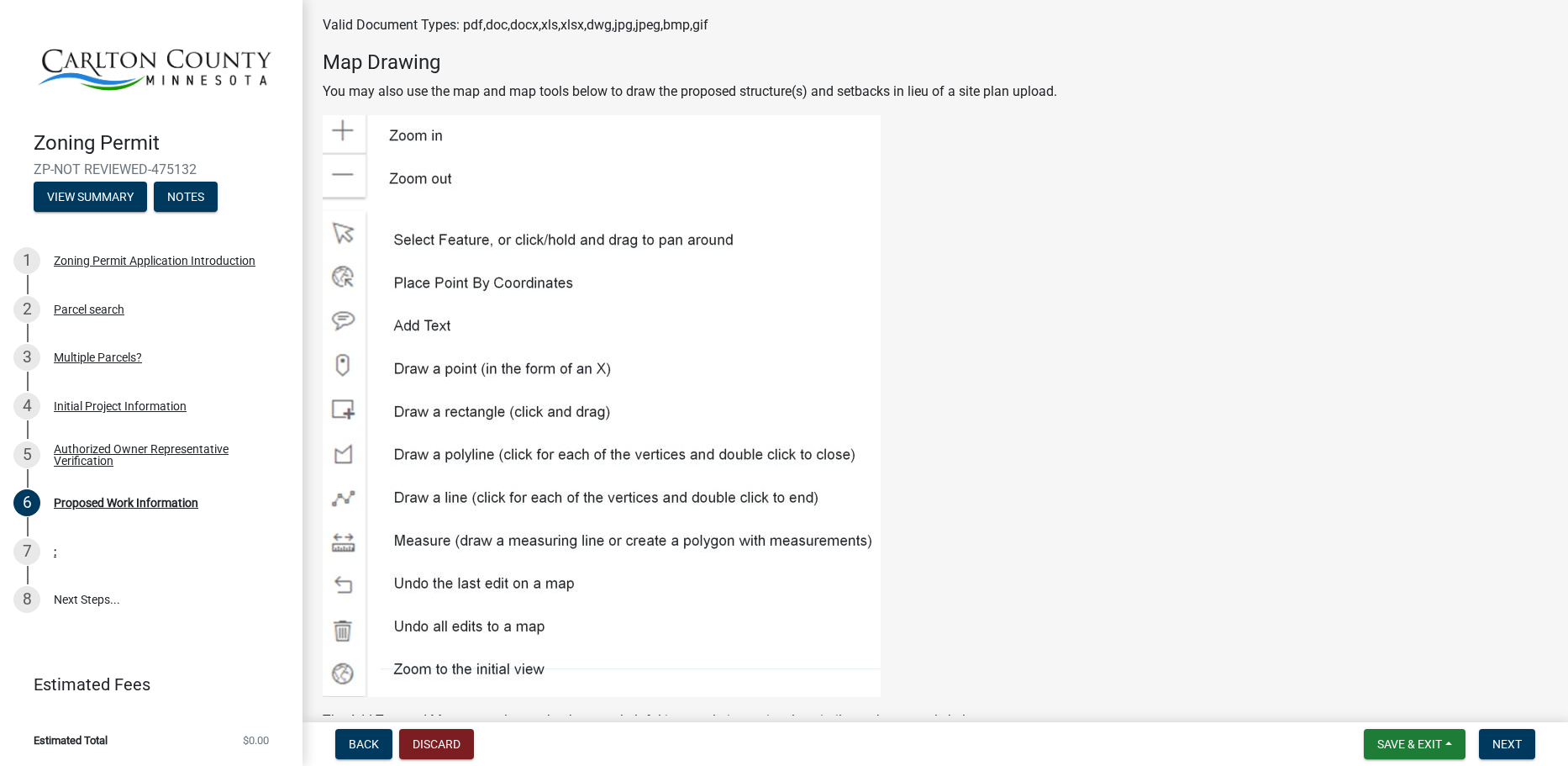
scroll to position [2244, 0]
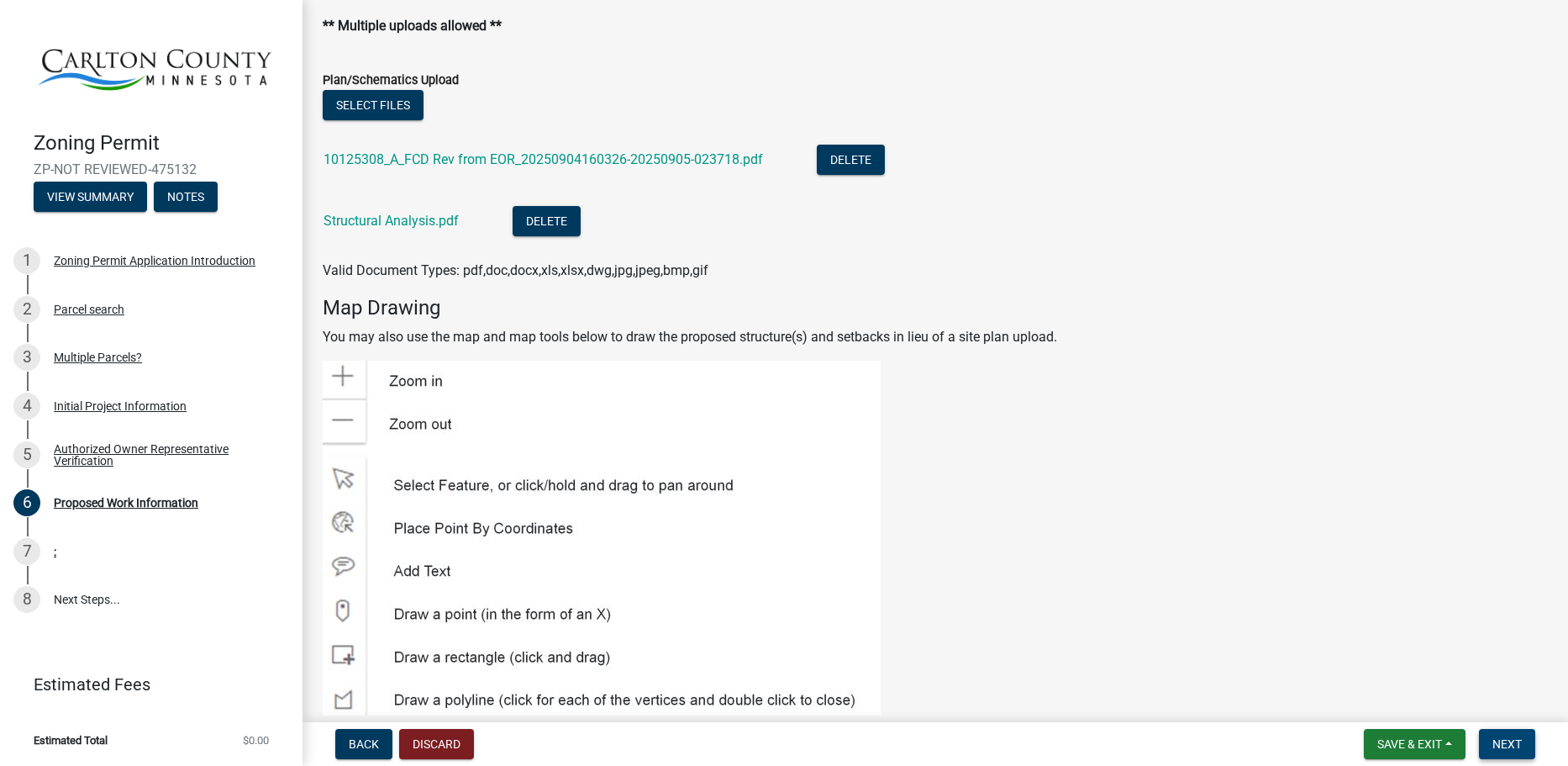
drag, startPoint x: 1501, startPoint y: 741, endPoint x: 1480, endPoint y: 734, distance: 22.1
click at [1501, 742] on span "Next" at bounding box center [1508, 743] width 30 height 13
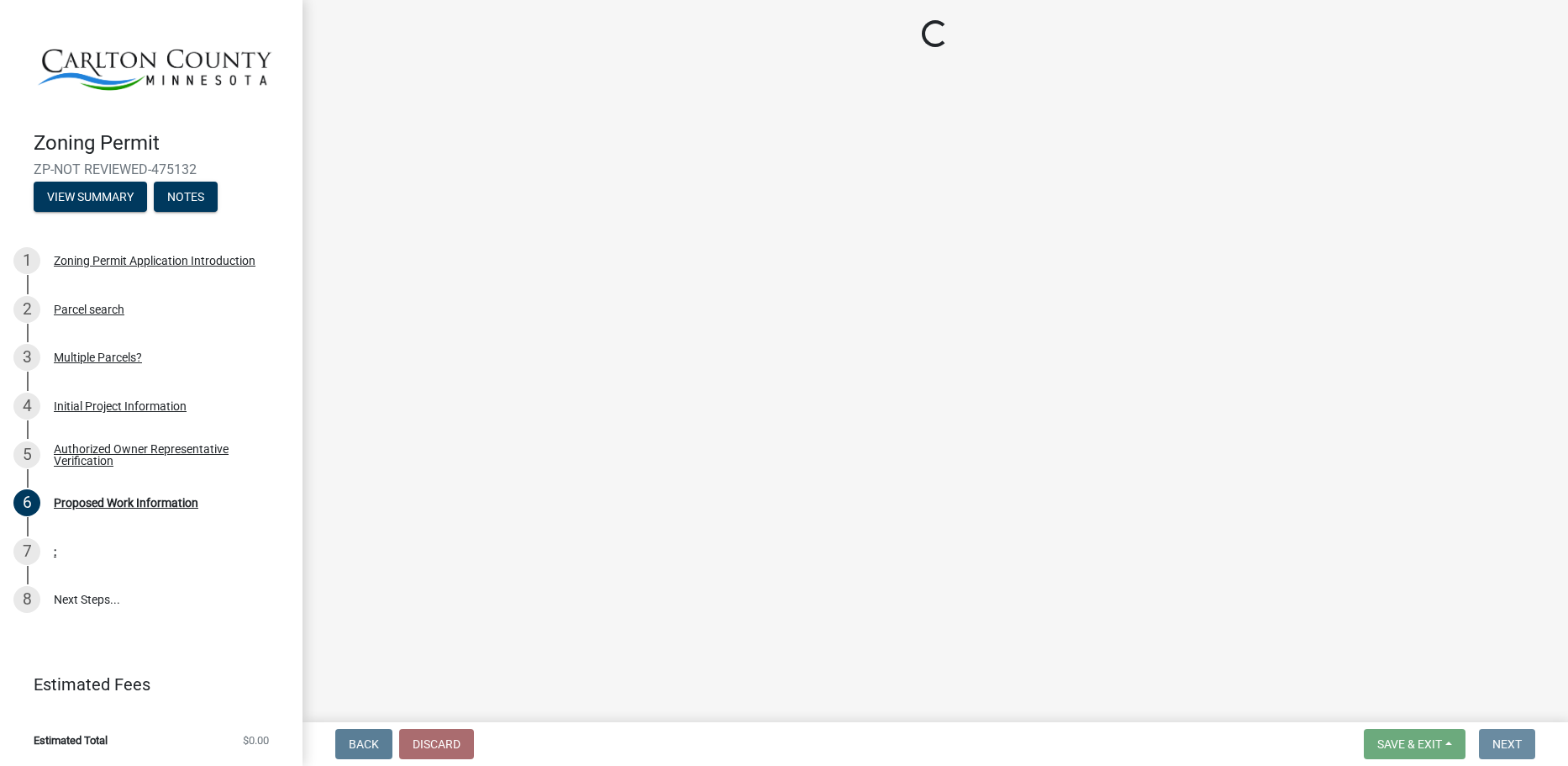
scroll to position [0, 0]
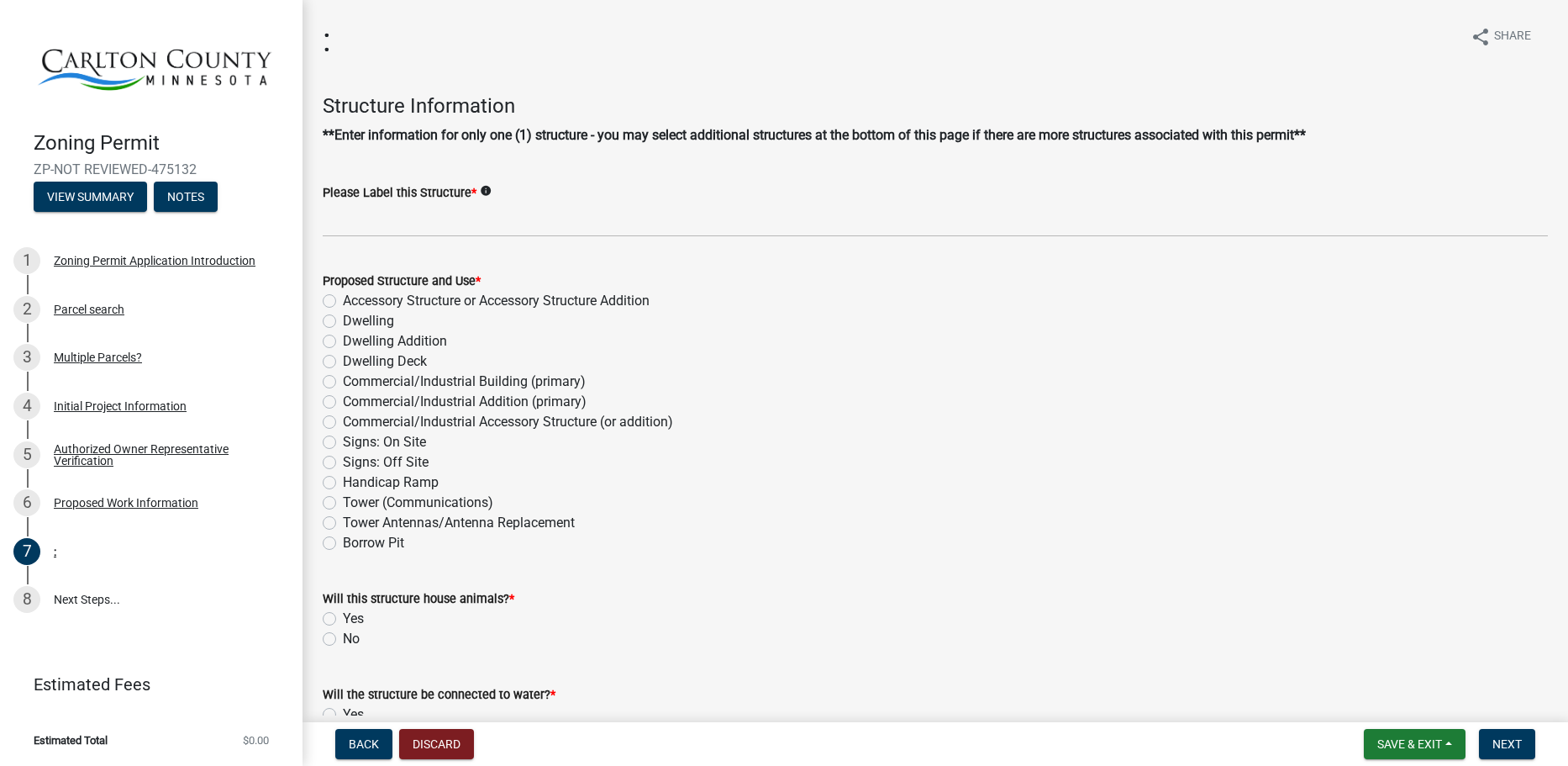
click at [460, 188] on label "Please Label this Structure *" at bounding box center [399, 193] width 154 height 11
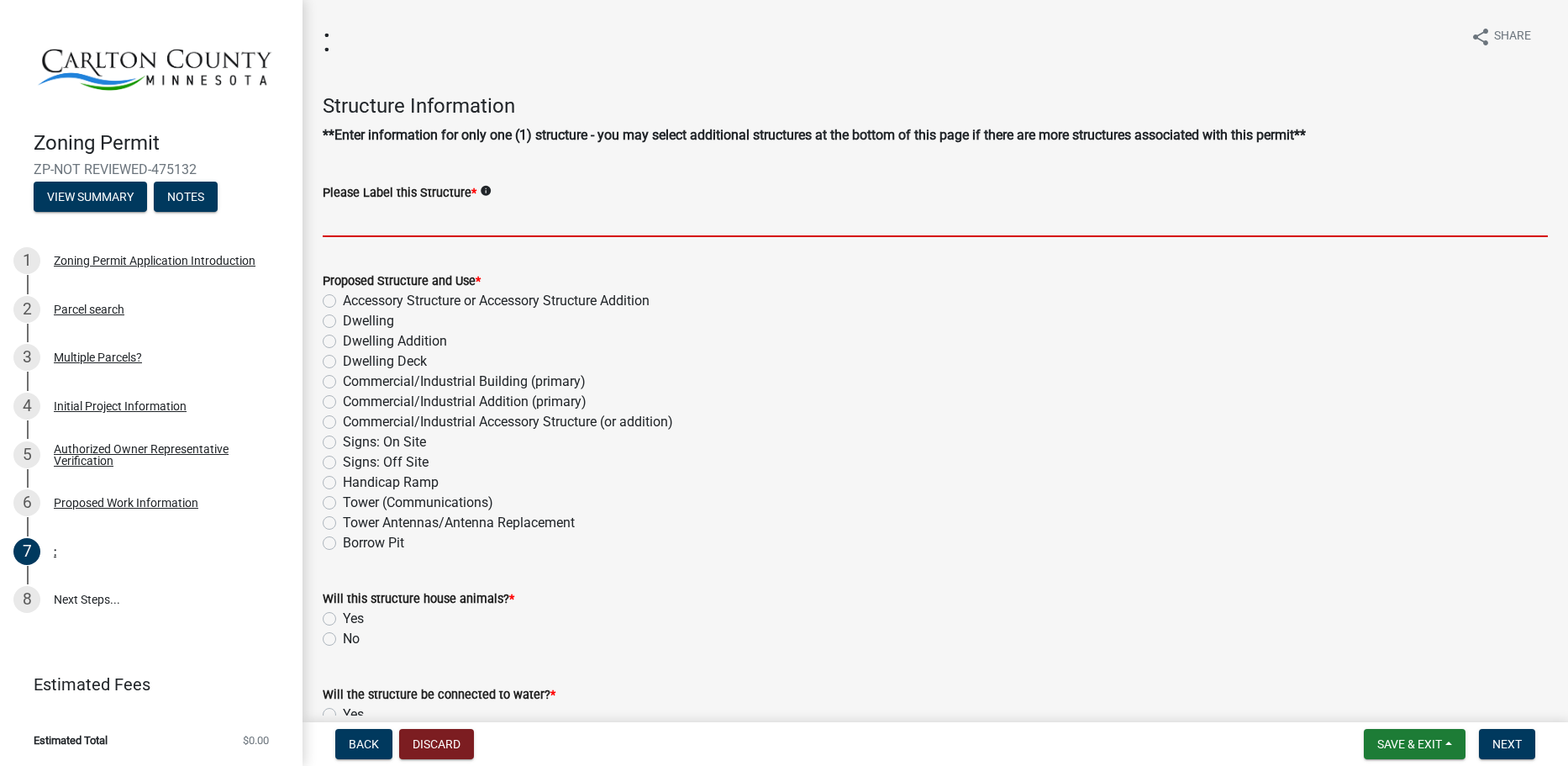
click at [460, 202] on input "Please Label this Structure *" at bounding box center [935, 219] width 1225 height 34
click at [468, 219] on input "Please Label this Structure *" at bounding box center [935, 219] width 1225 height 34
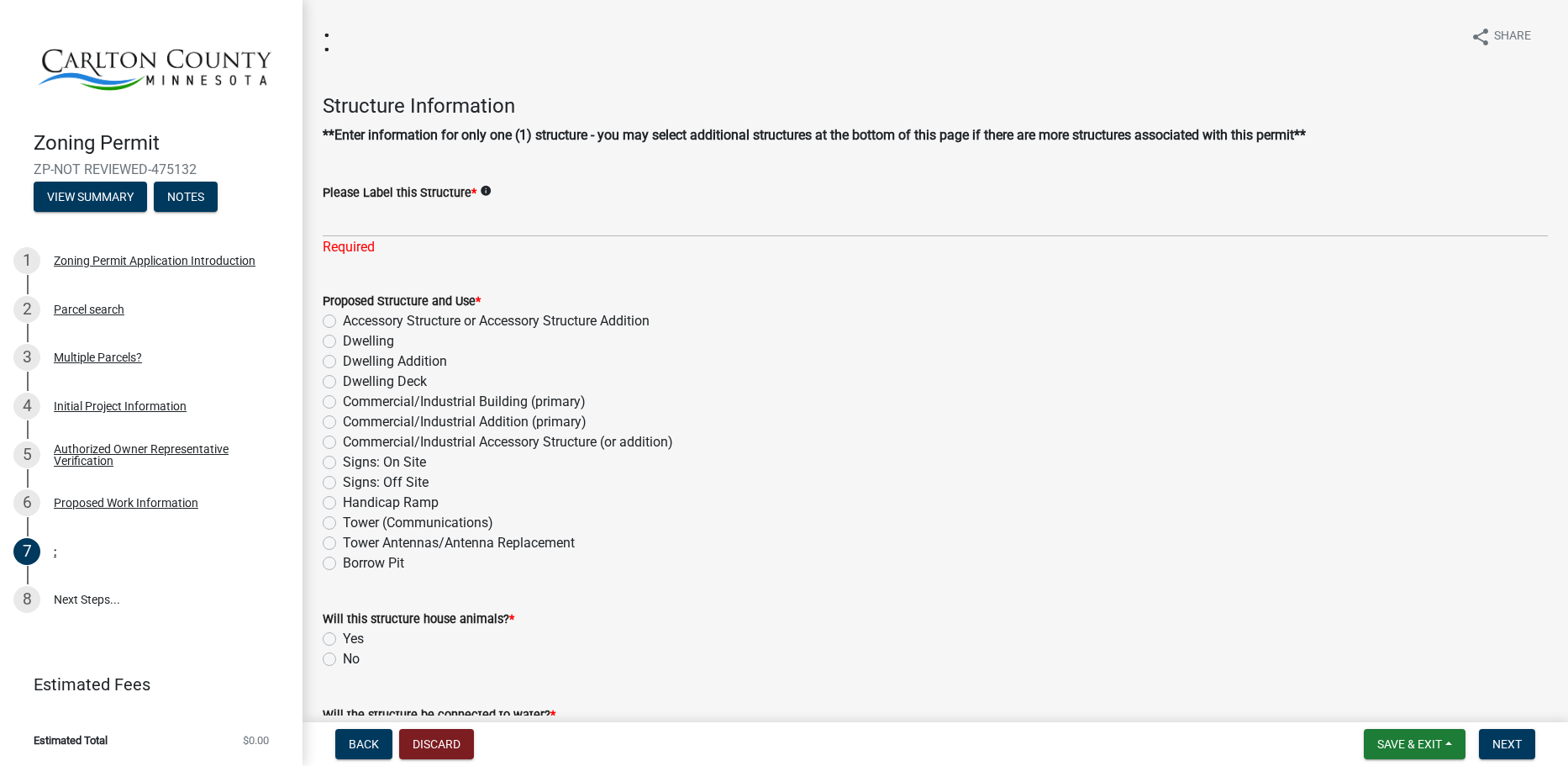
click at [456, 280] on form "Proposed Structure and Use * Accessory Structure or Accessory Structure Additio…" at bounding box center [935, 422] width 1225 height 302
click at [460, 265] on wm-data-entity-input "Please Label this Structure * info Required" at bounding box center [935, 215] width 1225 height 112
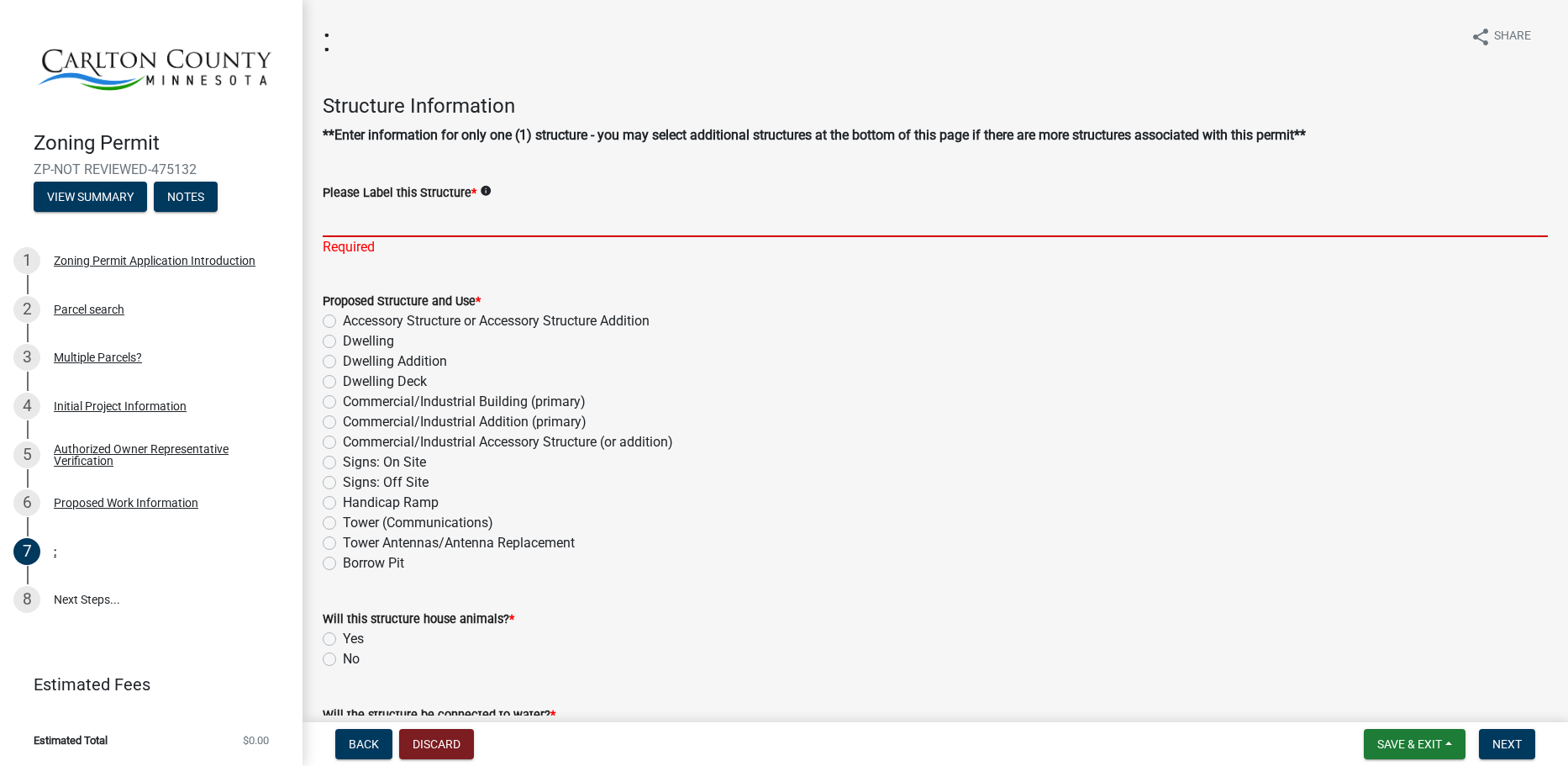
click at [438, 229] on input "Please Label this Structure *" at bounding box center [935, 219] width 1225 height 34
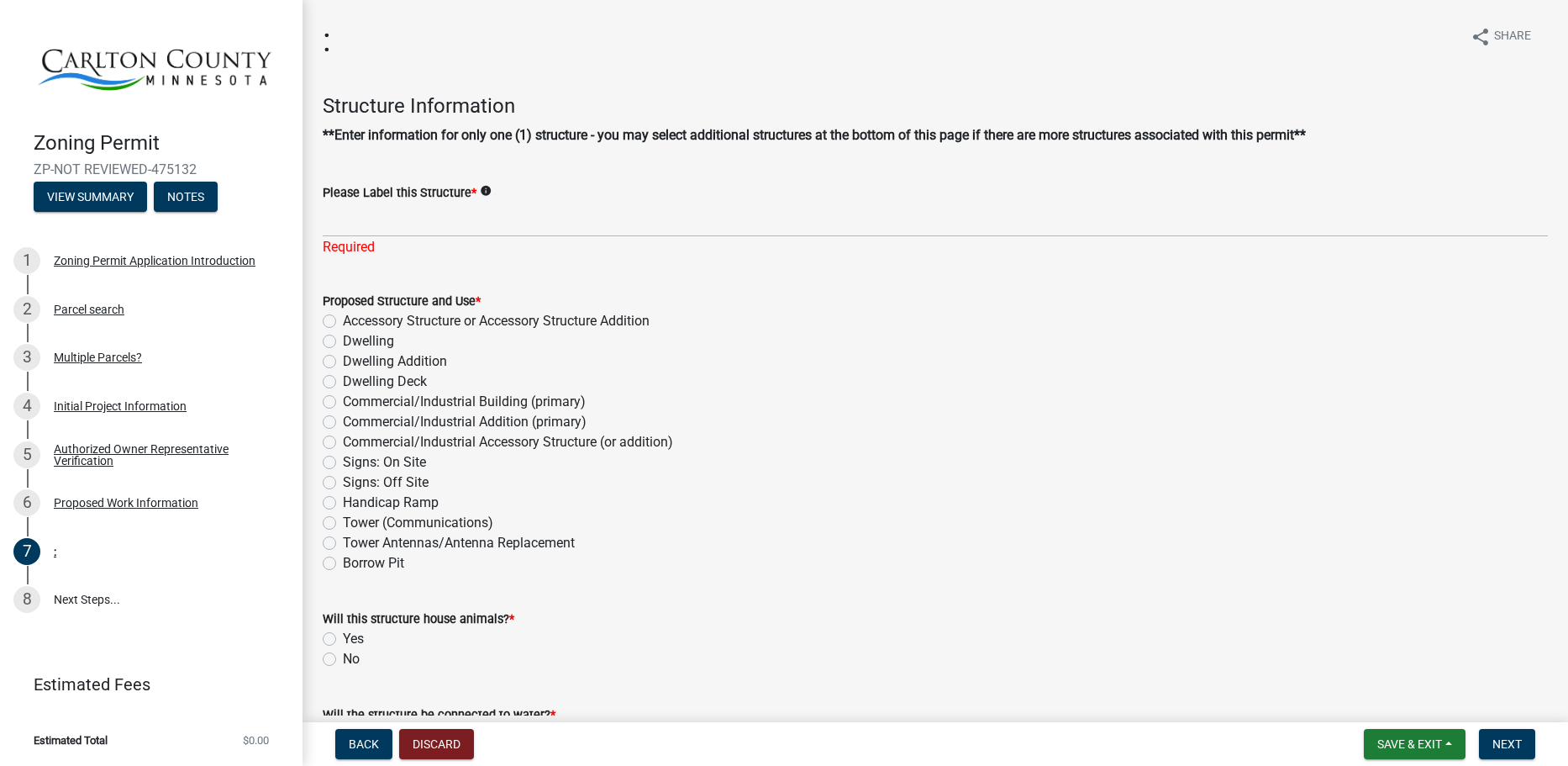
click at [387, 561] on label "Borrow Pit" at bounding box center [373, 563] width 61 height 20
click at [354, 561] on input "Borrow Pit" at bounding box center [348, 558] width 11 height 11
radio input "true"
click at [403, 553] on label "Borrow Pit" at bounding box center [373, 563] width 61 height 20
click at [354, 553] on input "Borrow Pit" at bounding box center [348, 558] width 11 height 11
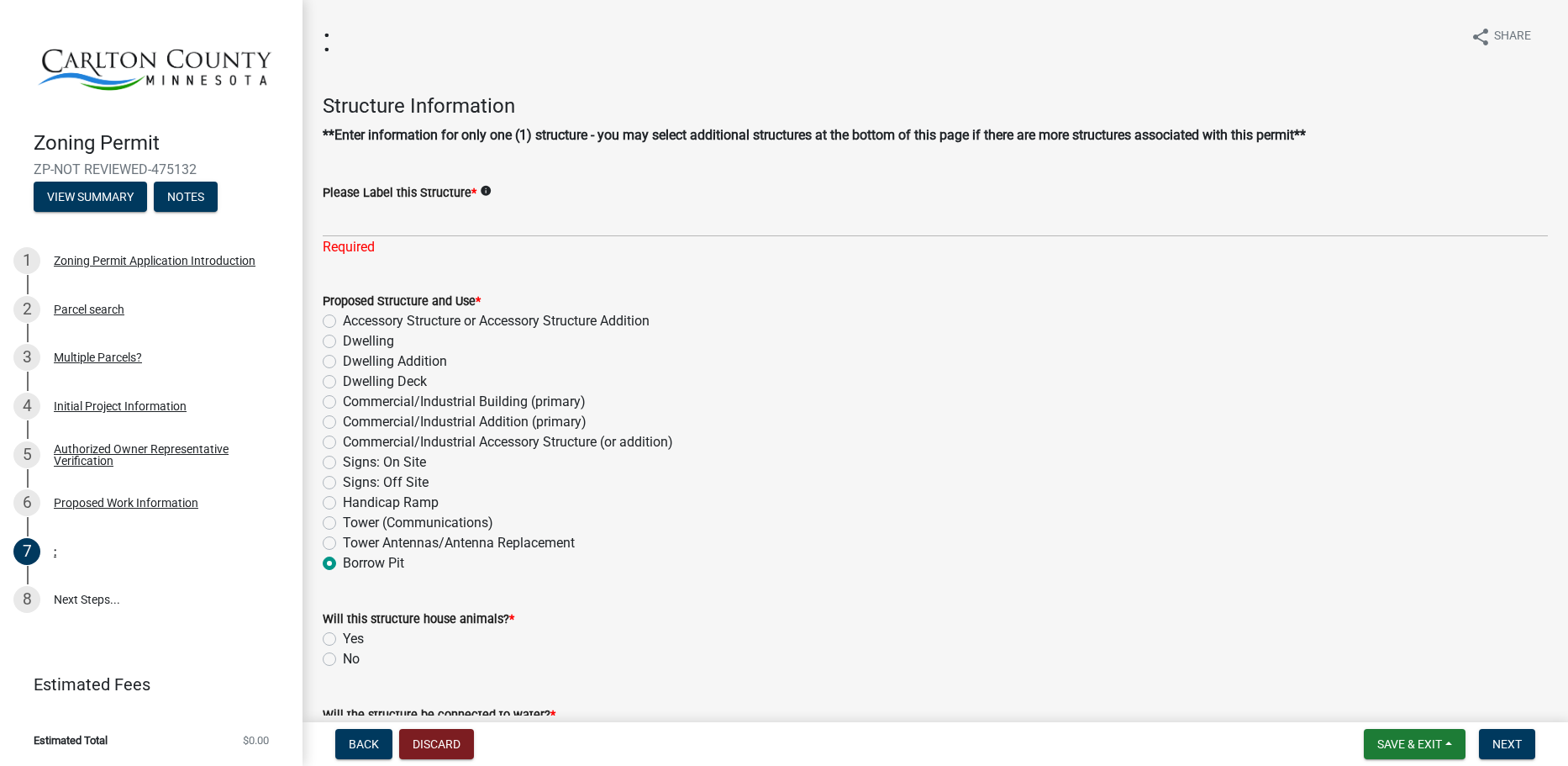
click at [404, 547] on label "Tower Antennas/Antenna Replacement" at bounding box center [458, 543] width 232 height 20
click at [354, 544] on input "Tower Antennas/Antenna Replacement" at bounding box center [348, 538] width 11 height 11
radio input "true"
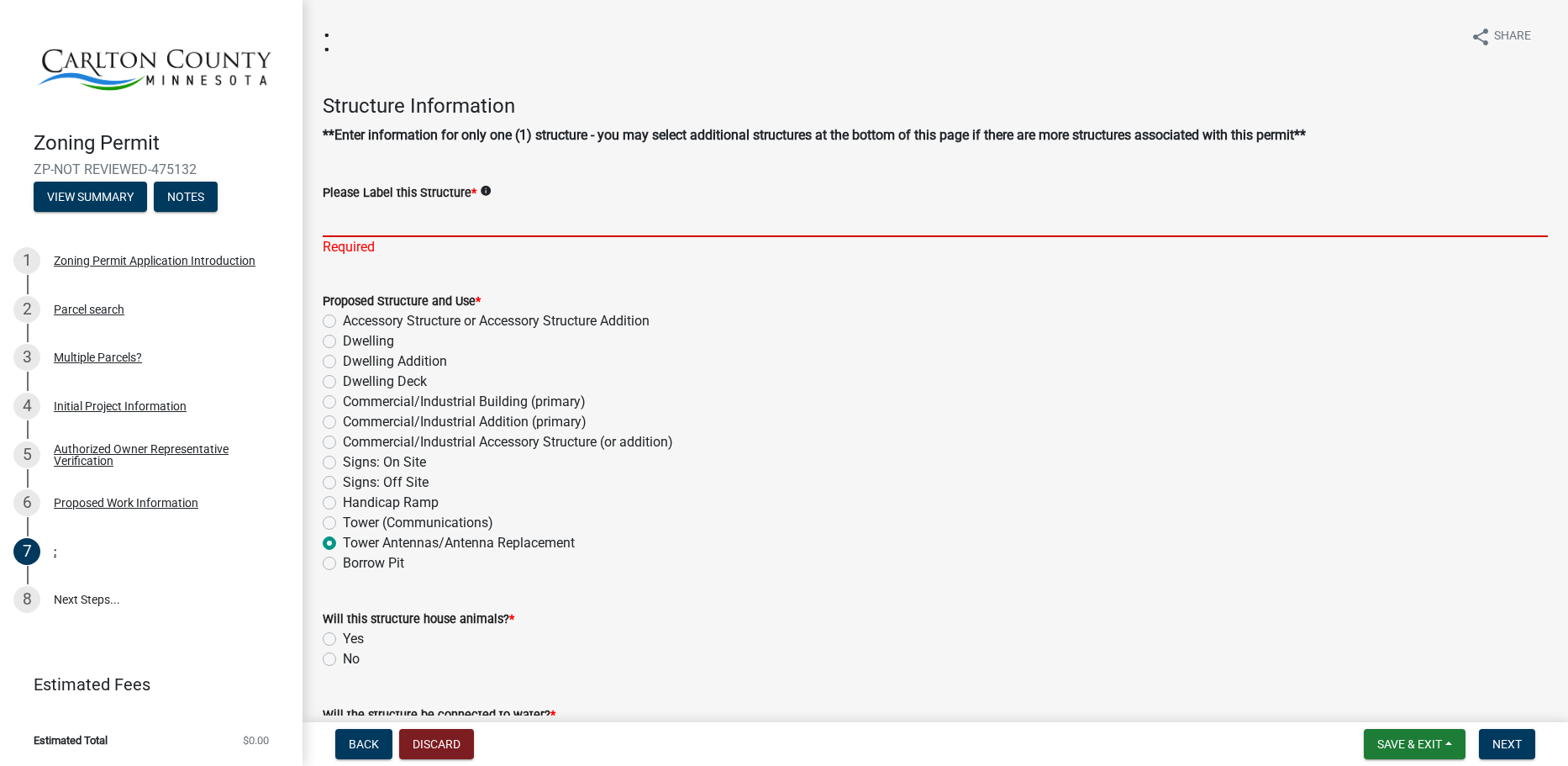
click at [449, 229] on input "Please Label this Structure *" at bounding box center [935, 219] width 1225 height 34
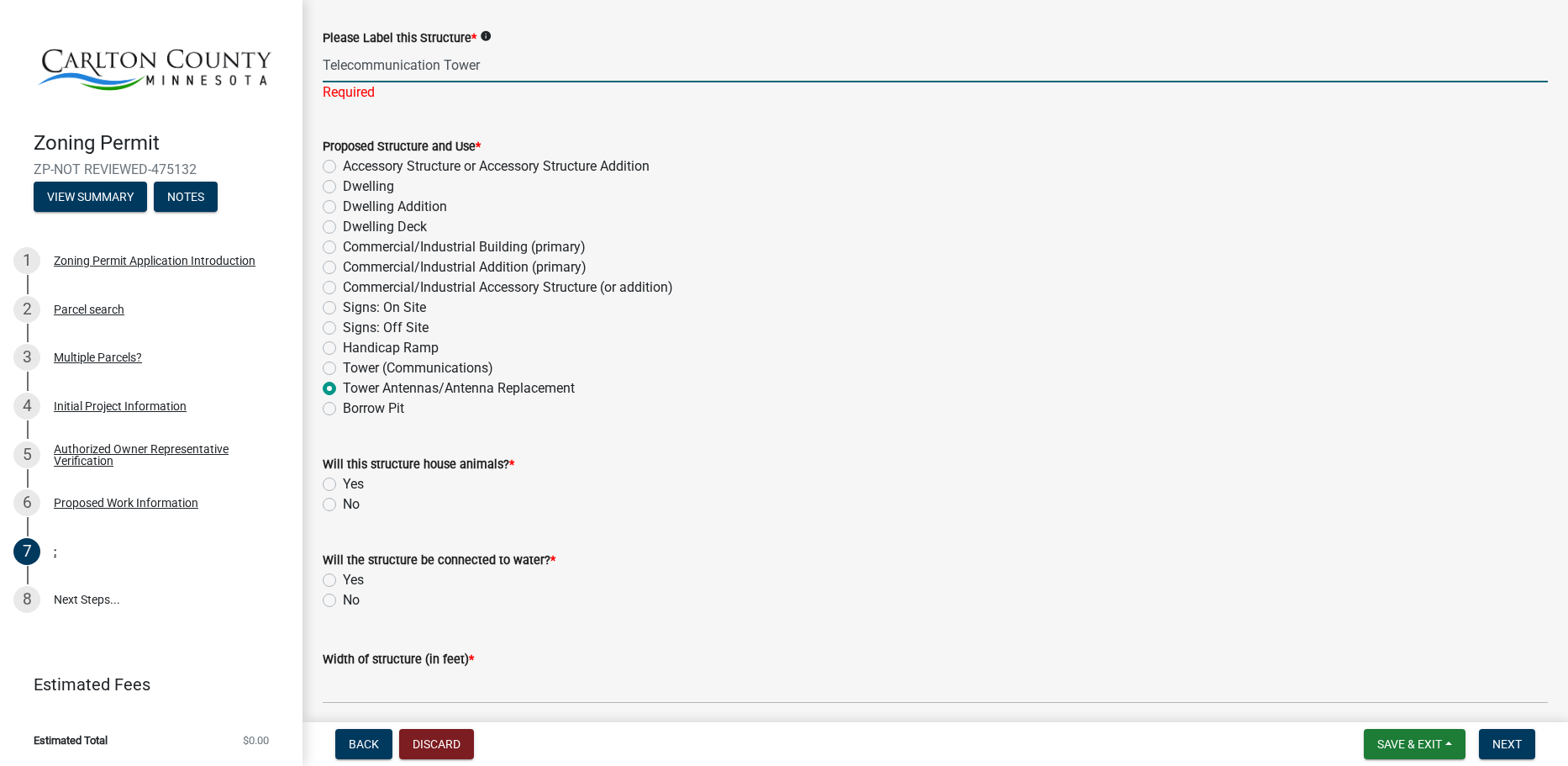
scroll to position [168, 0]
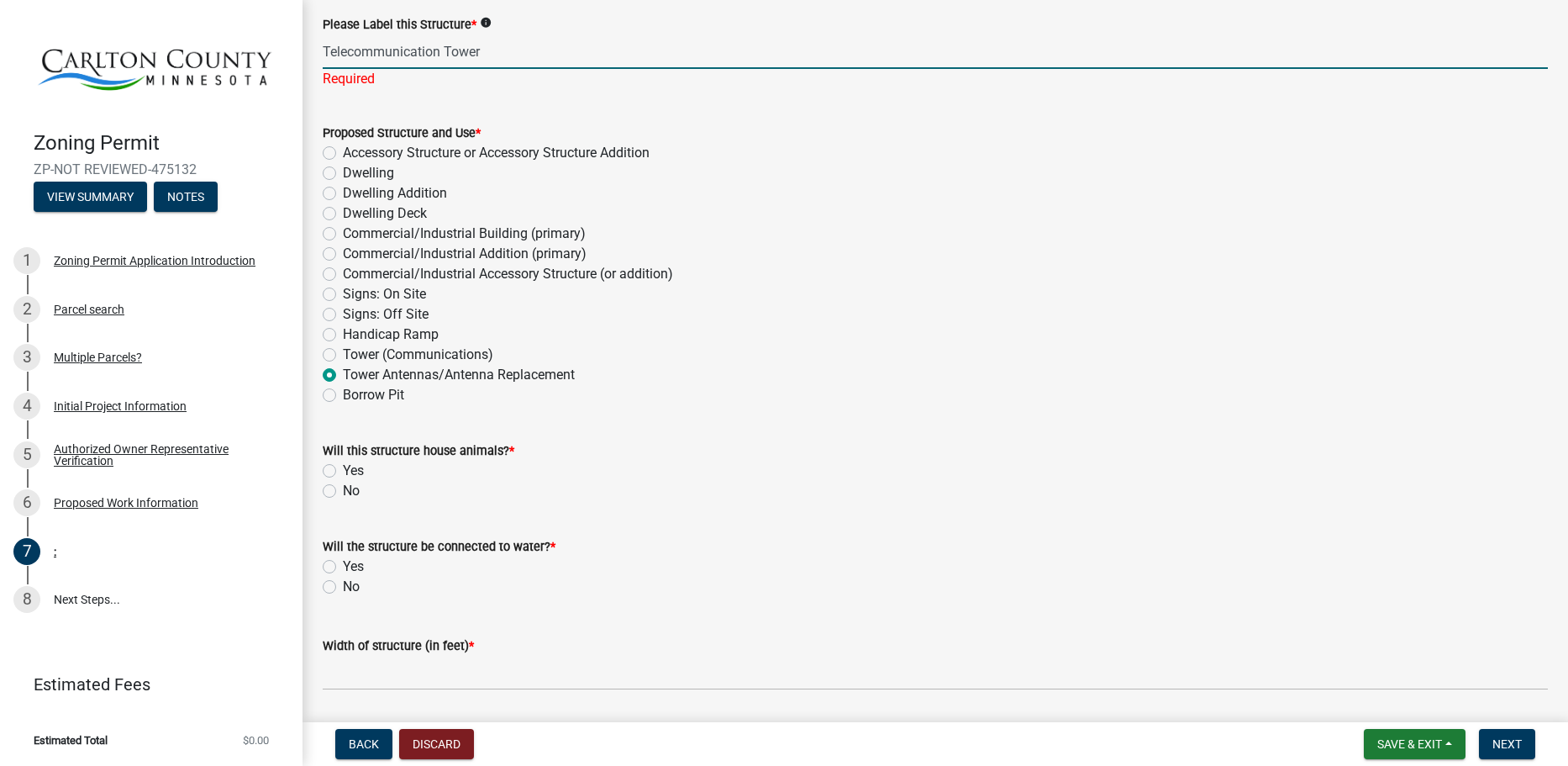
type input "Telecommunication Tower"
click at [348, 485] on wm-data-entity-input "Will this structure house animals? * Yes No" at bounding box center [935, 468] width 1225 height 96
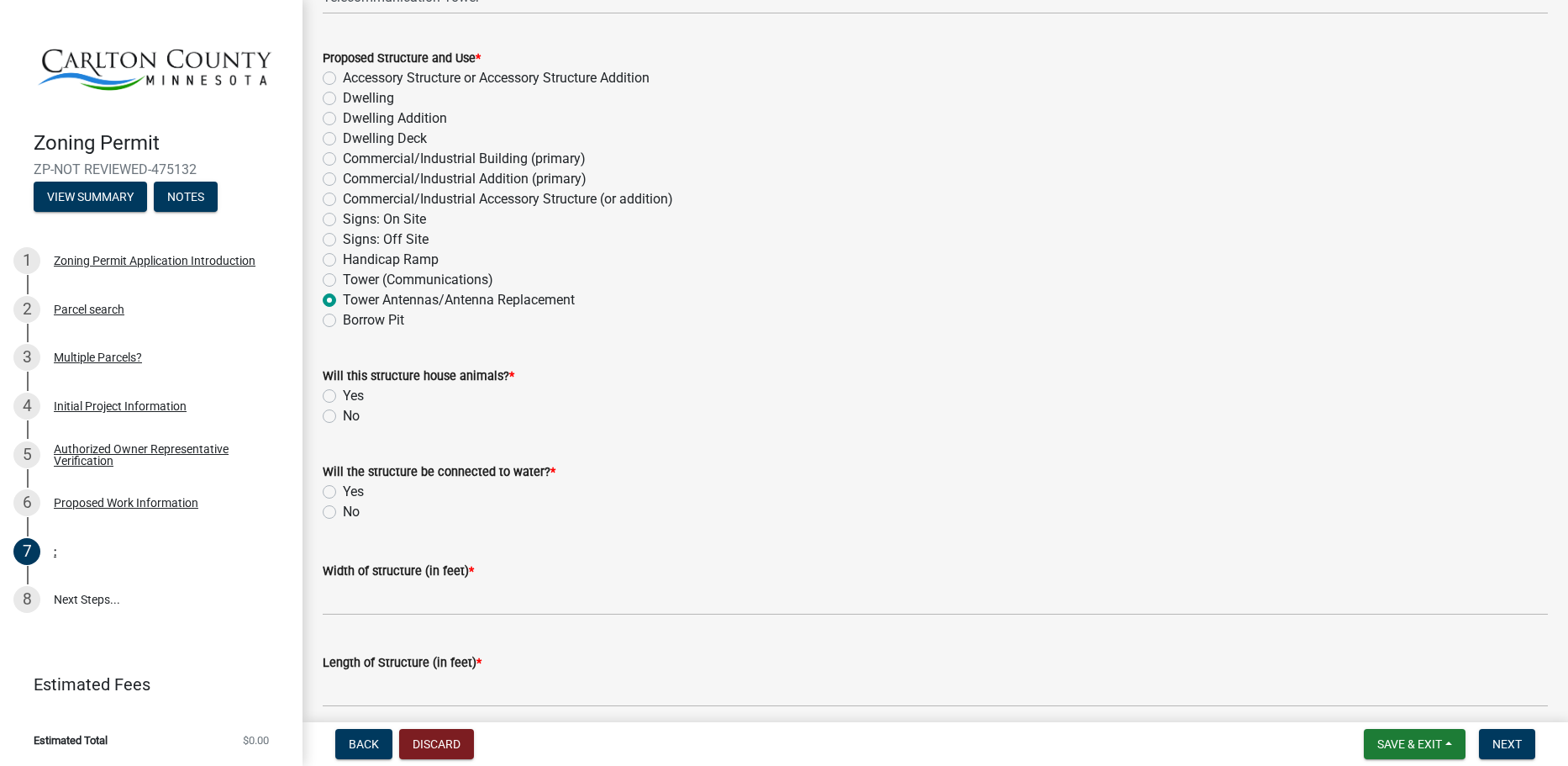
scroll to position [252, 0]
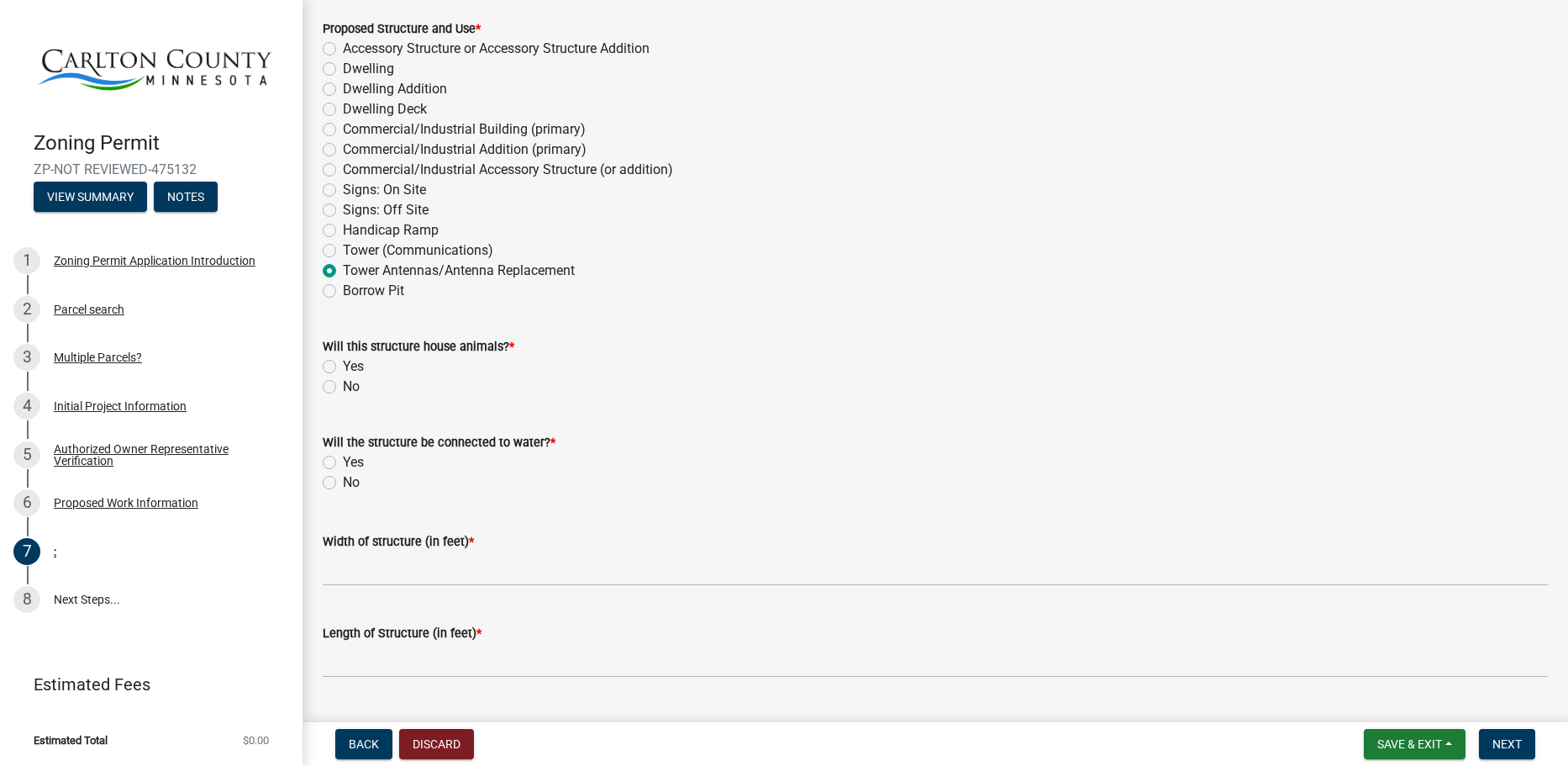
click at [340, 392] on div "No" at bounding box center [935, 387] width 1225 height 20
click at [340, 383] on div "No" at bounding box center [935, 387] width 1225 height 20
click at [343, 385] on label "No" at bounding box center [350, 387] width 17 height 20
click at [343, 385] on input "No" at bounding box center [348, 382] width 11 height 11
radio input "true"
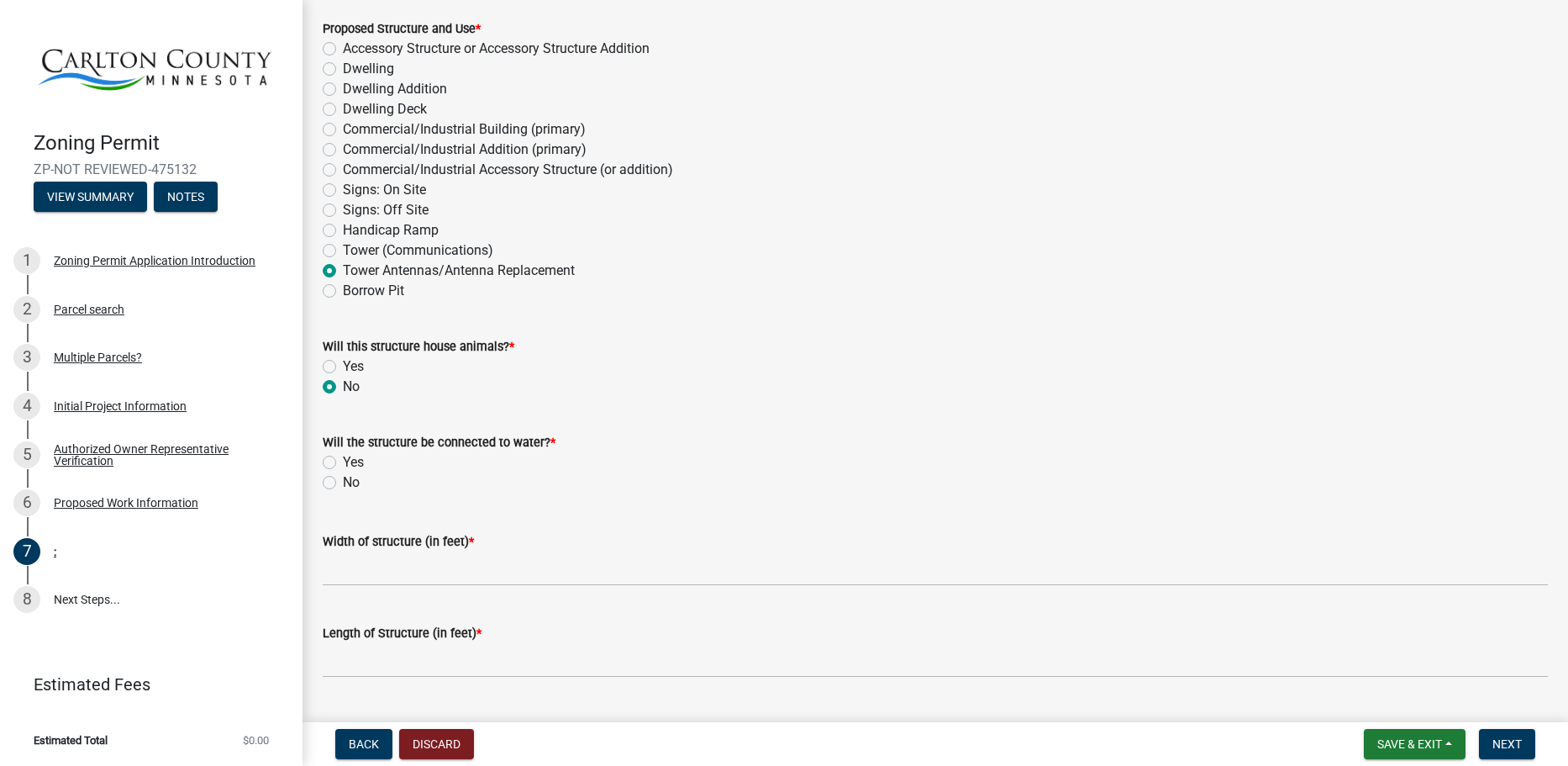
click at [343, 385] on label "No" at bounding box center [350, 387] width 17 height 20
click at [343, 385] on input "No" at bounding box center [348, 382] width 11 height 11
click at [343, 480] on label "No" at bounding box center [350, 482] width 17 height 20
click at [343, 480] on input "No" at bounding box center [348, 478] width 11 height 11
radio input "true"
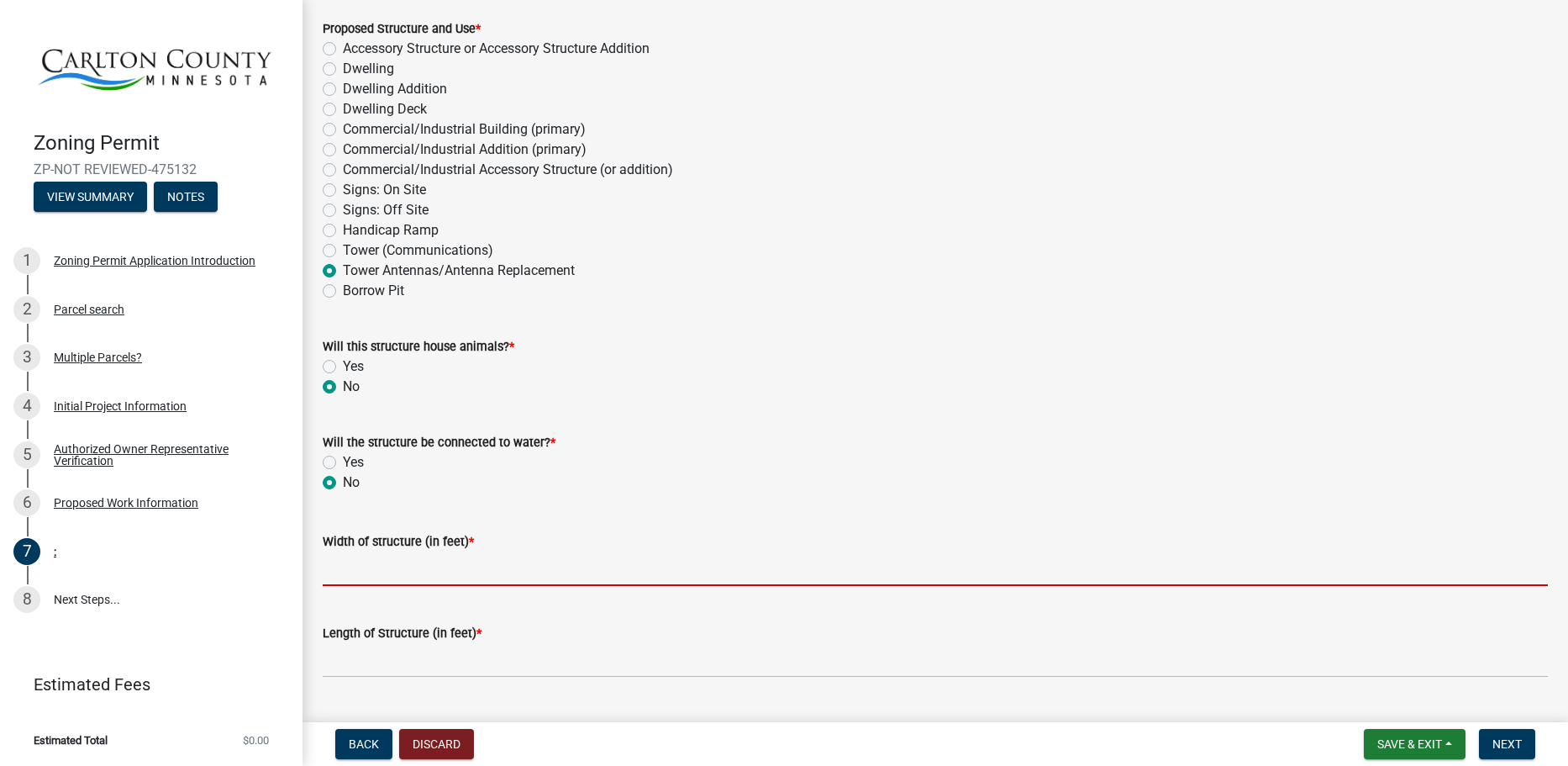
click at [425, 556] on input "Width of structure (in feet) *" at bounding box center [935, 568] width 1225 height 34
type input "1"
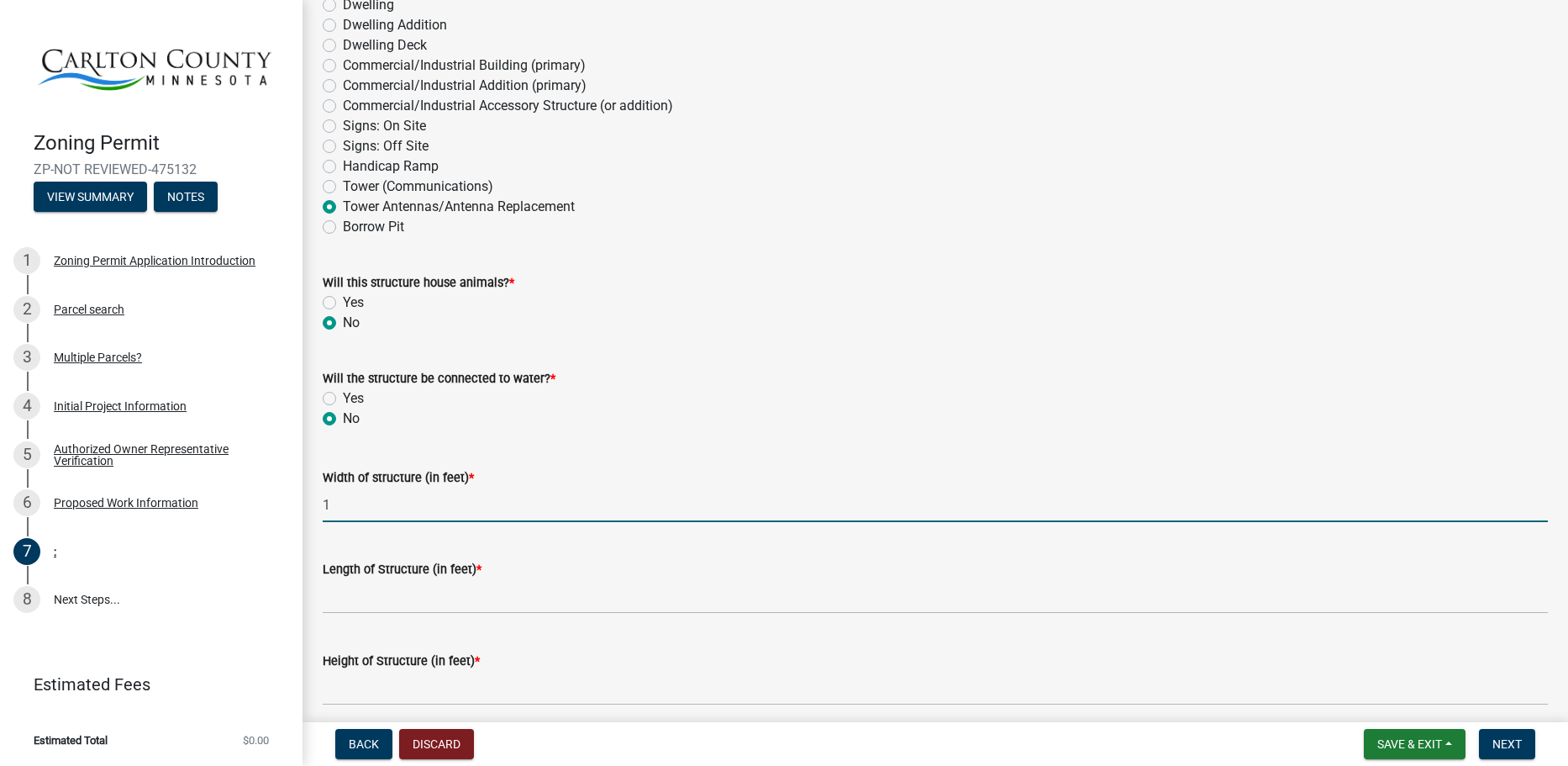
scroll to position [421, 0]
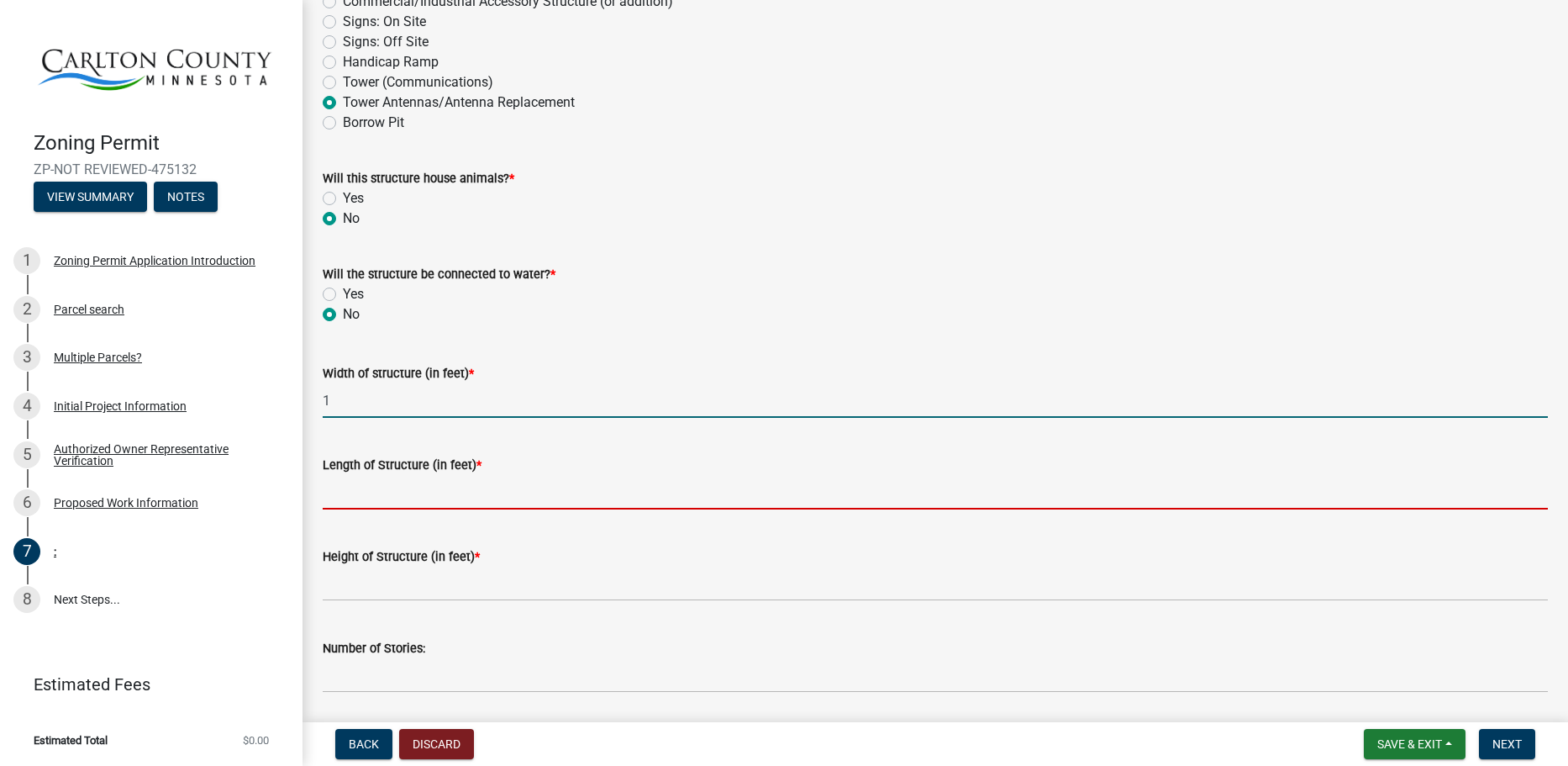
click at [403, 499] on input "Length of Structure (in feet) *" at bounding box center [935, 492] width 1225 height 34
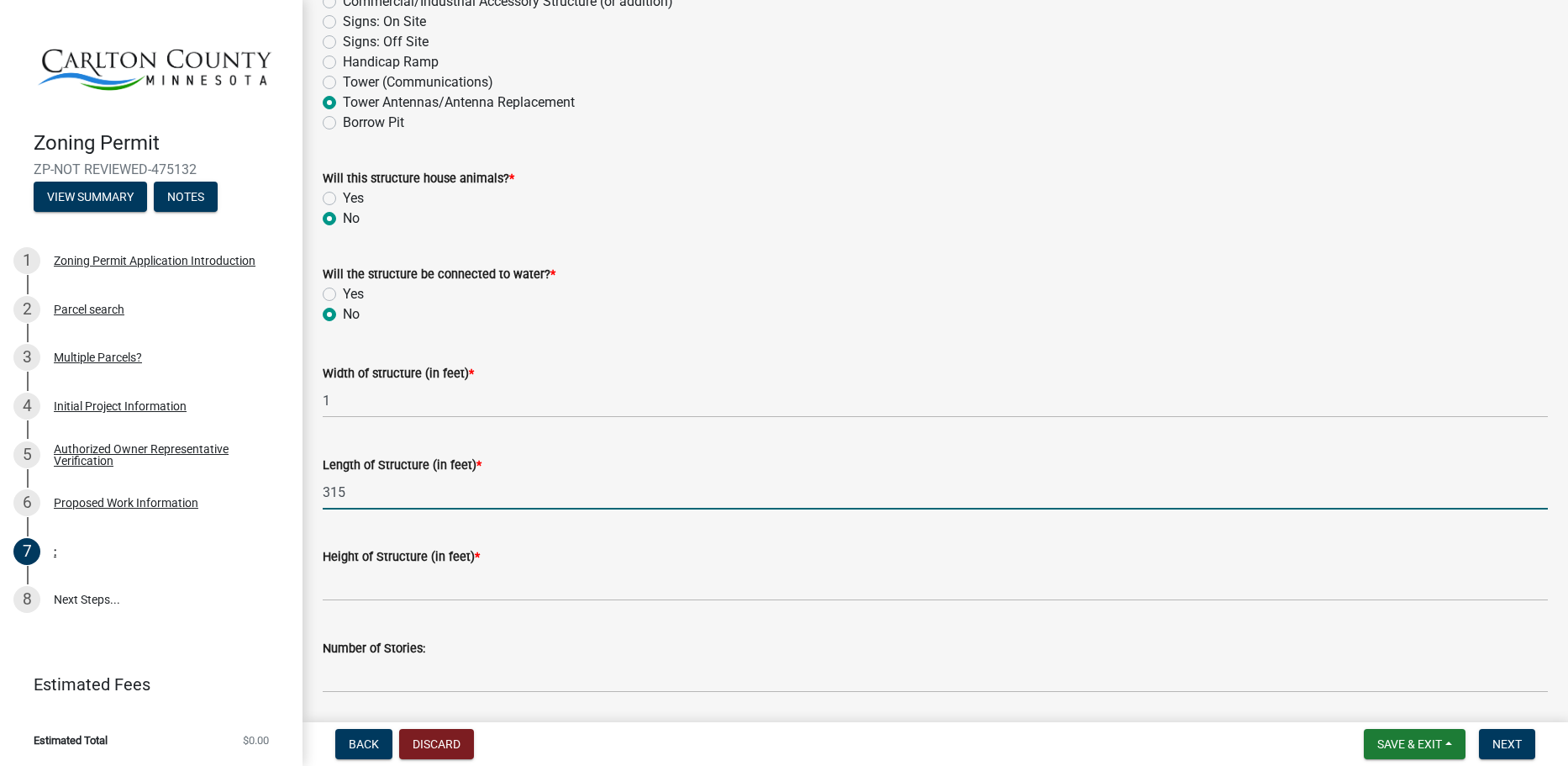
type input "315"
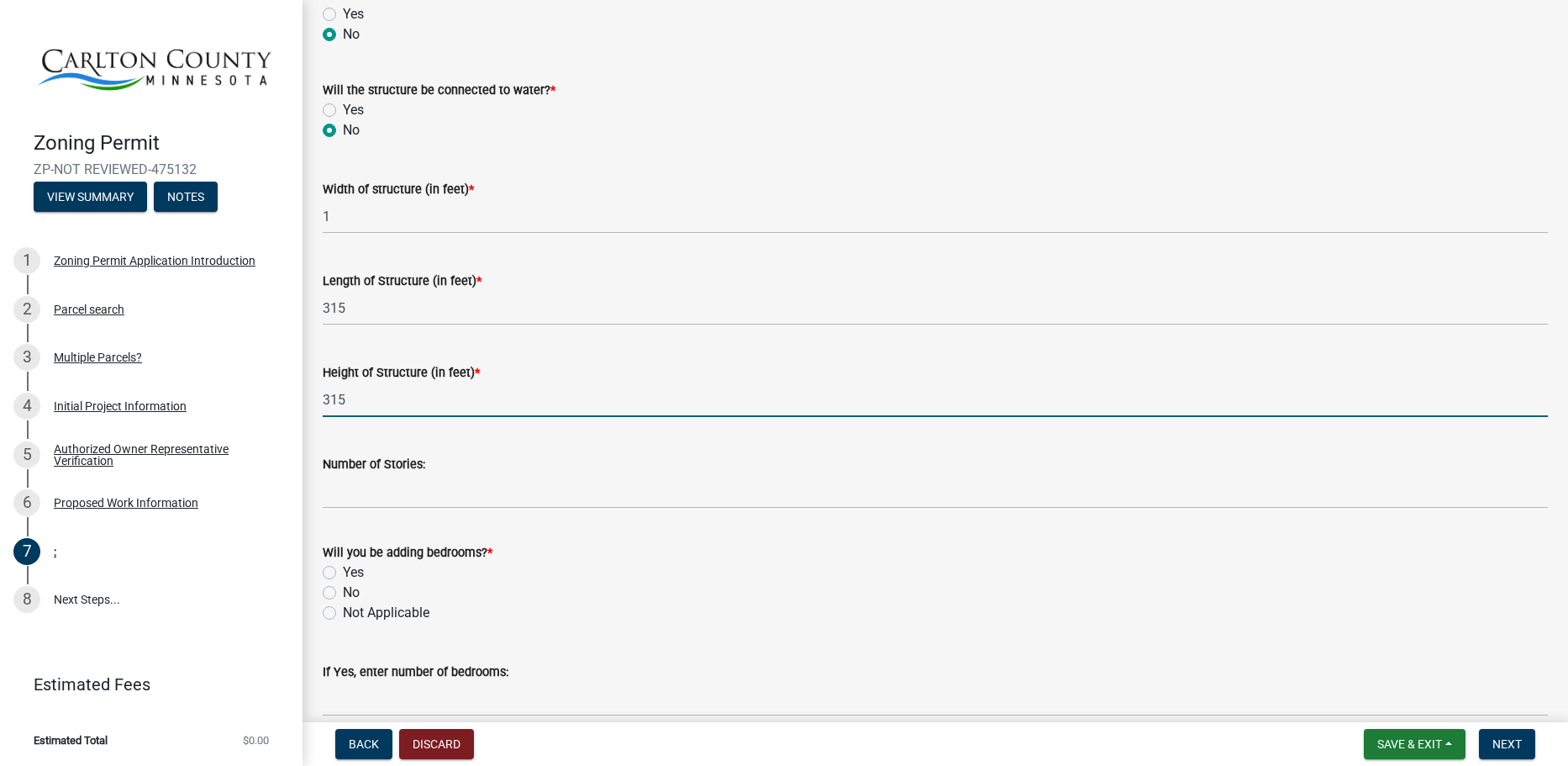
scroll to position [672, 0]
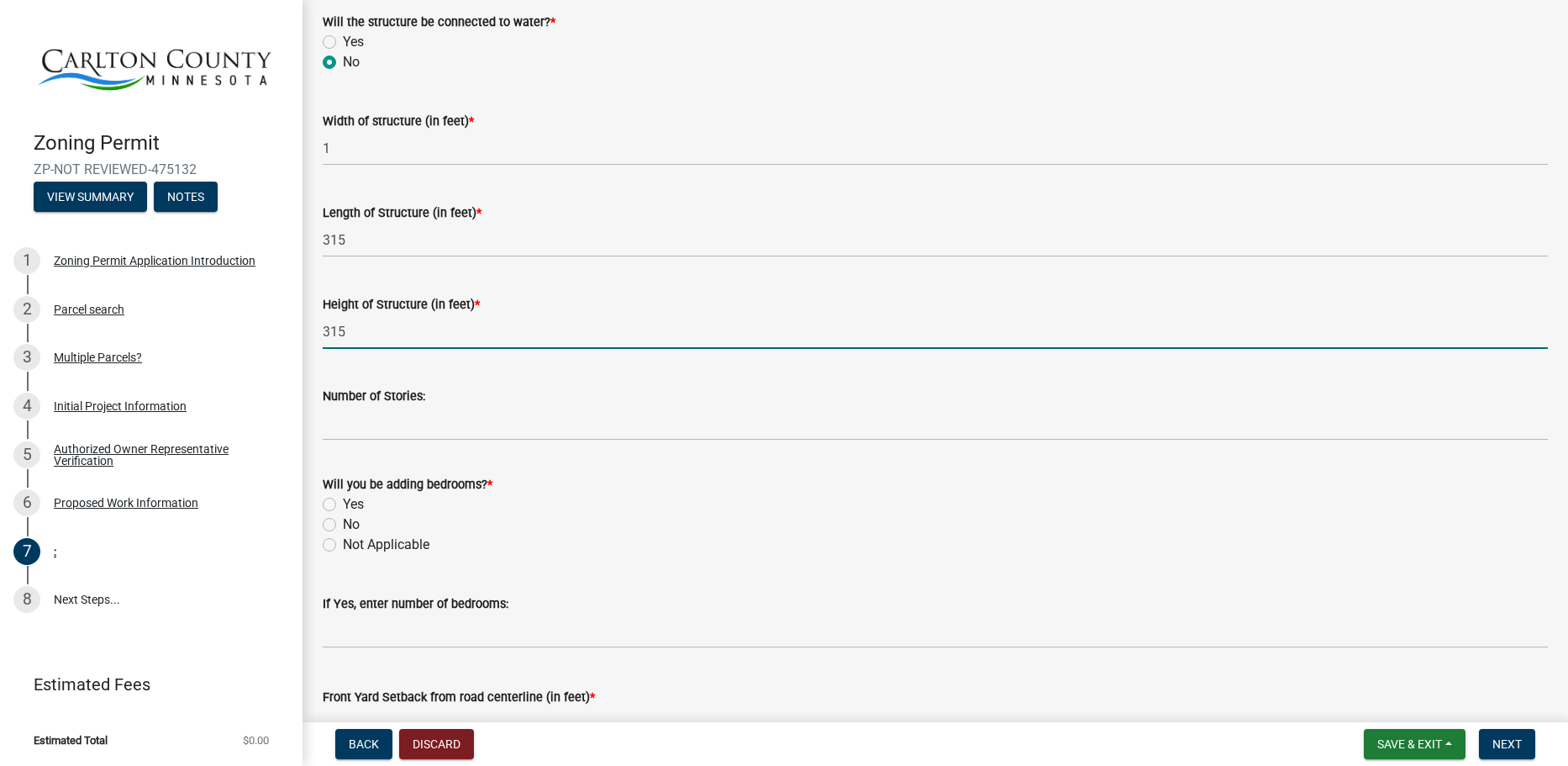
type input "315"
click at [370, 541] on label "Not Applicable" at bounding box center [385, 544] width 87 height 20
click at [354, 541] on input "Not Applicable" at bounding box center [348, 540] width 11 height 11
radio input "true"
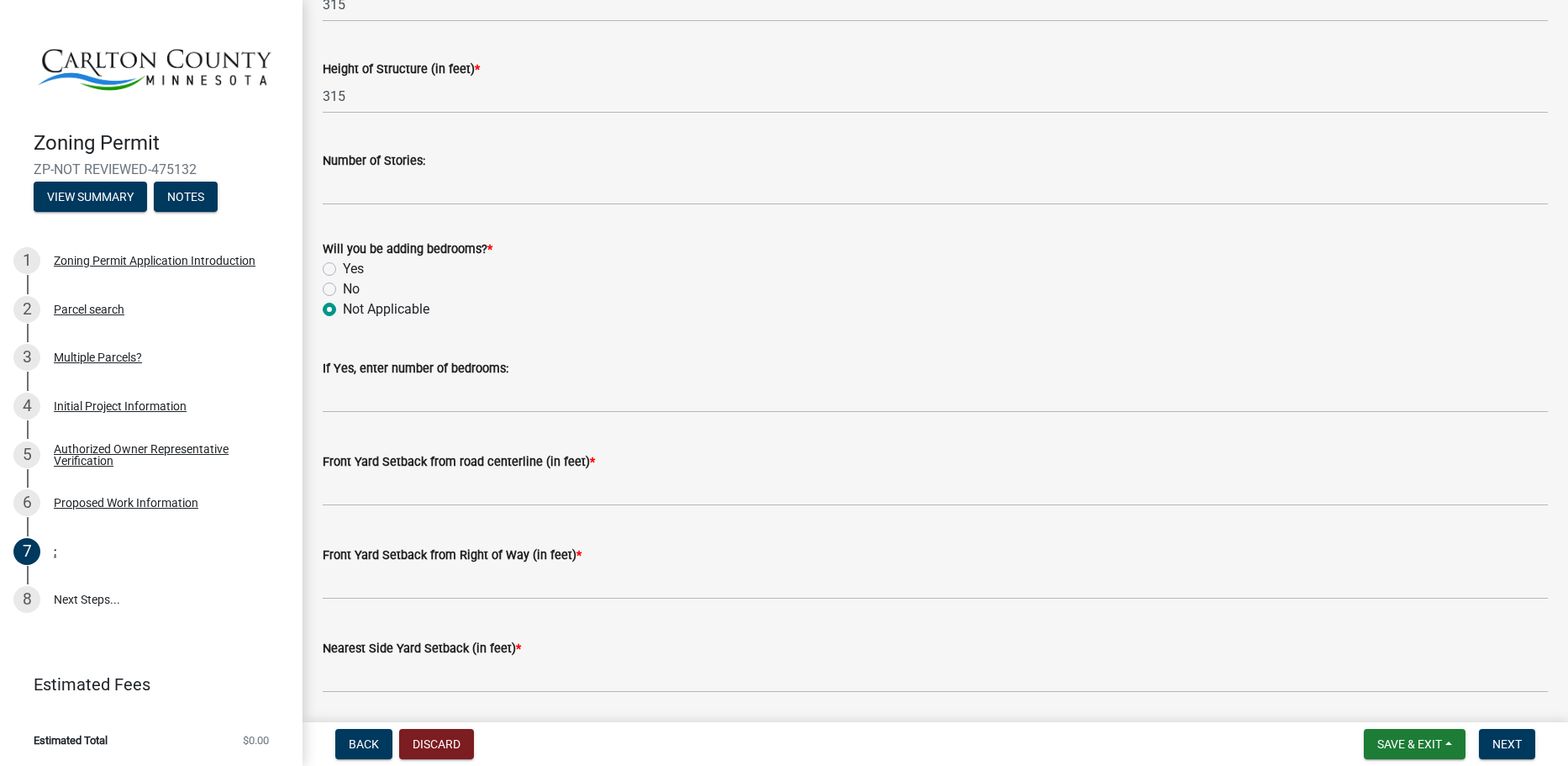
scroll to position [1009, 0]
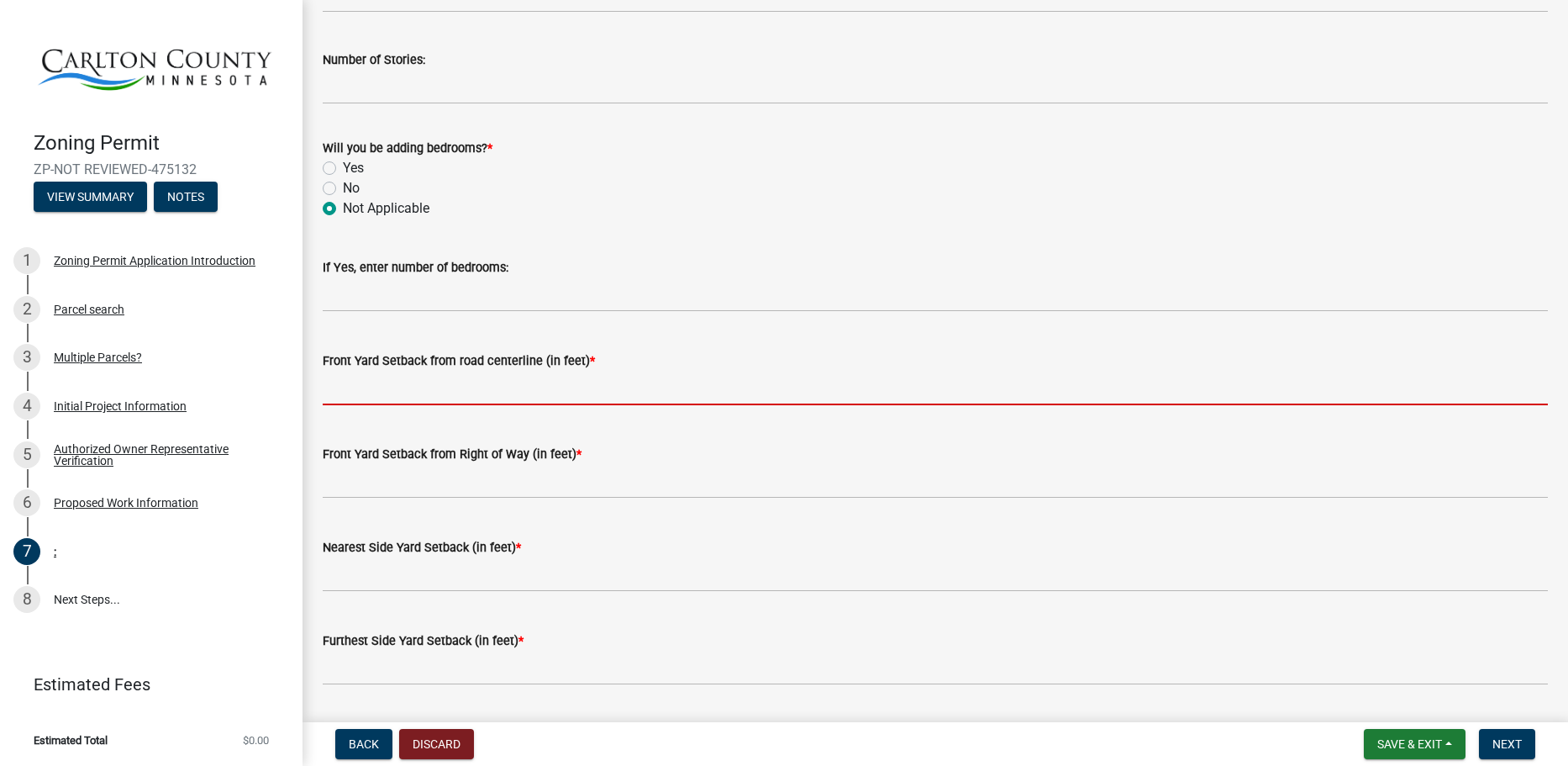
click at [444, 397] on input "text" at bounding box center [935, 387] width 1225 height 34
type input "1"
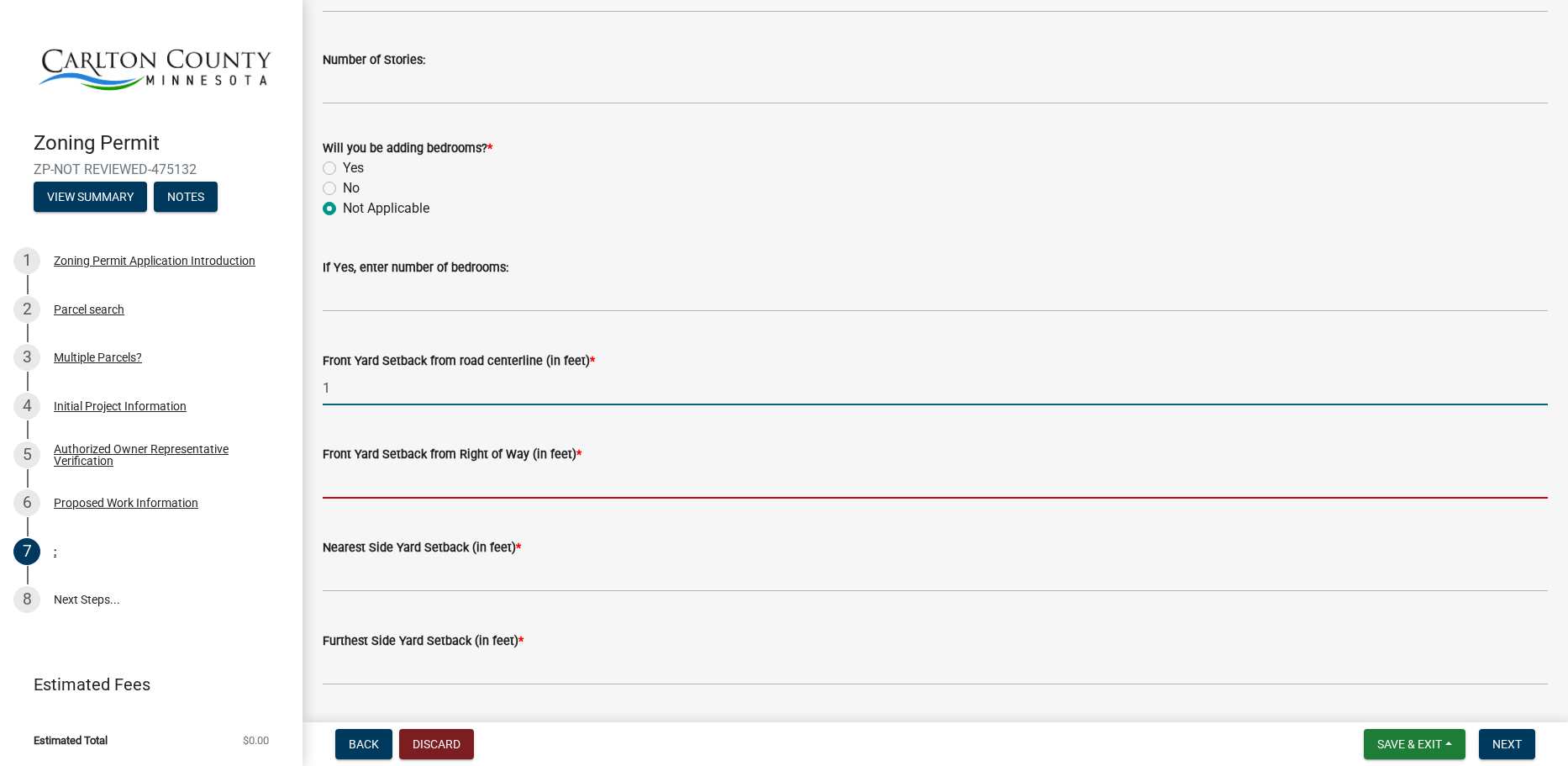
click at [470, 495] on input "text" at bounding box center [935, 481] width 1225 height 34
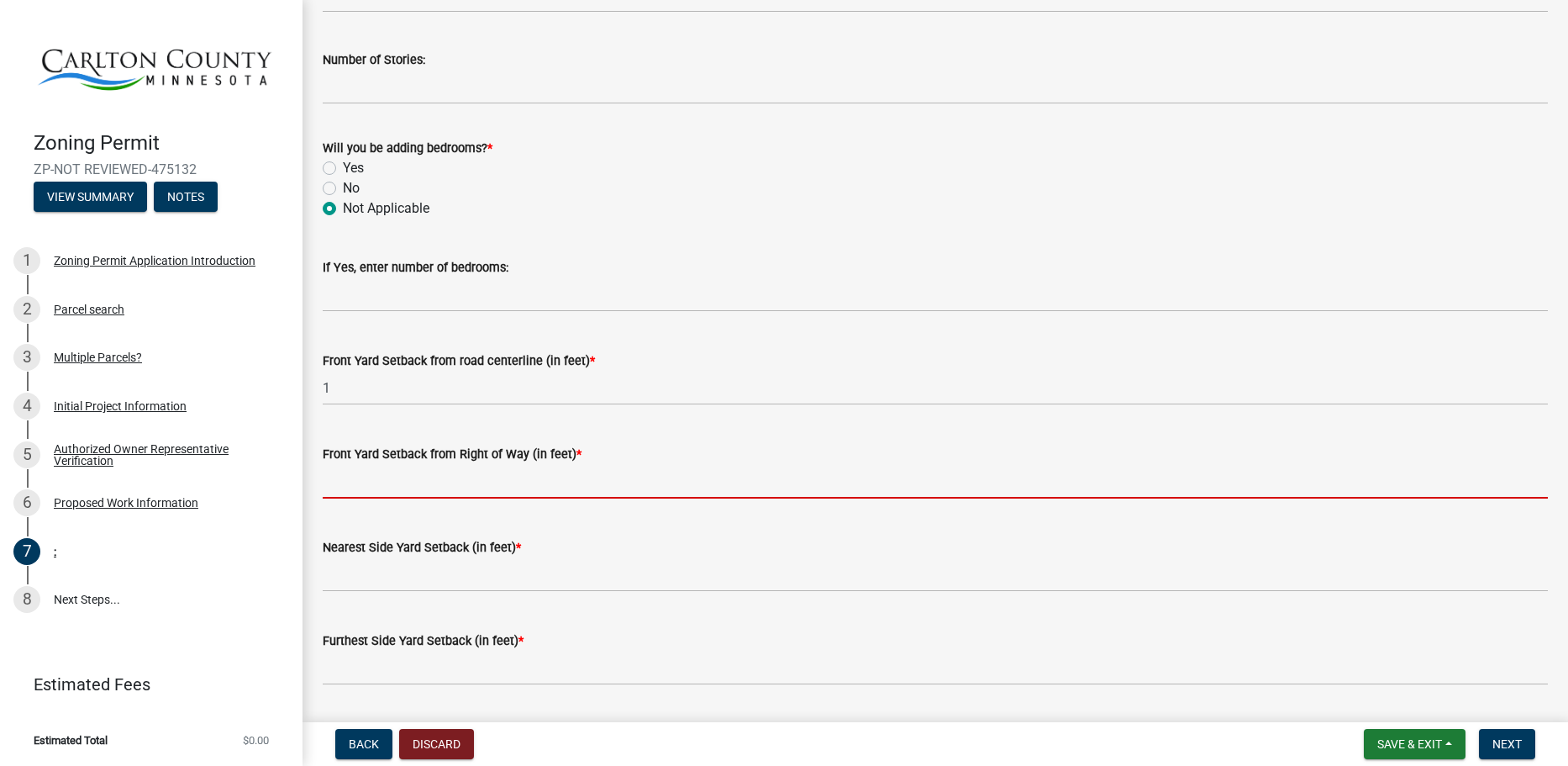
type input "1"
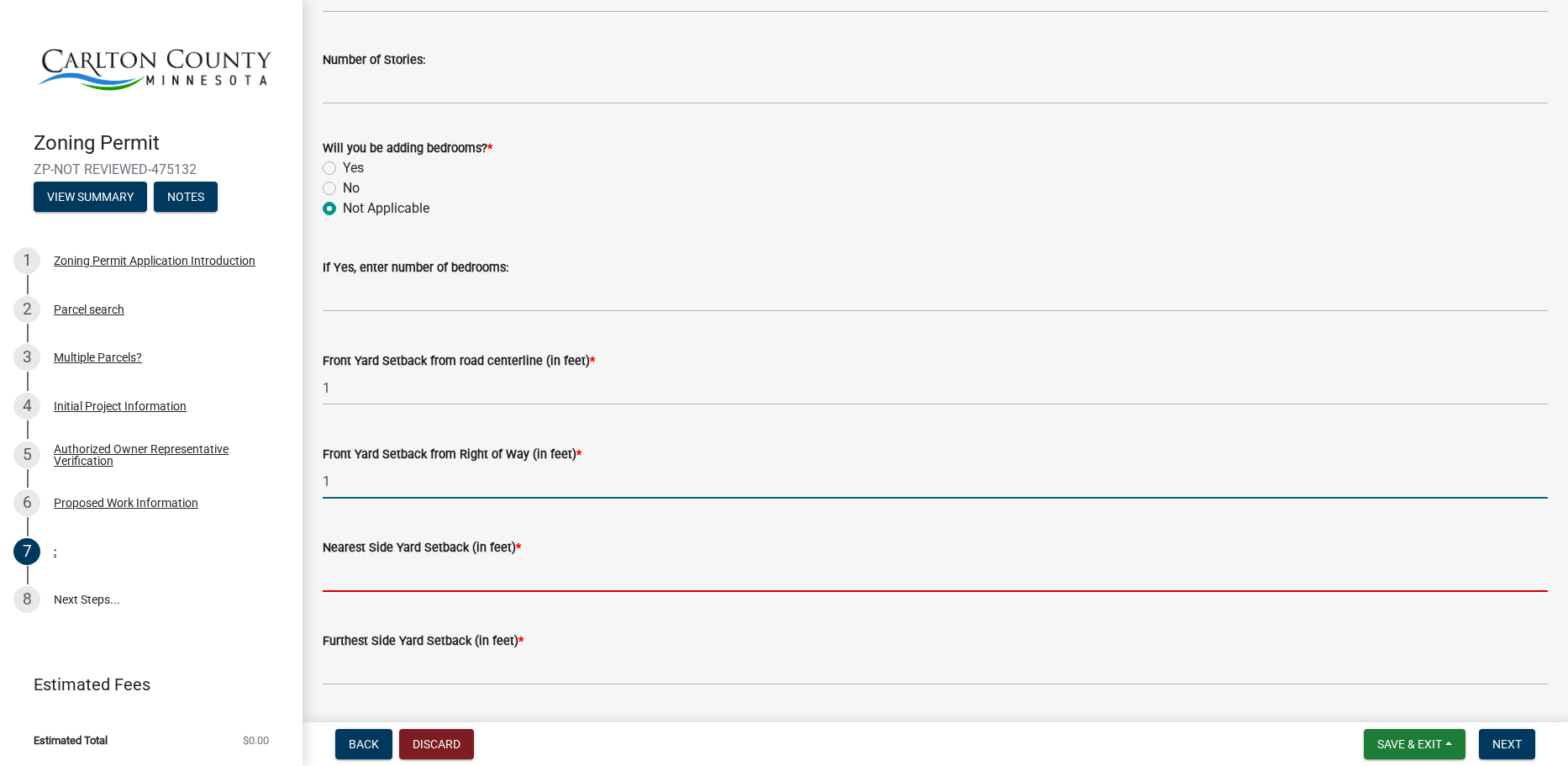
click at [469, 586] on input "text" at bounding box center [935, 574] width 1225 height 34
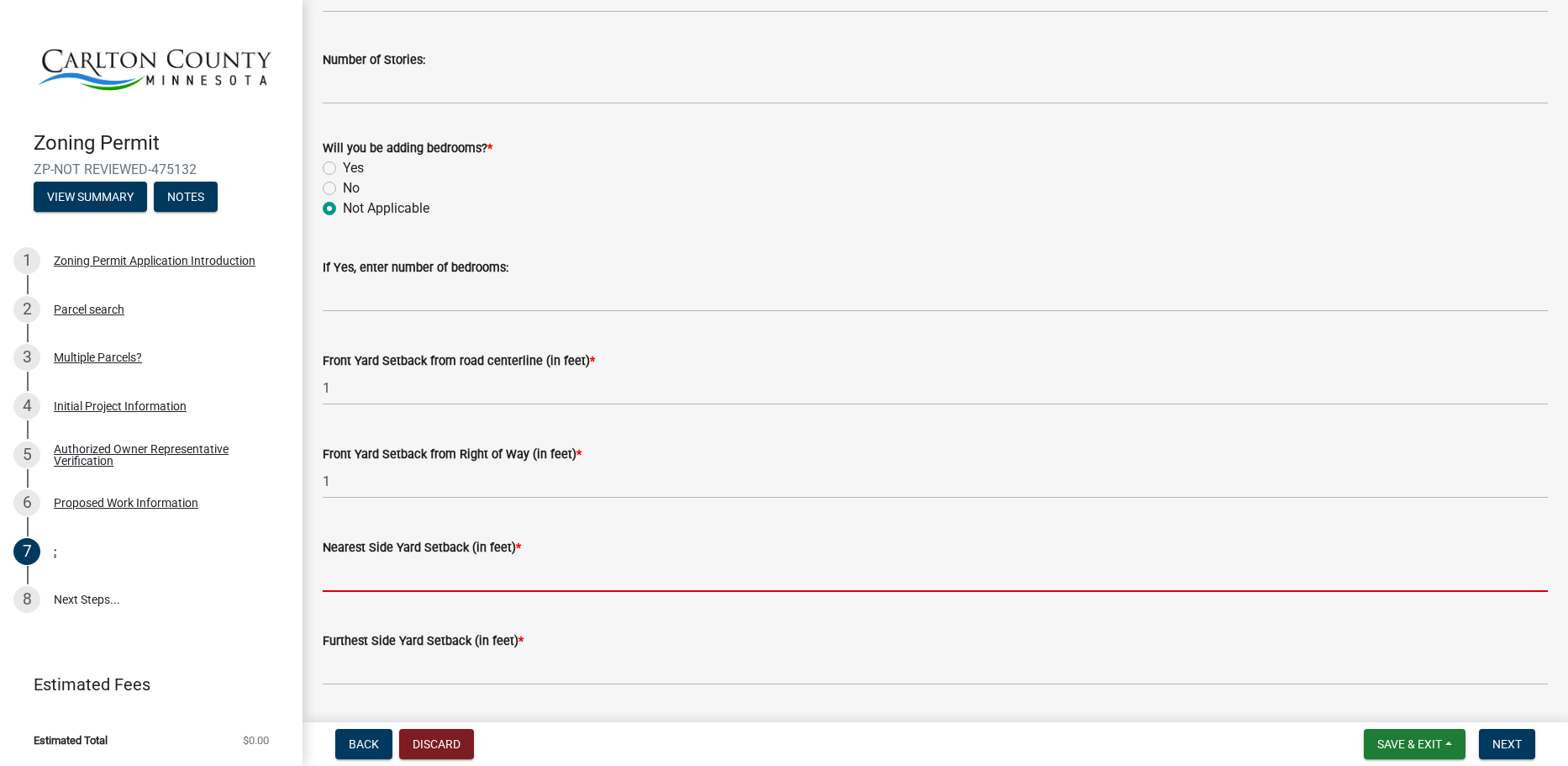
type input "1"
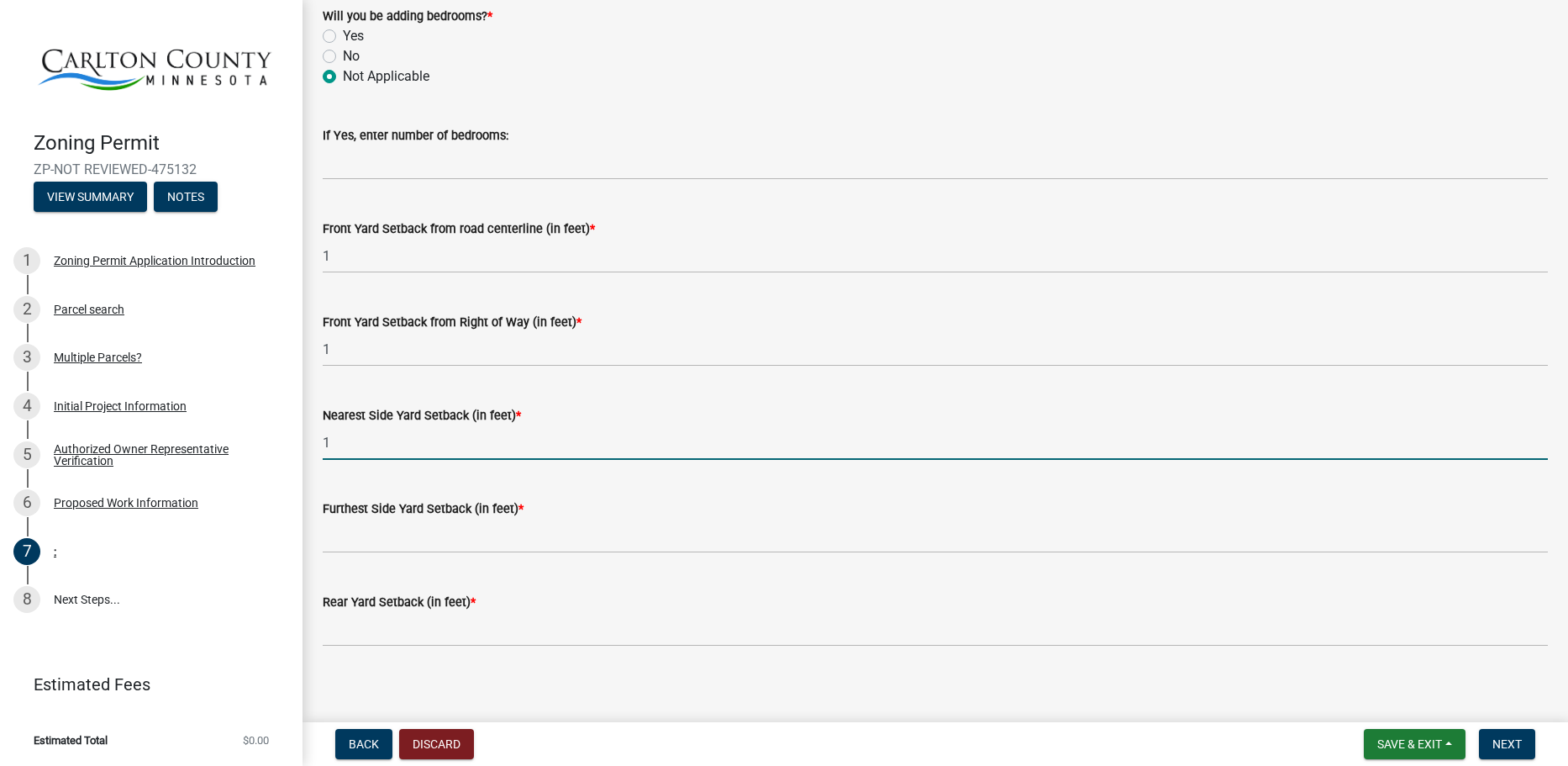
scroll to position [1261, 0]
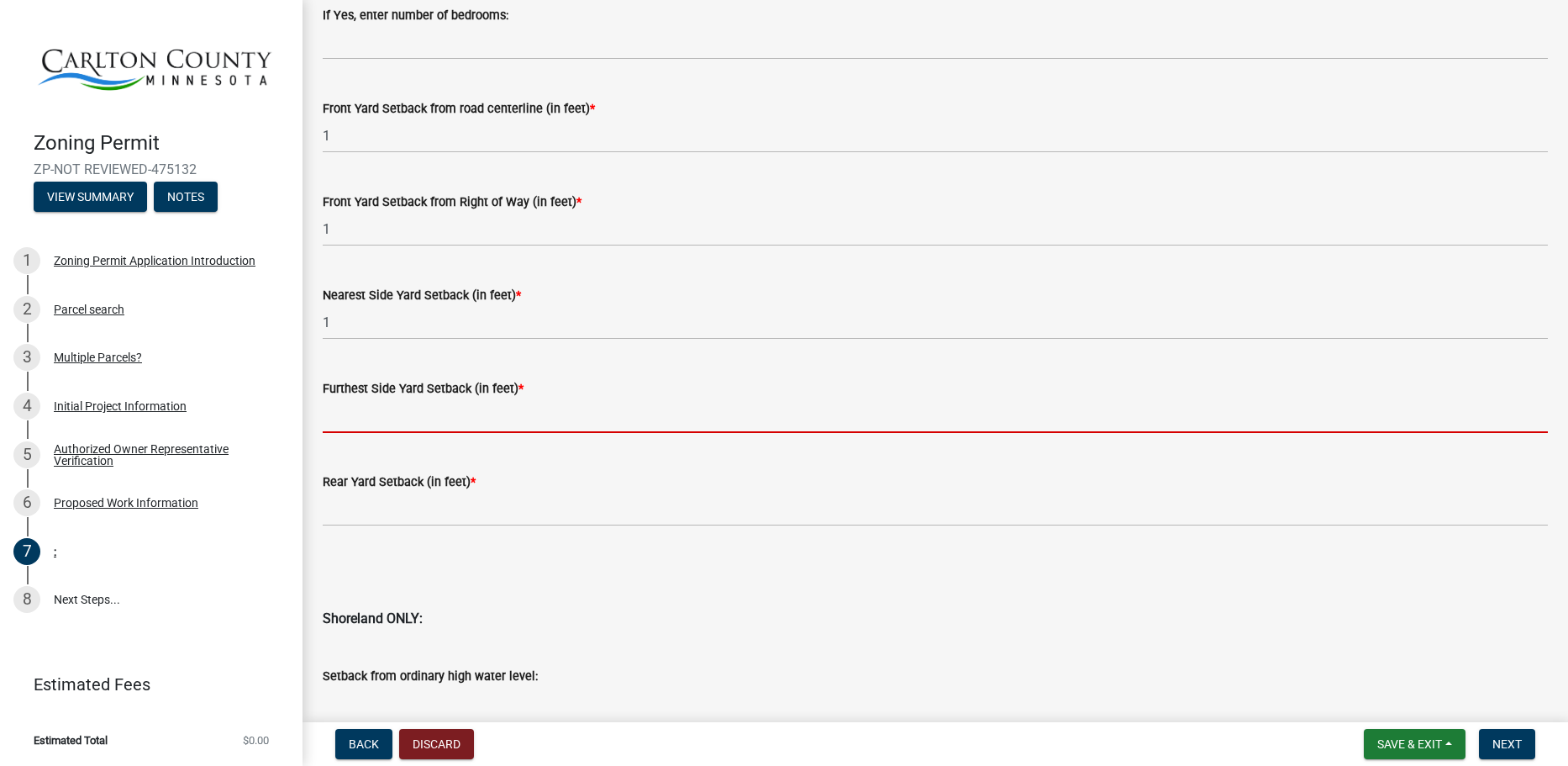
drag, startPoint x: 399, startPoint y: 406, endPoint x: 403, endPoint y: 415, distance: 9.8
click at [399, 406] on input "text" at bounding box center [935, 415] width 1225 height 34
type input "1"
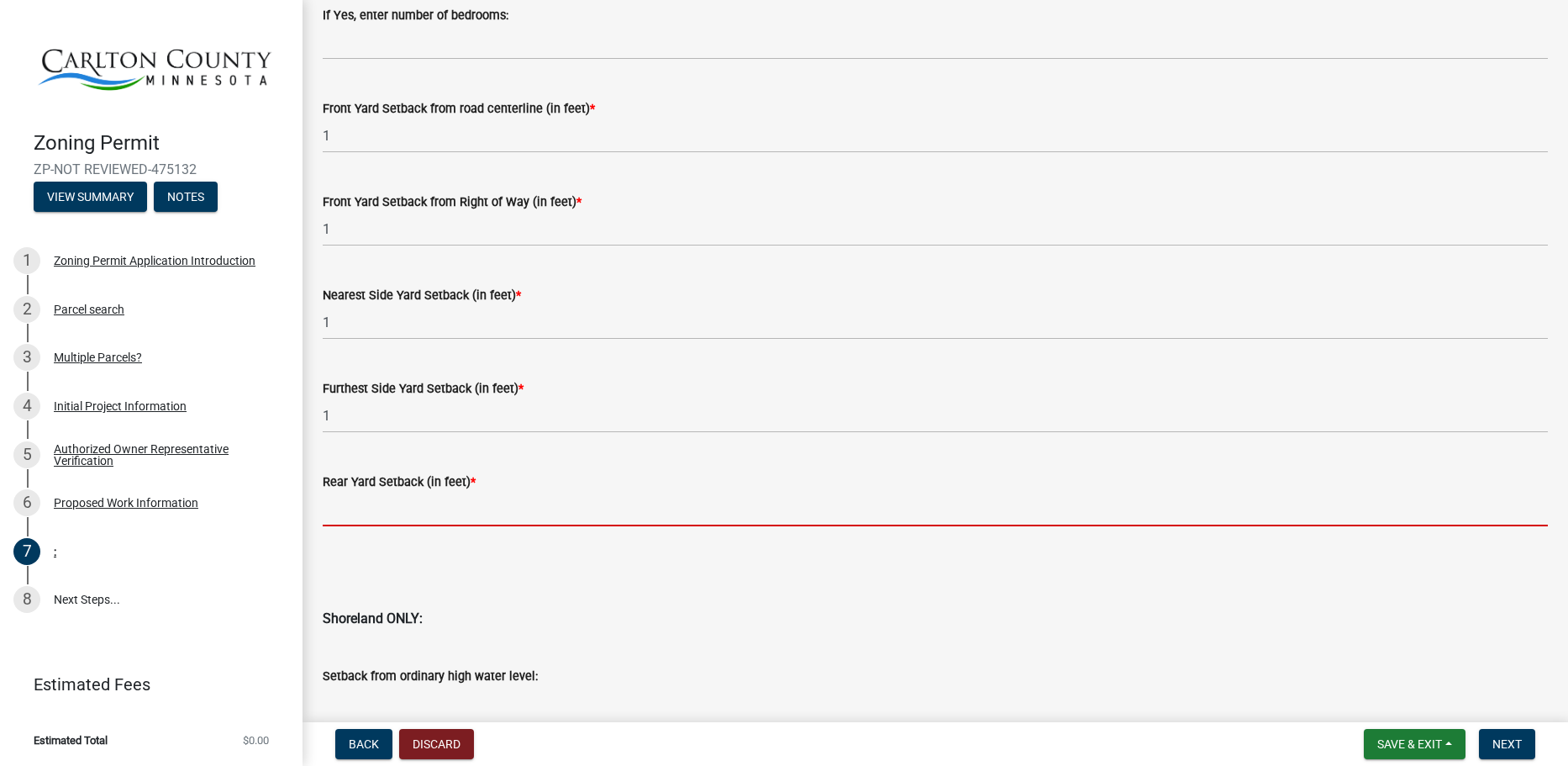
click at [401, 507] on input "text" at bounding box center [935, 508] width 1225 height 34
type input "1"
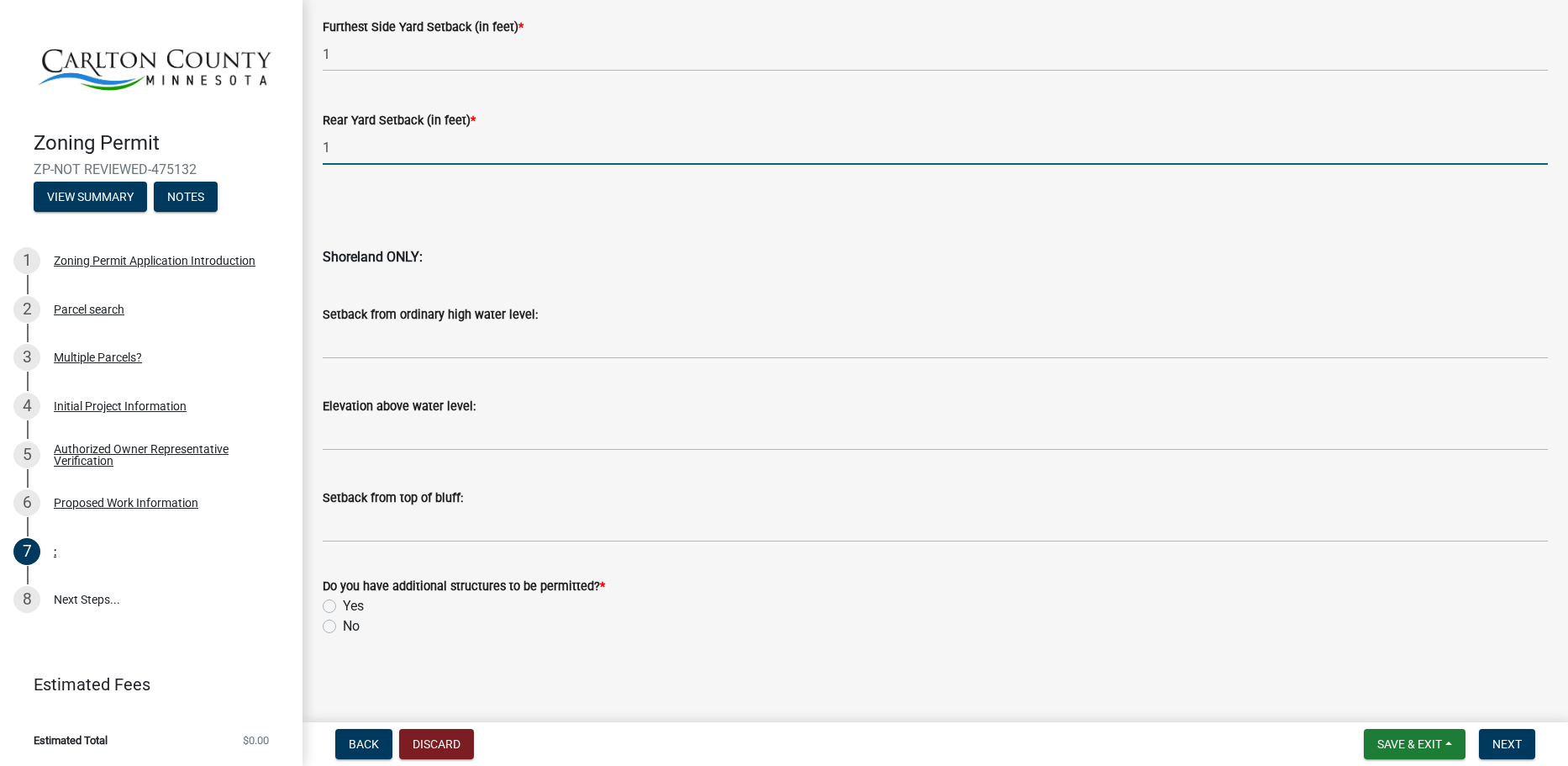
scroll to position [1624, 0]
click at [345, 628] on label "No" at bounding box center [350, 624] width 17 height 20
click at [345, 626] on input "No" at bounding box center [348, 620] width 11 height 11
radio input "true"
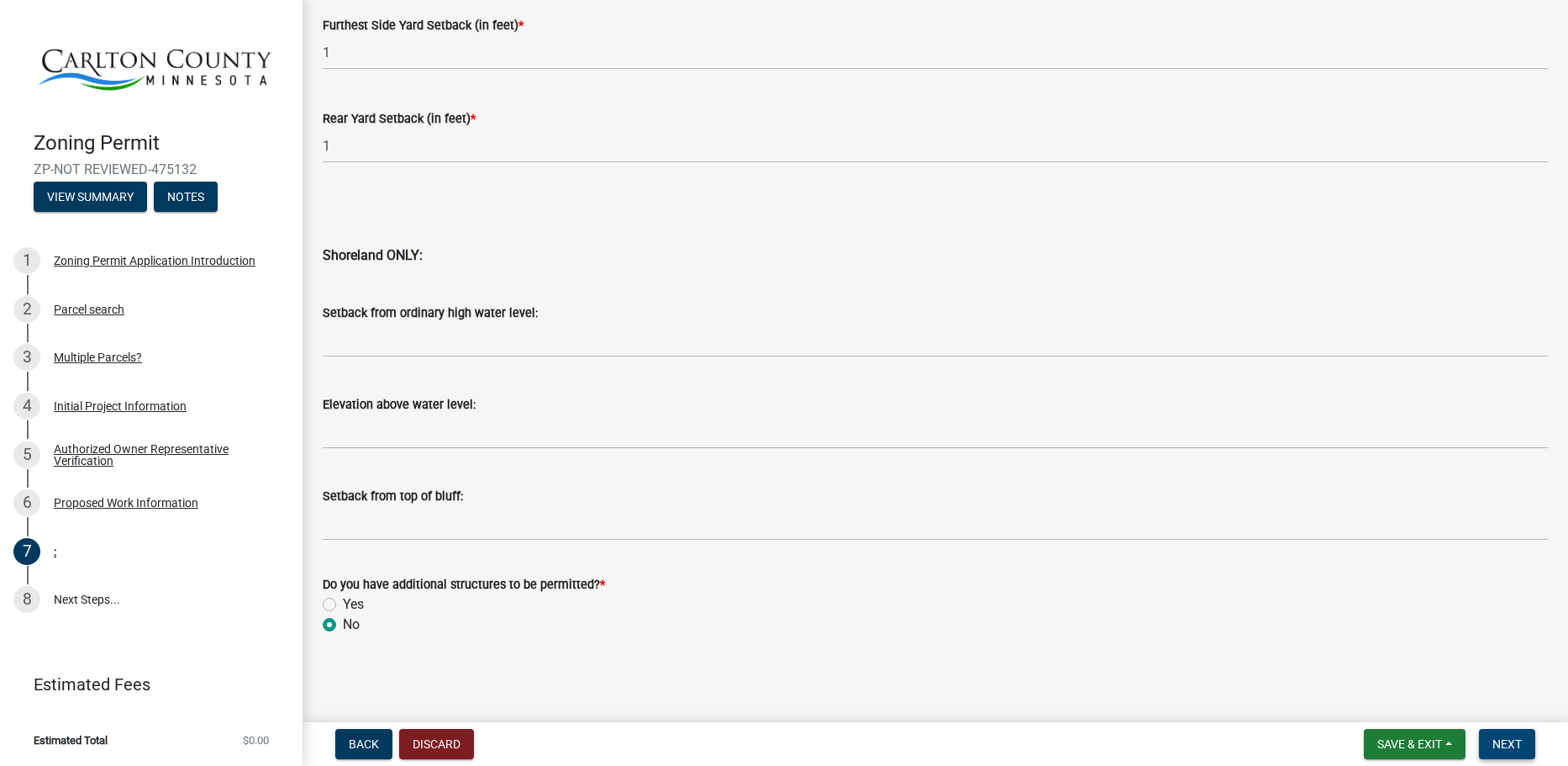
click at [1508, 750] on span "Next" at bounding box center [1508, 743] width 30 height 13
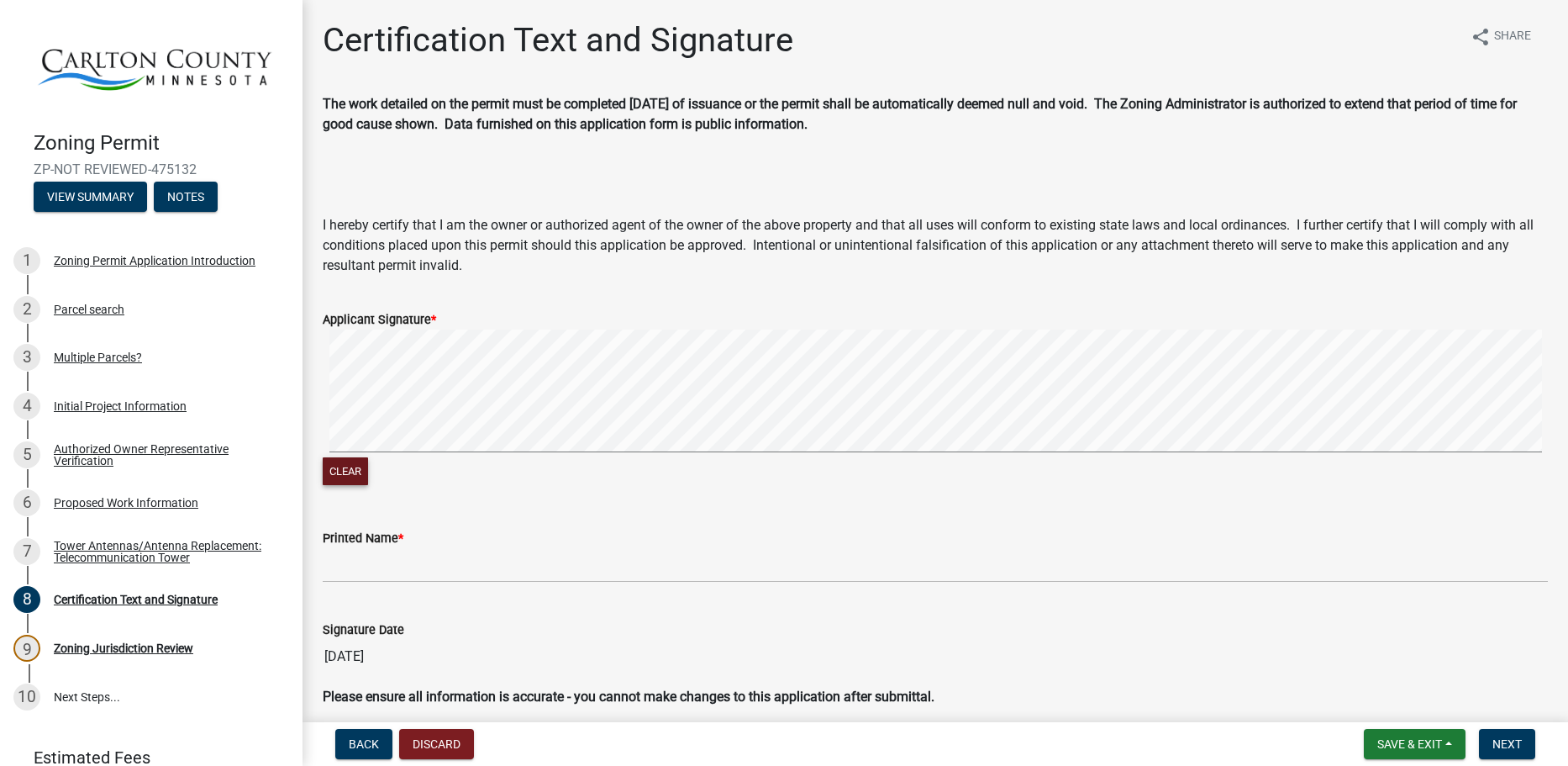
click at [350, 465] on button "Clear" at bounding box center [345, 472] width 46 height 28
click at [310, 380] on div "Applicant Signature * Clear" at bounding box center [936, 389] width 1251 height 200
click at [830, 316] on form "Applicant Signature * Clear" at bounding box center [935, 389] width 1225 height 200
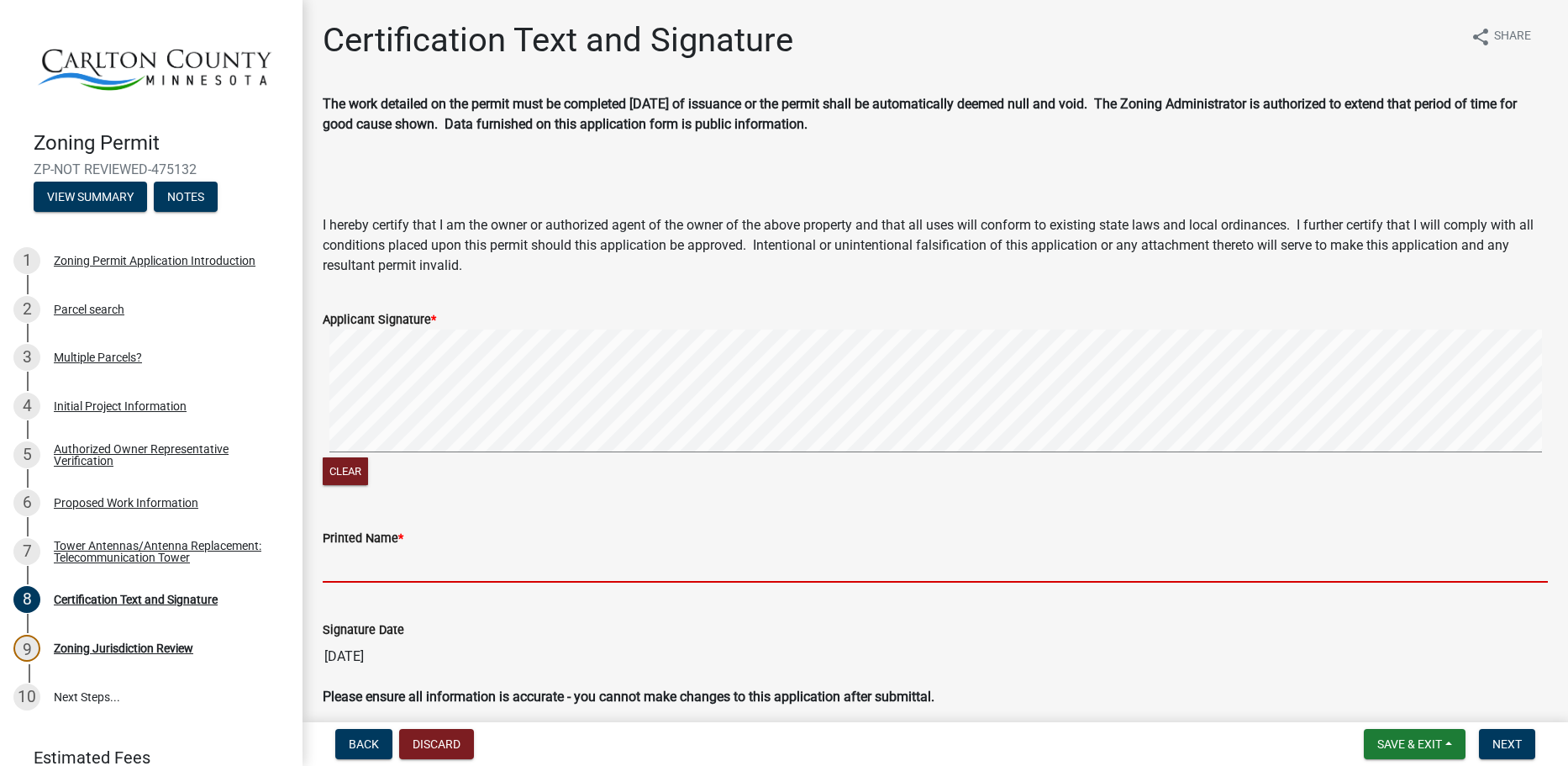
drag, startPoint x: 366, startPoint y: 567, endPoint x: 470, endPoint y: 559, distance: 104.3
click at [366, 567] on input "Printed Name *" at bounding box center [935, 564] width 1225 height 34
type input "[PERSON_NAME]"
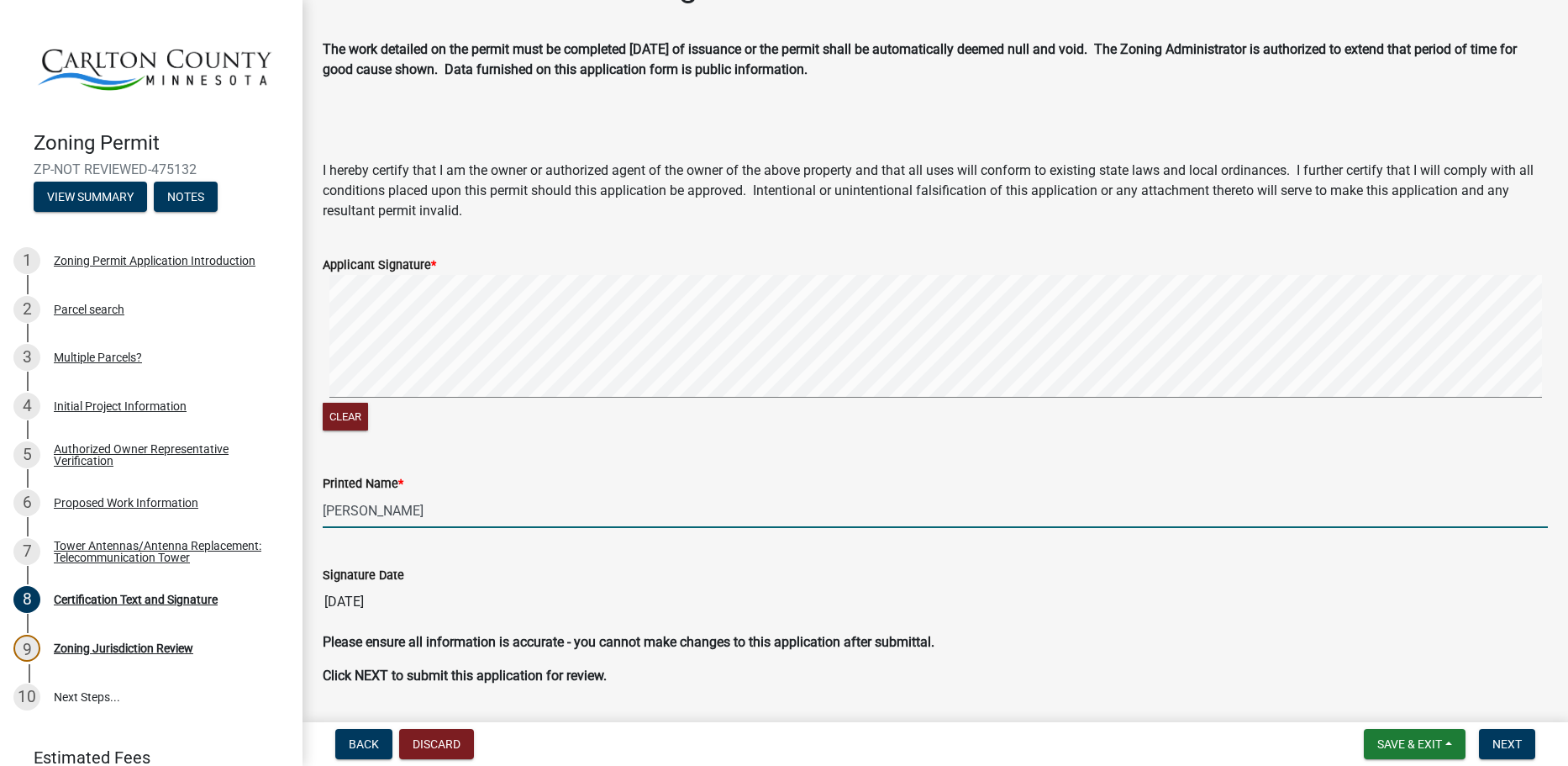
scroll to position [104, 0]
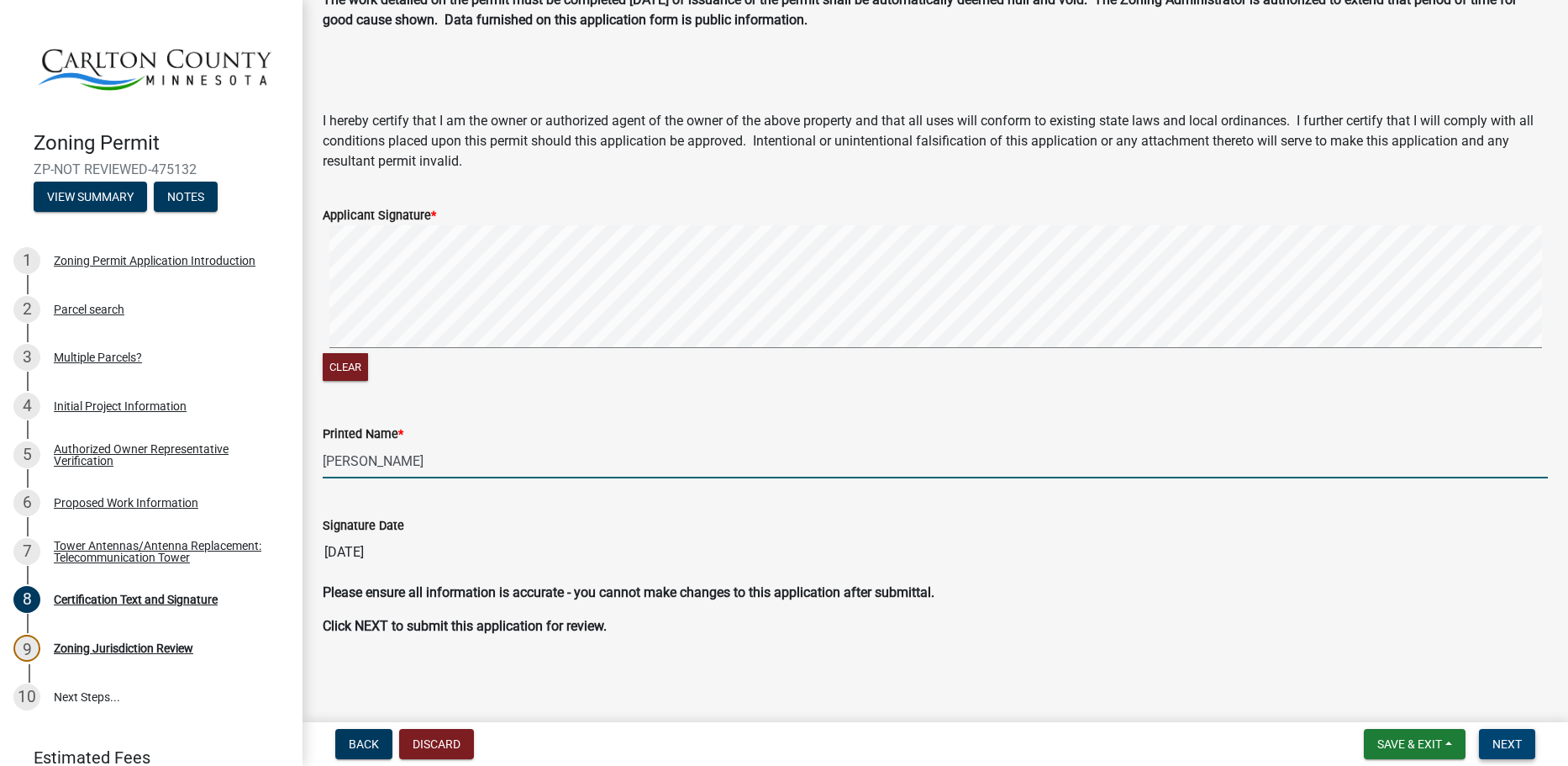
click at [1502, 742] on span "Next" at bounding box center [1508, 743] width 30 height 13
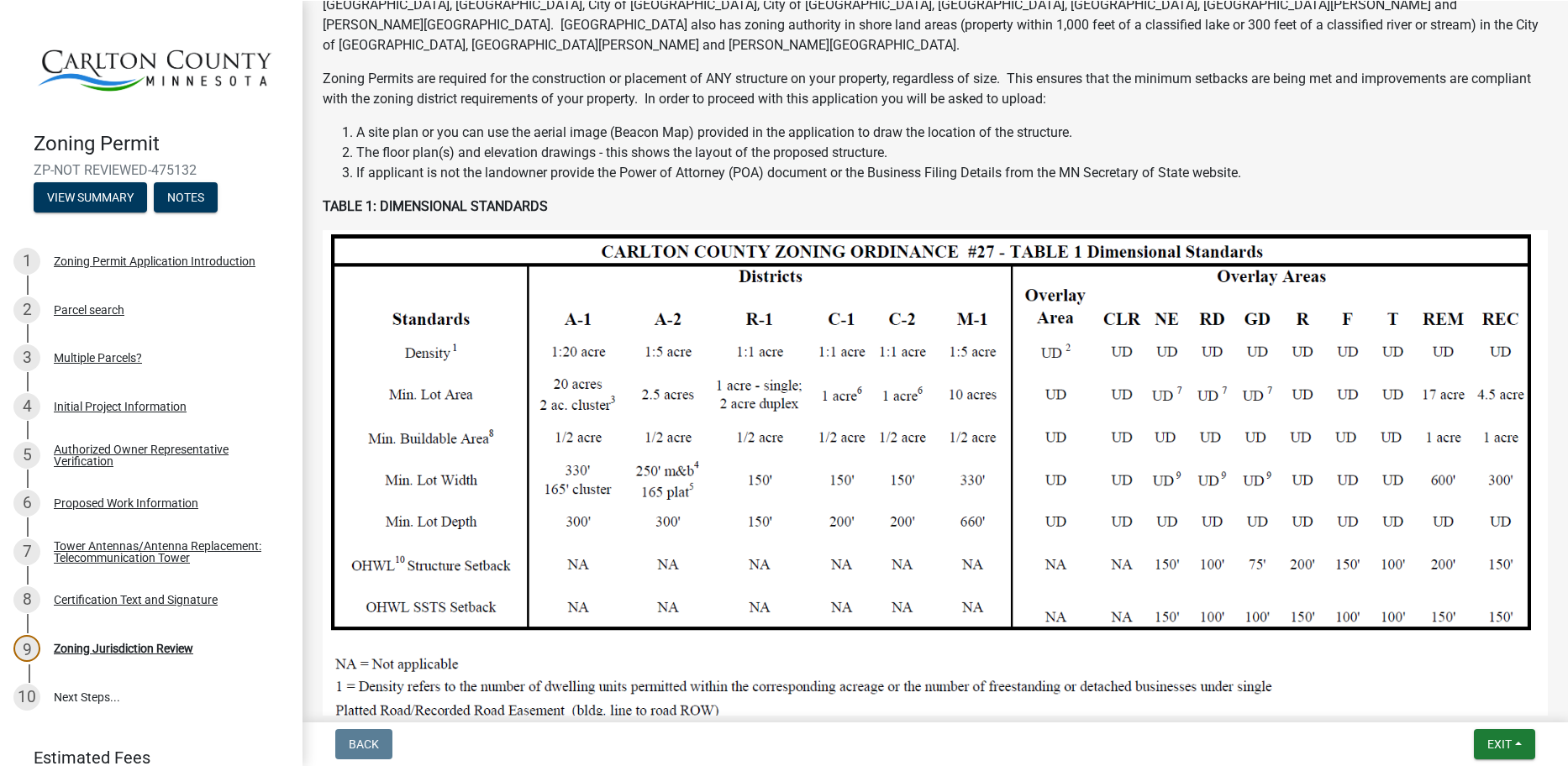
scroll to position [0, 0]
